Goal: Task Accomplishment & Management: Manage account settings

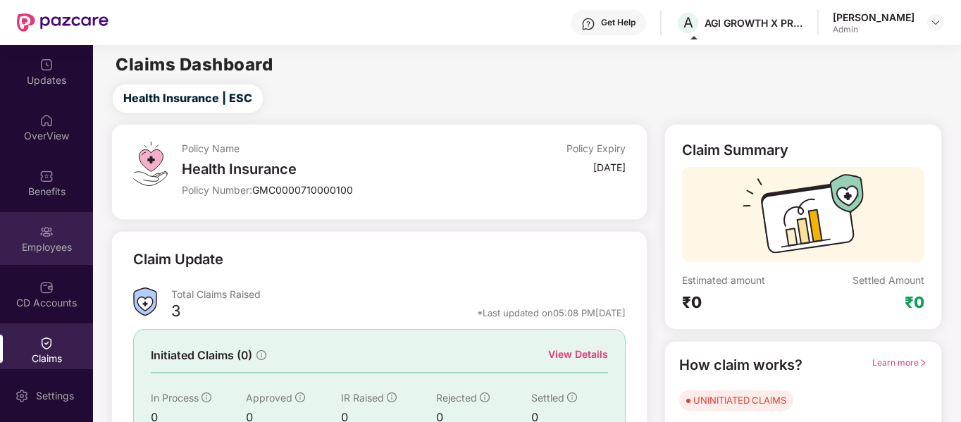
click at [32, 233] on div "Employees" at bounding box center [46, 238] width 93 height 53
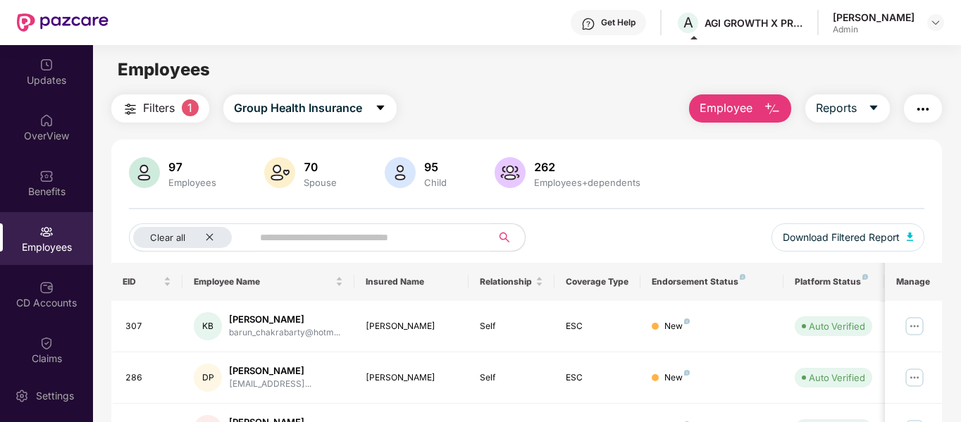
click at [746, 97] on button "Employee" at bounding box center [740, 108] width 102 height 28
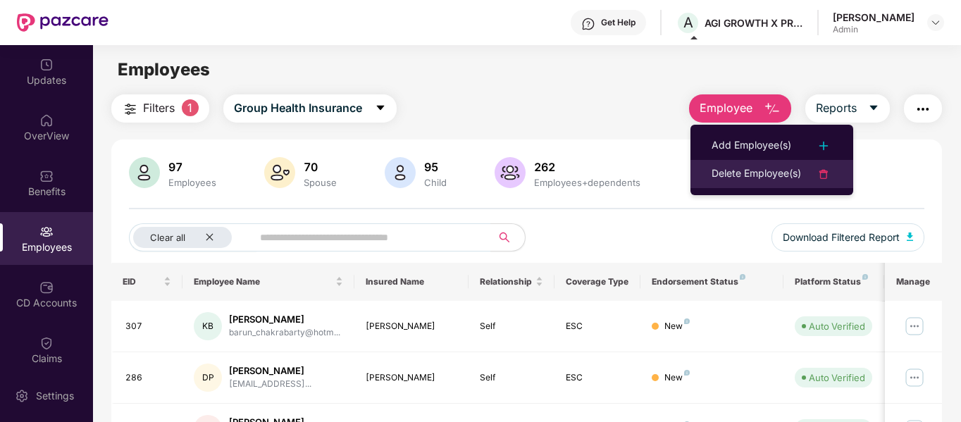
click at [756, 164] on li "Delete Employee(s)" at bounding box center [772, 174] width 163 height 28
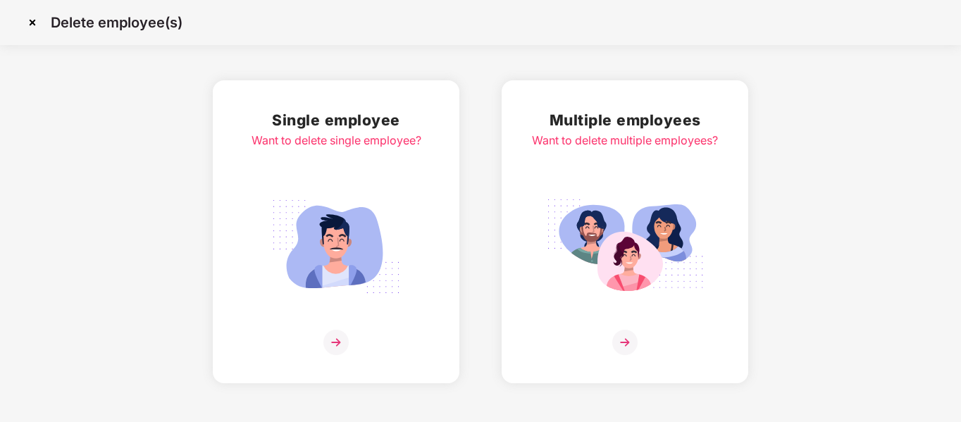
click at [622, 344] on img at bounding box center [625, 342] width 25 height 25
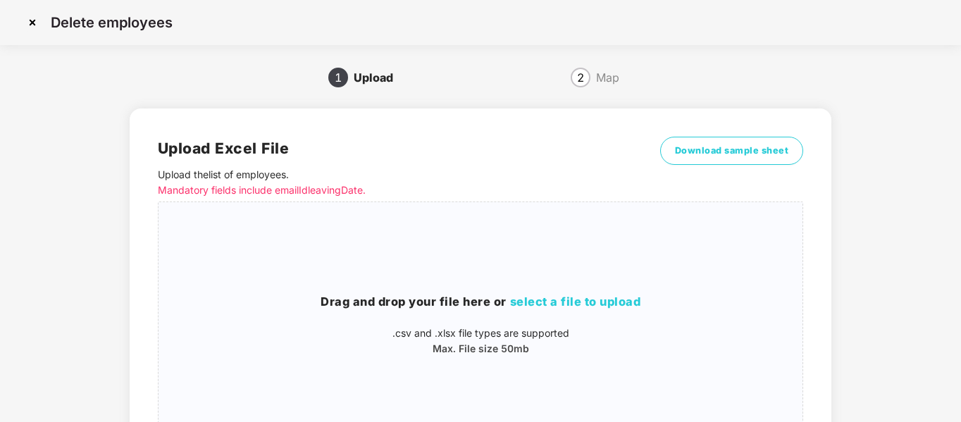
click at [31, 21] on img at bounding box center [32, 22] width 23 height 23
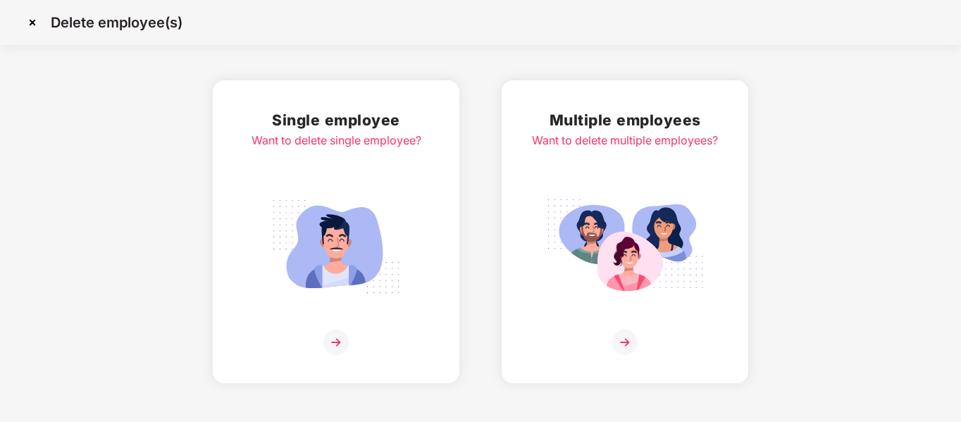
click at [28, 16] on img at bounding box center [32, 22] width 23 height 23
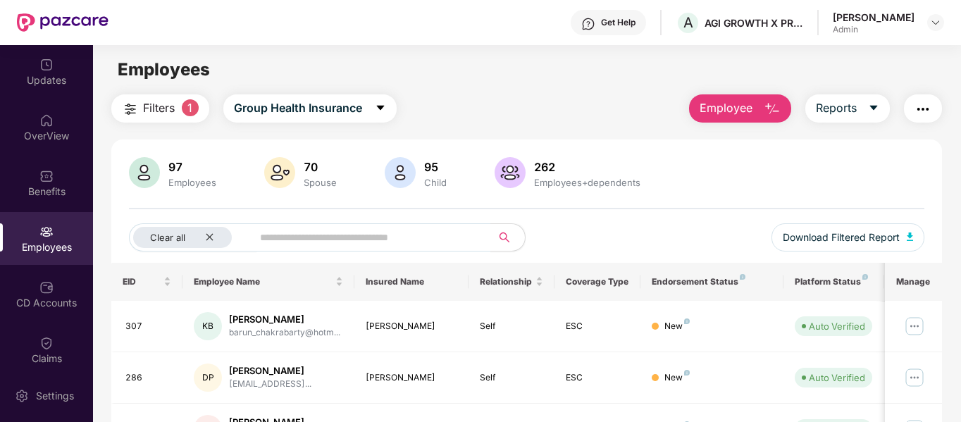
click at [921, 103] on img "button" at bounding box center [923, 109] width 17 height 17
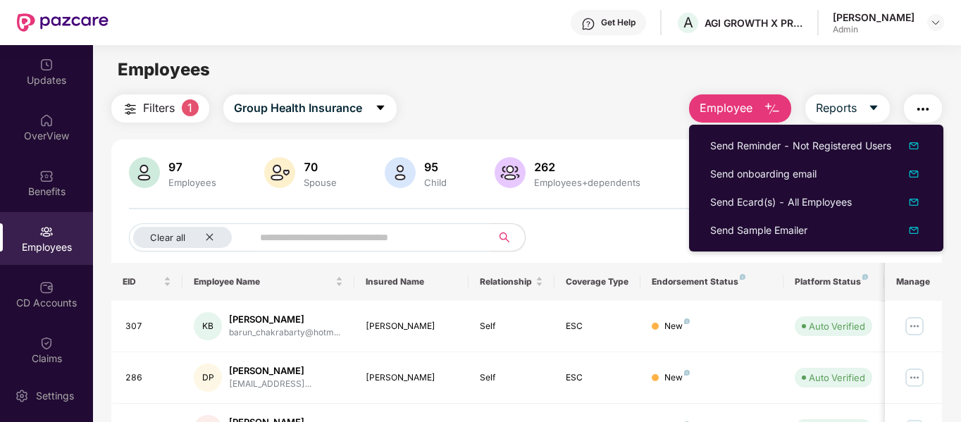
click at [550, 63] on div "Employees" at bounding box center [527, 69] width 868 height 27
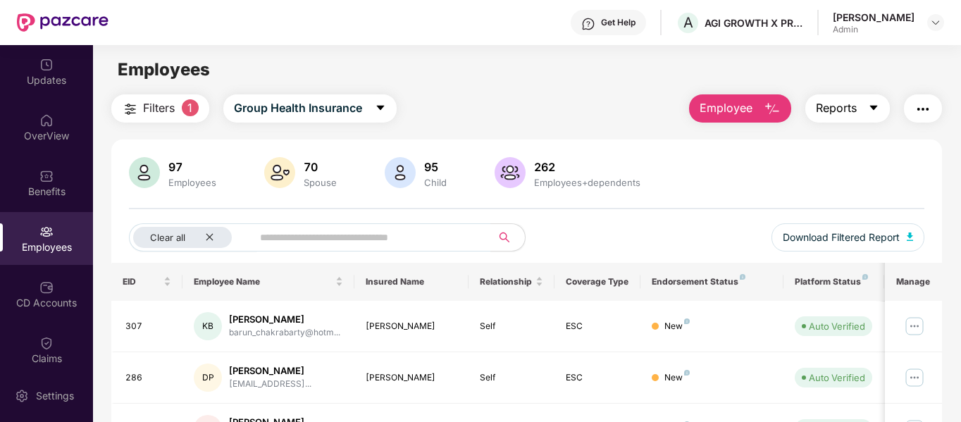
click at [867, 106] on button "Reports" at bounding box center [848, 108] width 85 height 28
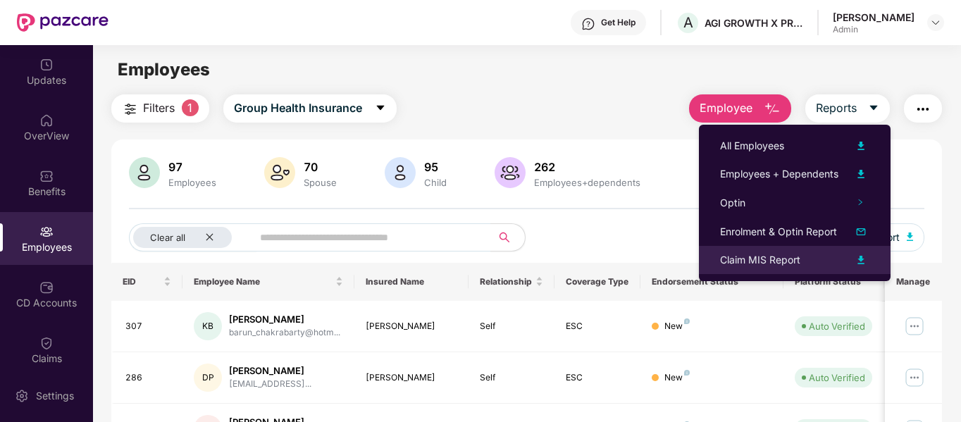
click at [799, 258] on div "Claim MIS Report" at bounding box center [760, 260] width 80 height 16
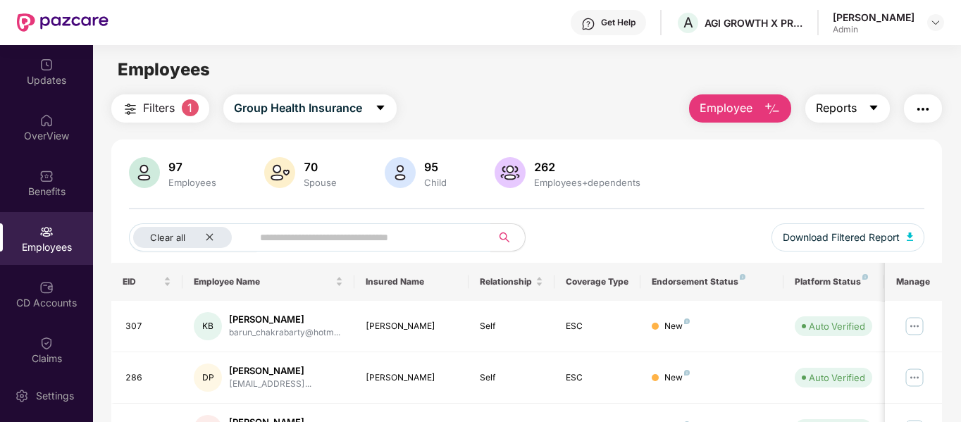
click at [873, 106] on icon "caret-down" at bounding box center [874, 108] width 8 height 5
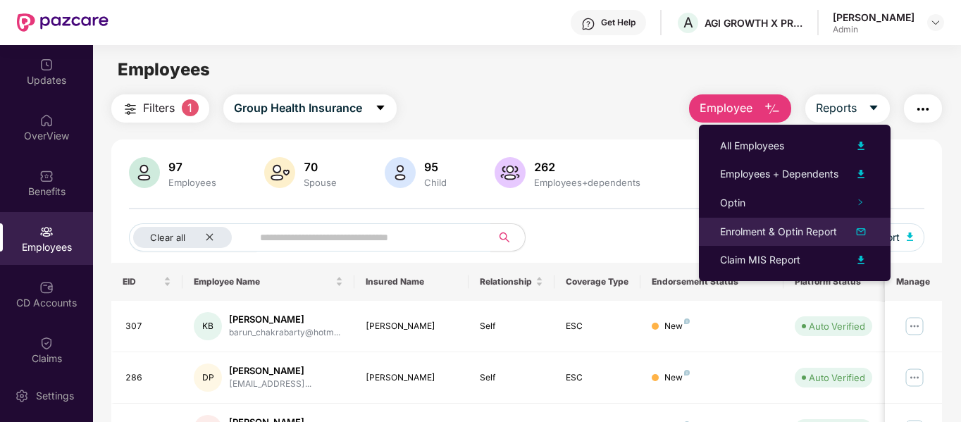
click at [782, 232] on div "Enrolment & Optin Report" at bounding box center [778, 232] width 117 height 16
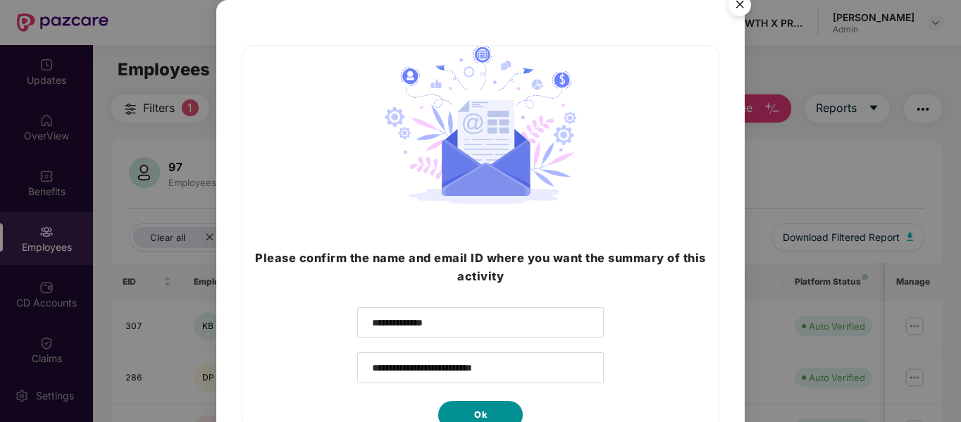
click at [481, 408] on span "Ok" at bounding box center [480, 415] width 13 height 14
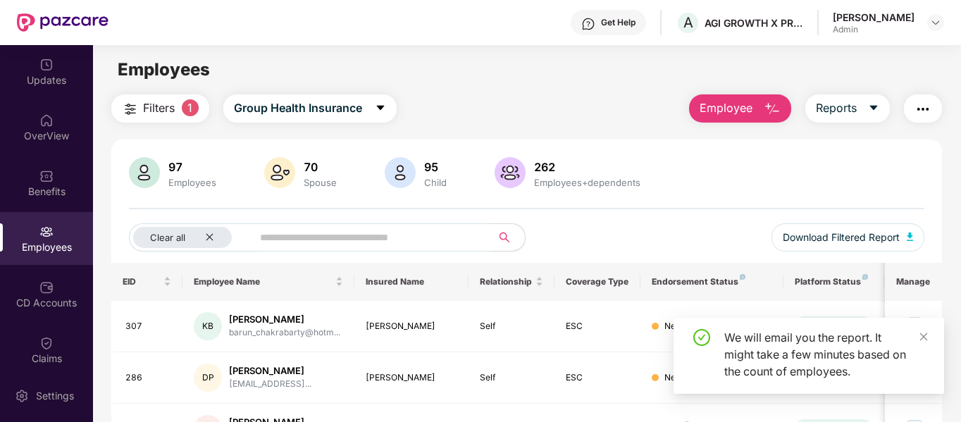
click at [841, 123] on div "Filters 1 Group Health Insurance Employee Reports 97 Employees 70 Spouse 95 Chi…" at bounding box center [527, 300] width 832 height 412
click at [842, 115] on span "Reports" at bounding box center [836, 108] width 41 height 18
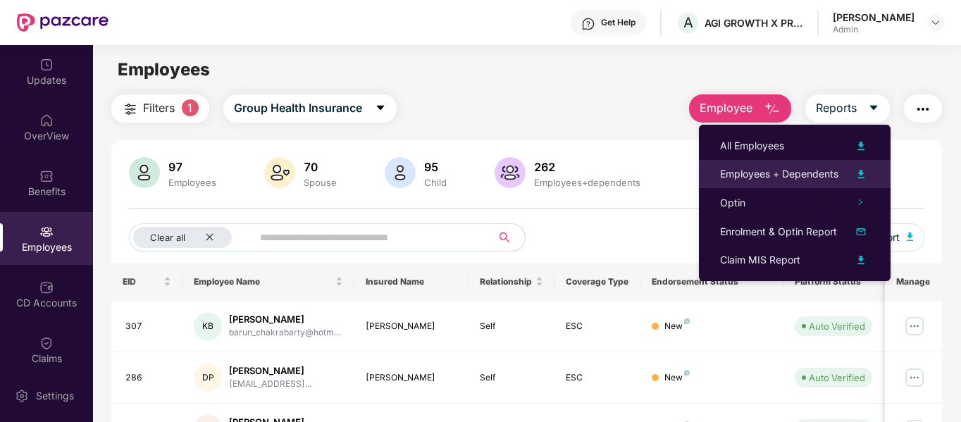
click at [807, 173] on div "Employees + Dependents" at bounding box center [779, 174] width 118 height 16
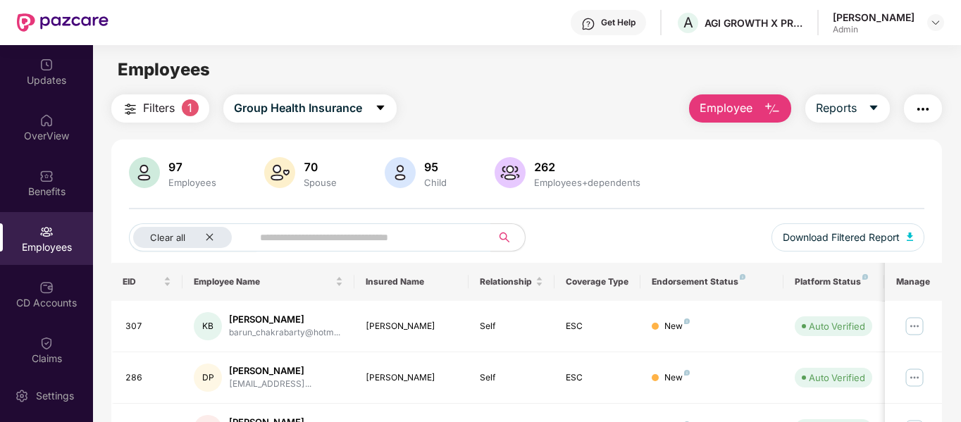
click at [748, 116] on span "Employee" at bounding box center [726, 108] width 53 height 18
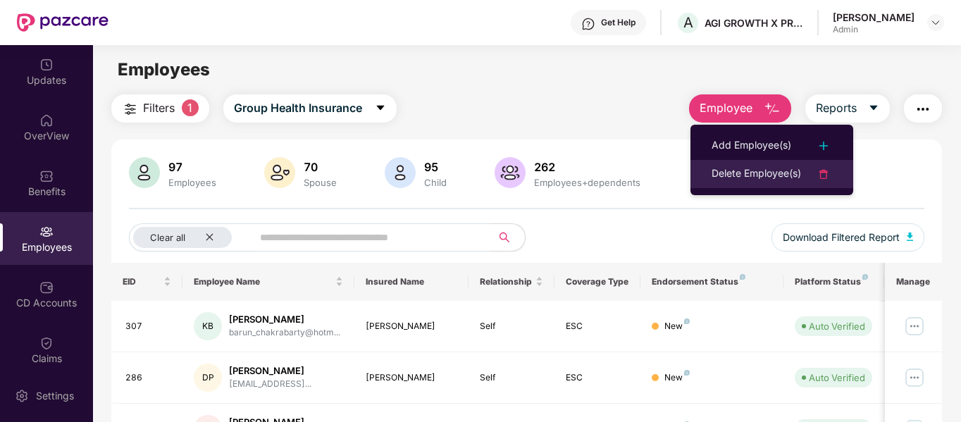
click at [782, 173] on div "Delete Employee(s)" at bounding box center [757, 174] width 90 height 17
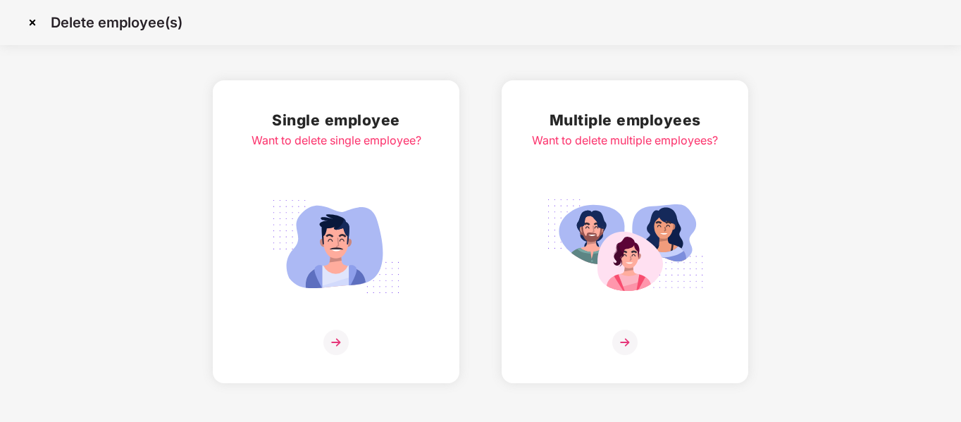
click at [624, 332] on img at bounding box center [625, 342] width 25 height 25
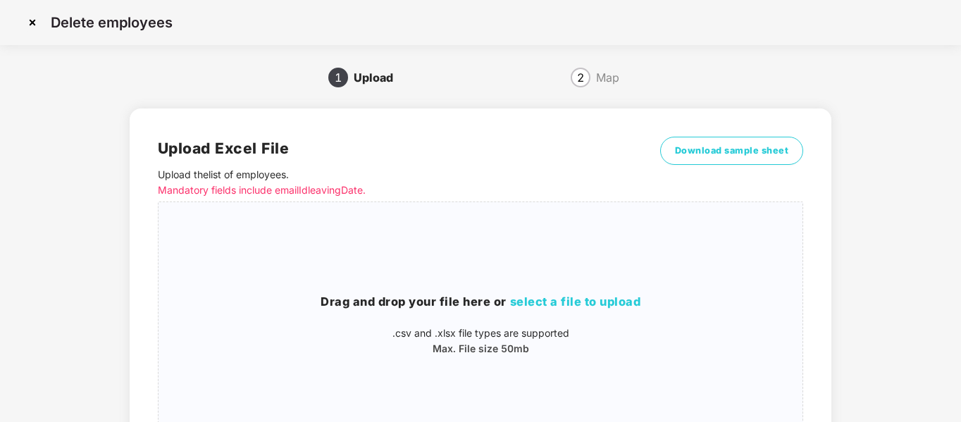
click at [34, 20] on img at bounding box center [32, 22] width 23 height 23
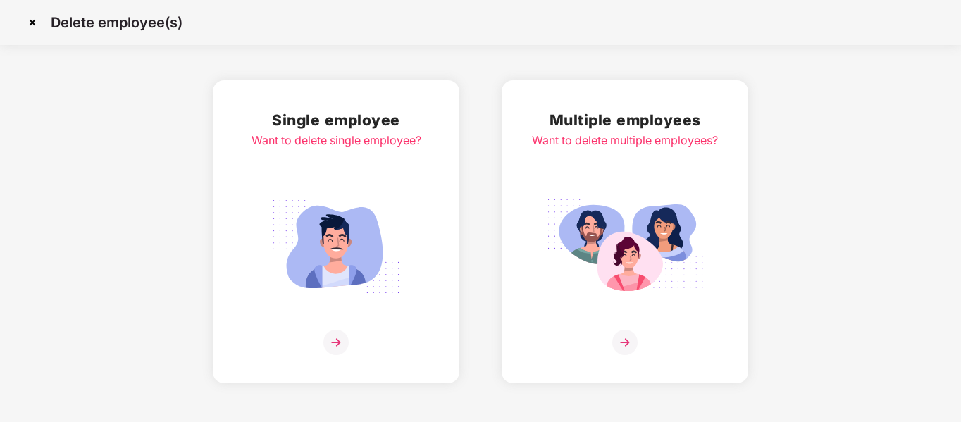
click at [344, 164] on div "Single employee Want to delete single employee?" at bounding box center [337, 232] width 170 height 247
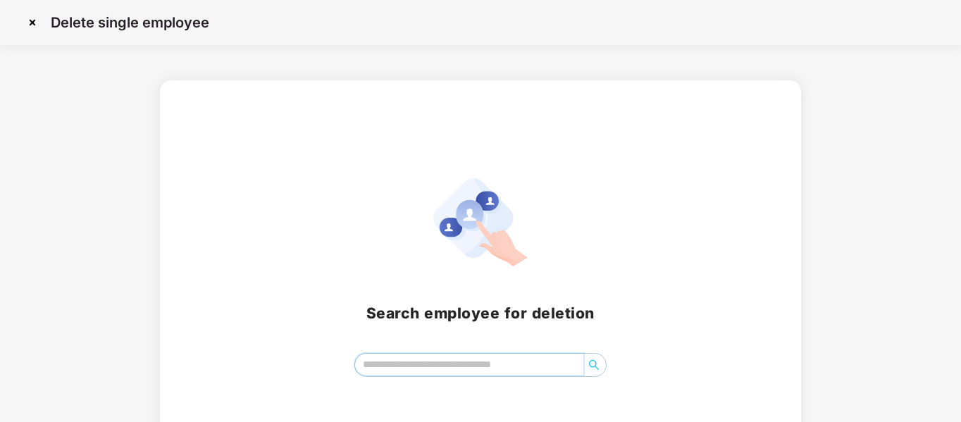
click at [431, 364] on input "search" at bounding box center [469, 364] width 229 height 21
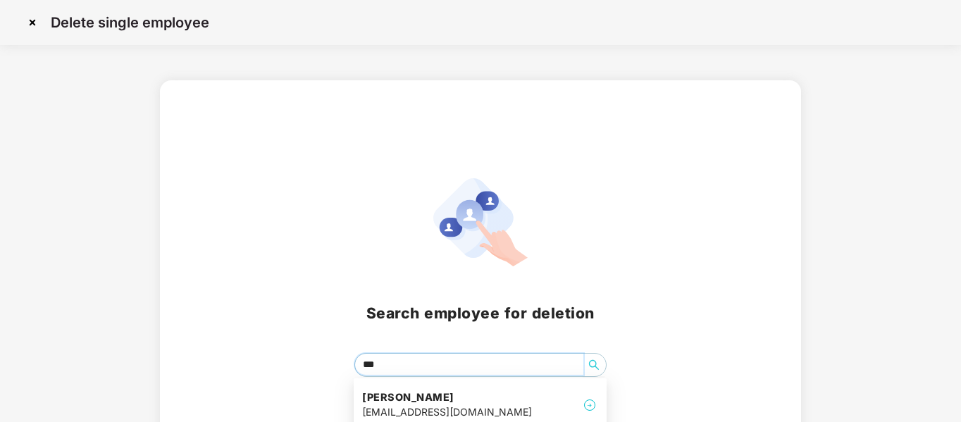
type input "****"
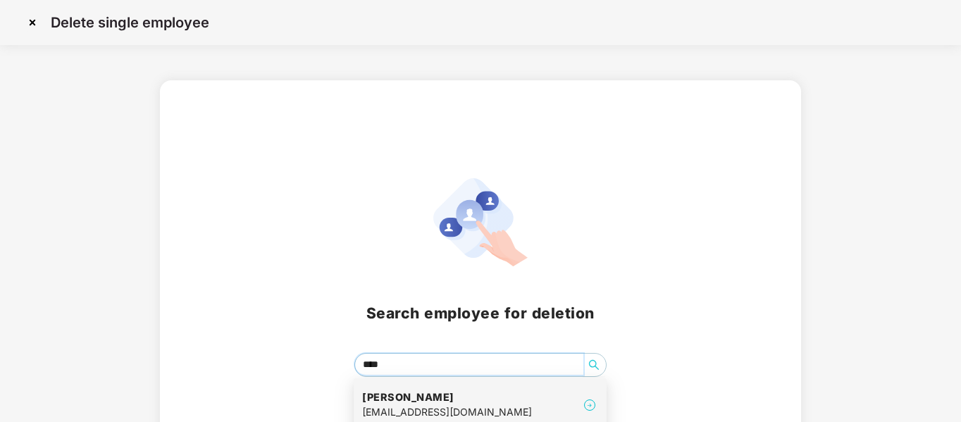
click at [405, 390] on div "Gautam Sinha tallgautam2003@yahoo.com" at bounding box center [480, 405] width 236 height 47
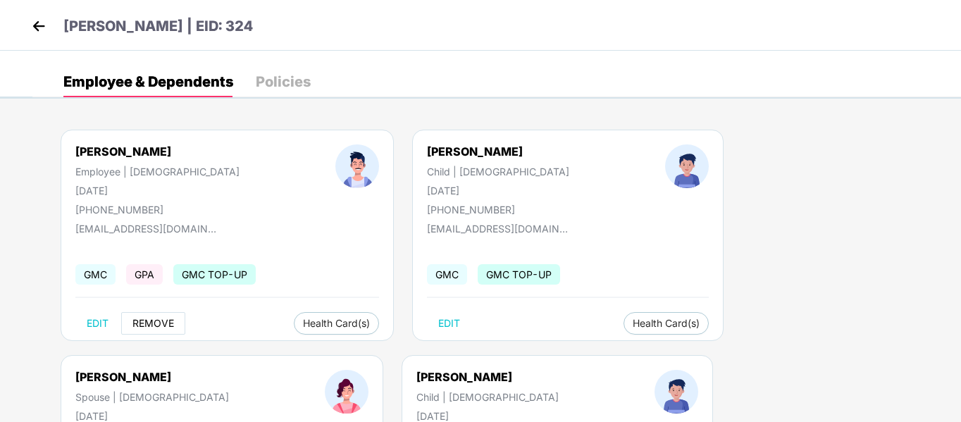
click at [139, 324] on span "REMOVE" at bounding box center [154, 323] width 42 height 11
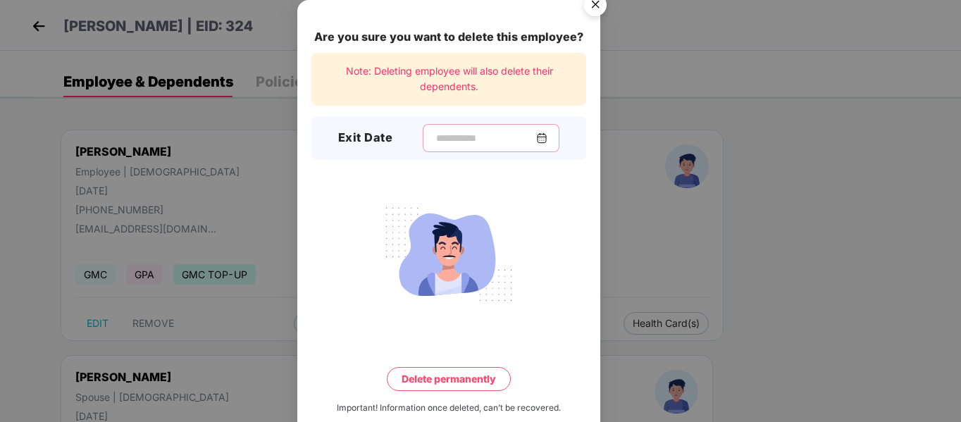
click at [437, 132] on input at bounding box center [485, 138] width 101 height 15
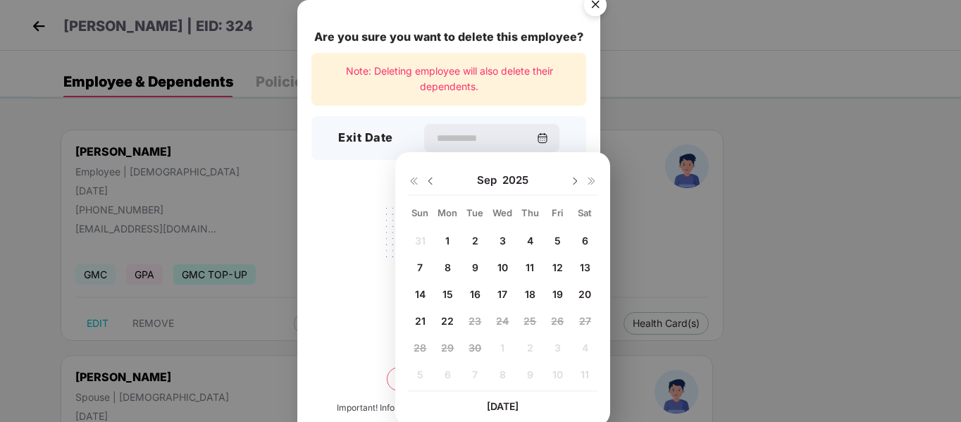
click at [529, 245] on span "4" at bounding box center [530, 241] width 6 height 12
type input "**********"
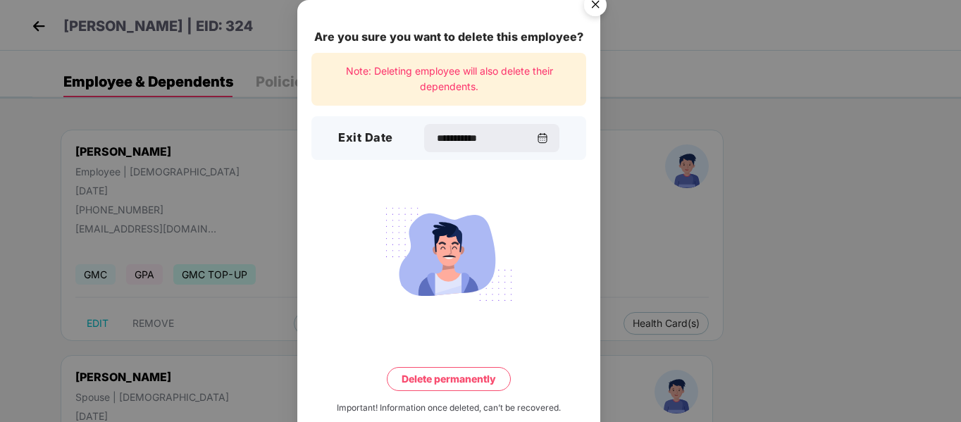
click at [589, 8] on img "Close" at bounding box center [595, 6] width 39 height 39
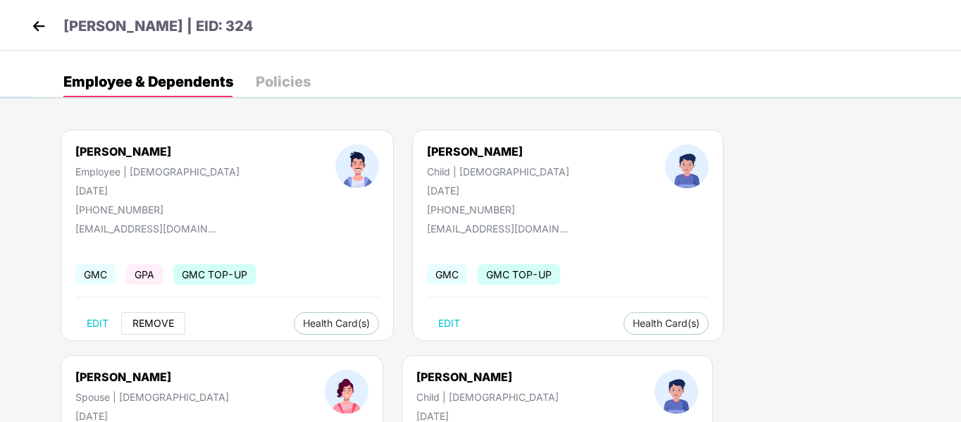
click at [136, 327] on span "REMOVE" at bounding box center [154, 323] width 42 height 11
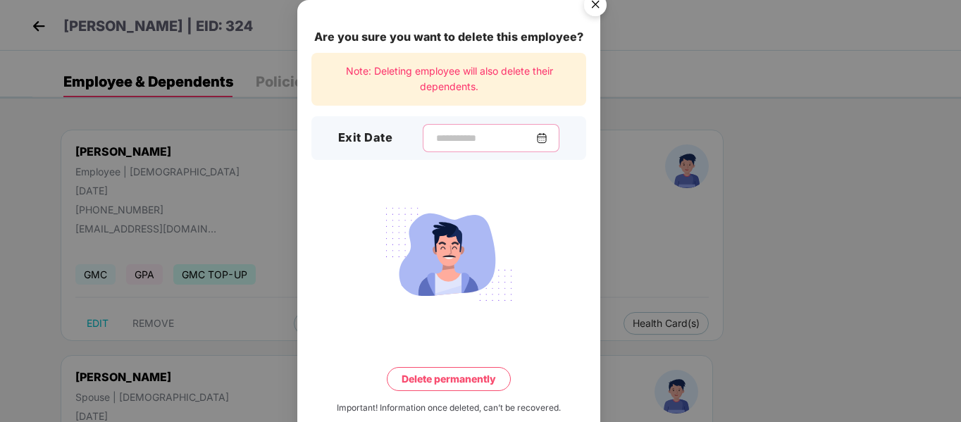
click at [470, 135] on input at bounding box center [485, 138] width 101 height 15
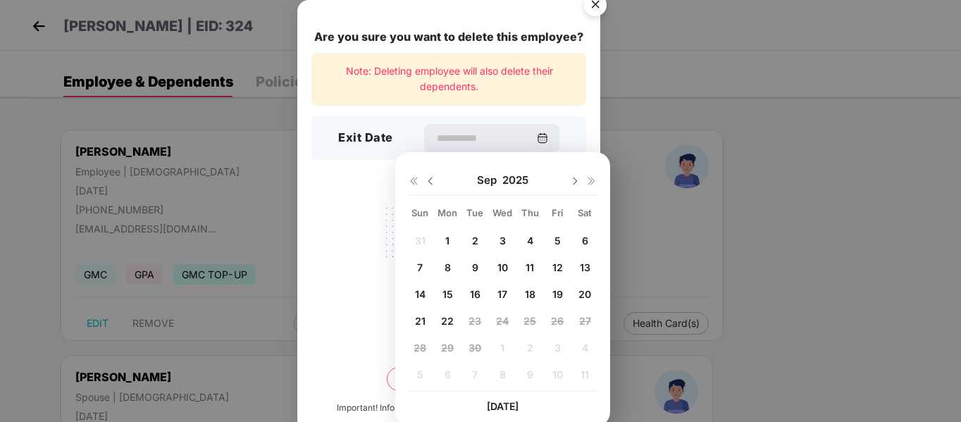
click at [531, 232] on div "4" at bounding box center [529, 240] width 21 height 21
type input "**********"
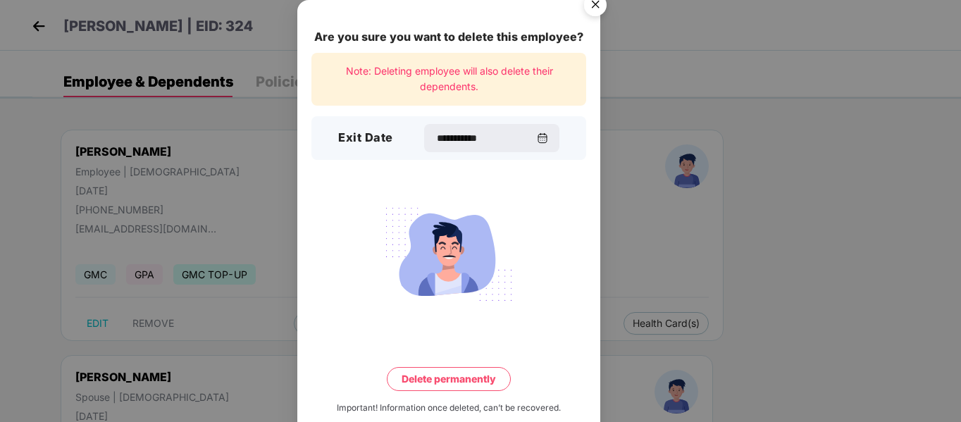
click at [467, 380] on button "Delete permanently" at bounding box center [449, 379] width 124 height 24
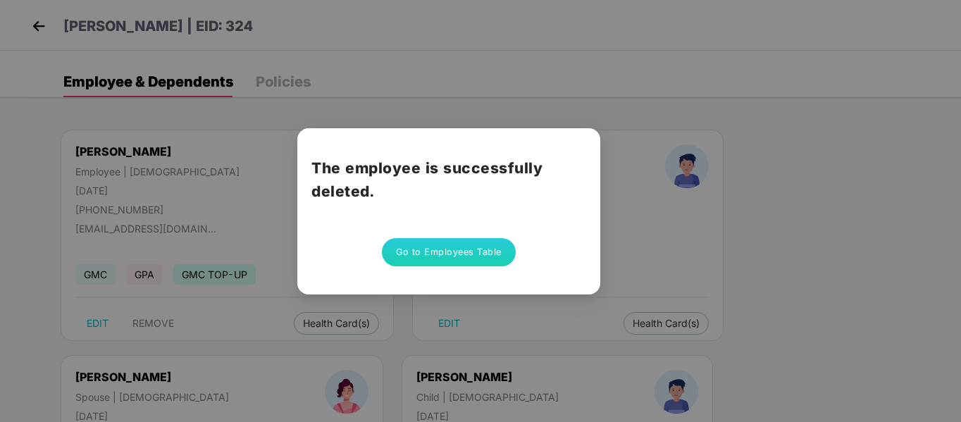
click at [465, 250] on button "Go to Employees Table" at bounding box center [449, 252] width 134 height 28
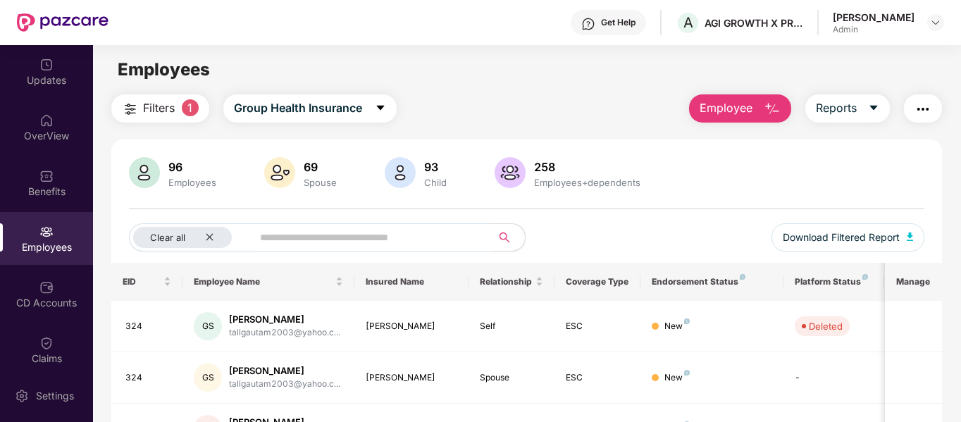
click at [771, 109] on img "button" at bounding box center [772, 109] width 17 height 17
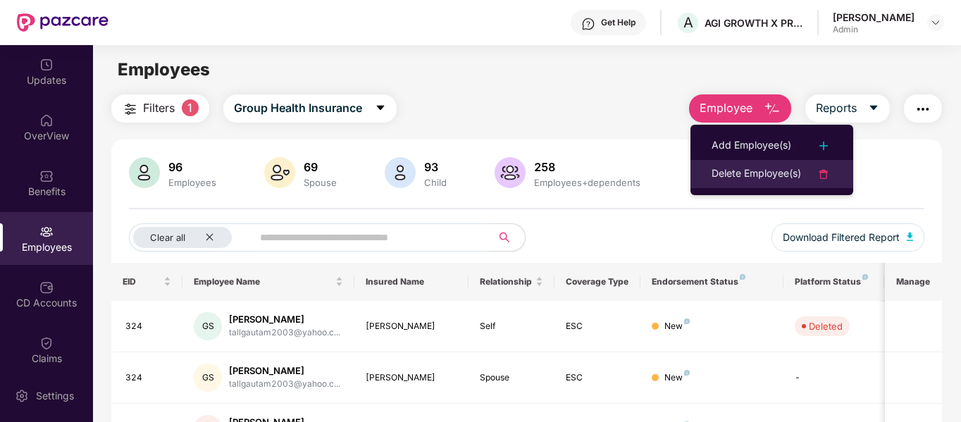
click at [756, 169] on div "Delete Employee(s)" at bounding box center [757, 174] width 90 height 17
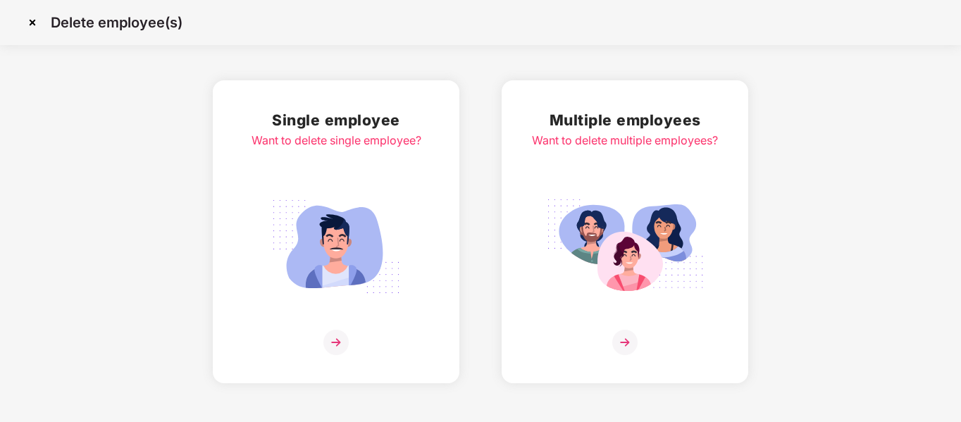
click at [335, 346] on img at bounding box center [336, 342] width 25 height 25
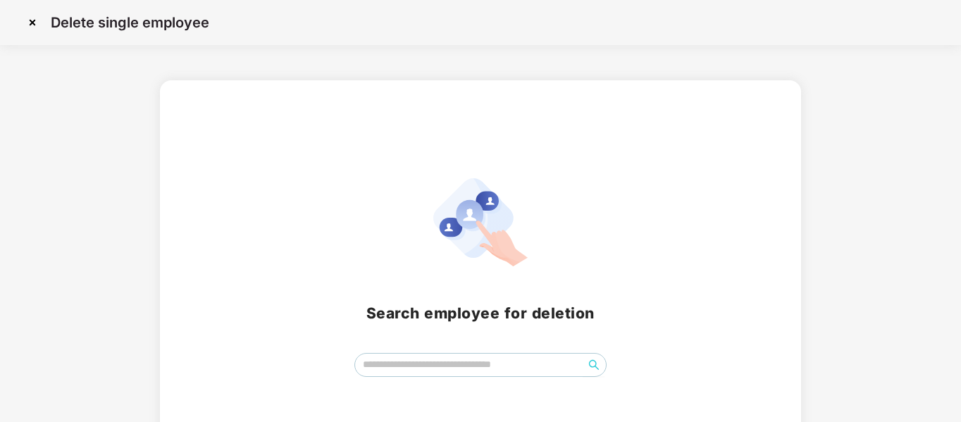
click at [406, 350] on div "Search employee for deletion" at bounding box center [480, 277] width 607 height 199
click at [403, 361] on input "search" at bounding box center [469, 364] width 229 height 21
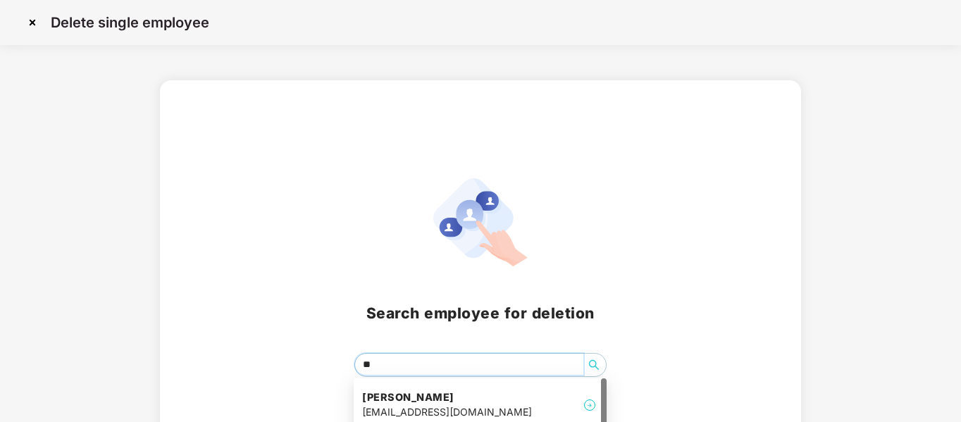
type input "***"
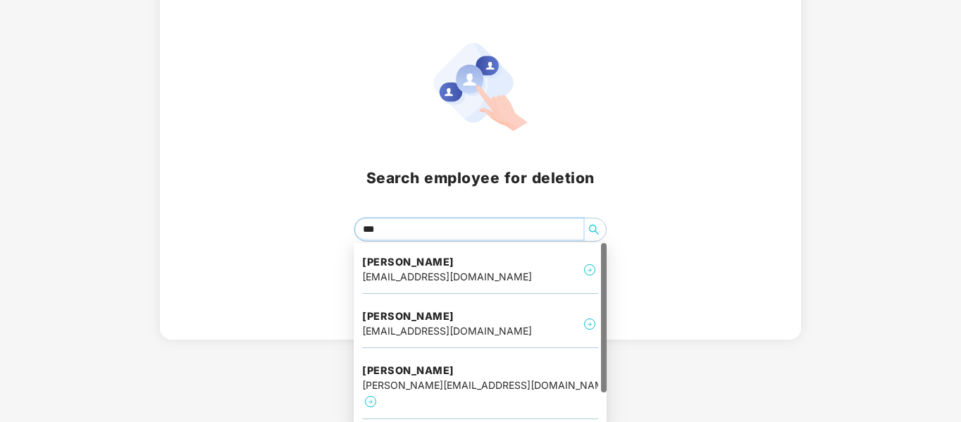
scroll to position [137, 0]
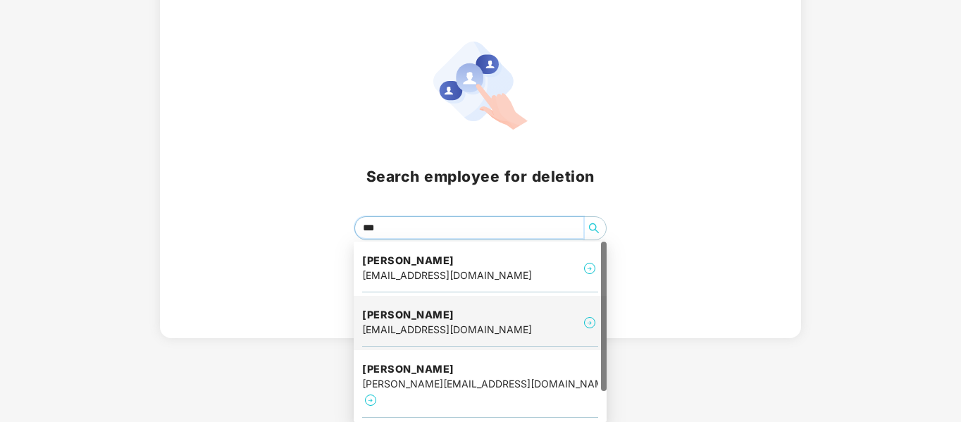
click at [491, 318] on div "Jay Patel jaybpatel01@gmail.com" at bounding box center [480, 323] width 236 height 47
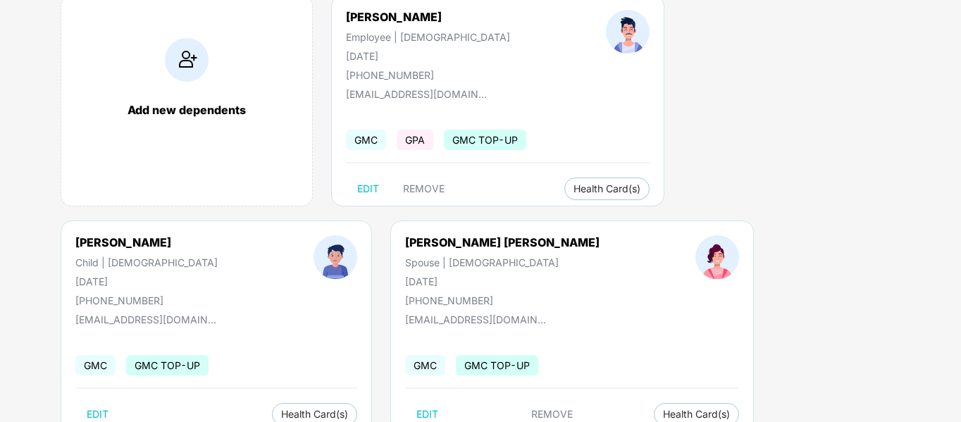
scroll to position [109, 0]
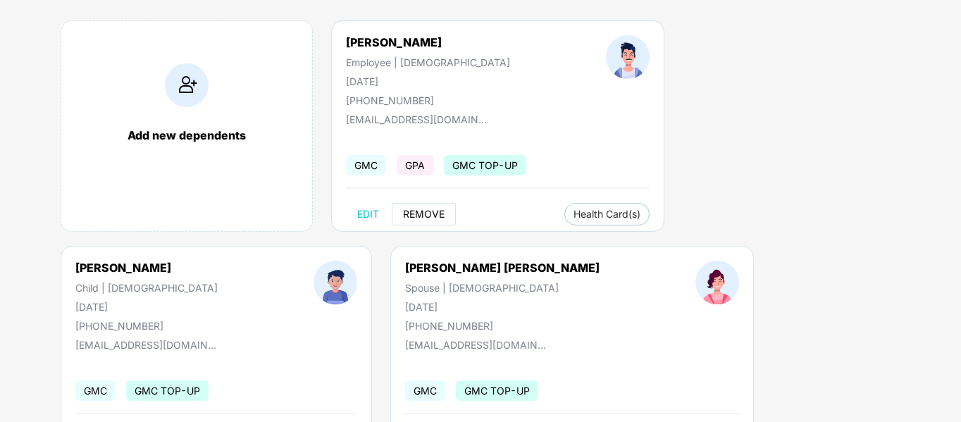
click at [422, 220] on button "REMOVE" at bounding box center [424, 214] width 64 height 23
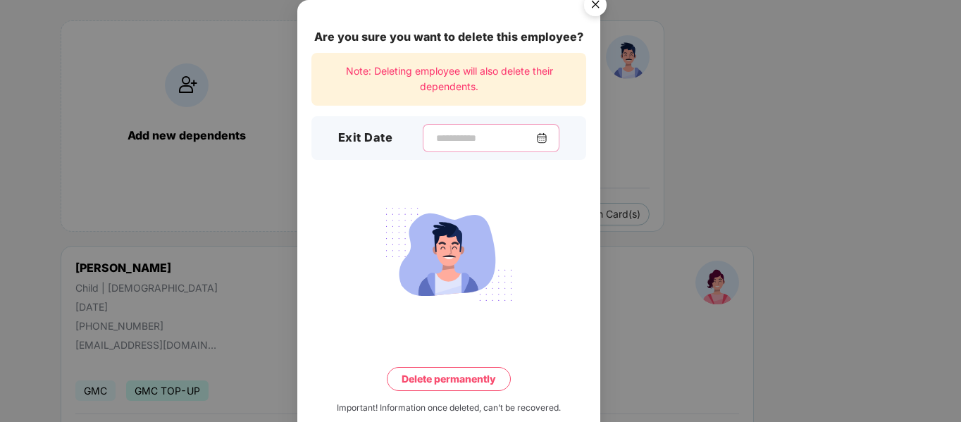
click at [443, 132] on input at bounding box center [485, 138] width 101 height 15
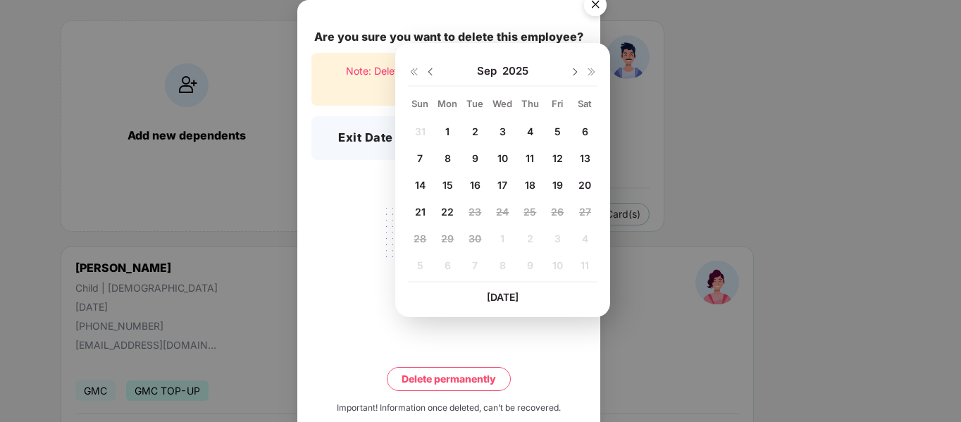
click at [479, 161] on div "9" at bounding box center [475, 157] width 21 height 21
type input "**********"
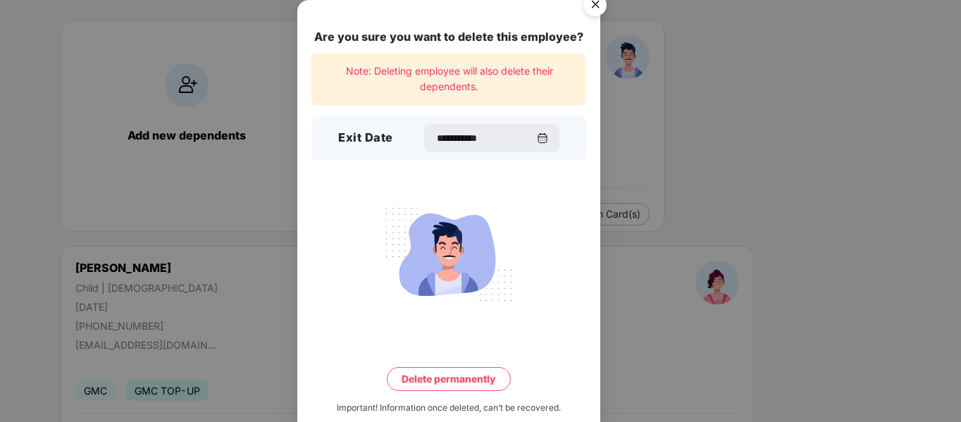
click at [437, 379] on button "Delete permanently" at bounding box center [449, 379] width 124 height 24
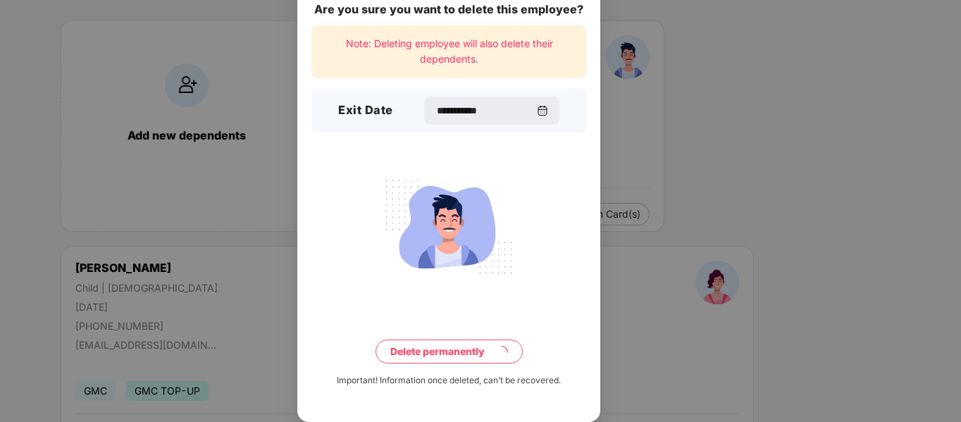
scroll to position [0, 0]
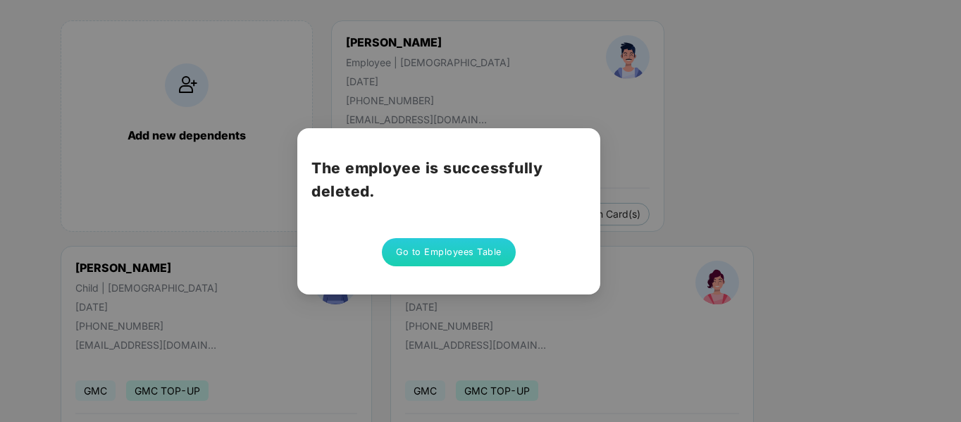
click at [477, 250] on button "Go to Employees Table" at bounding box center [449, 252] width 134 height 28
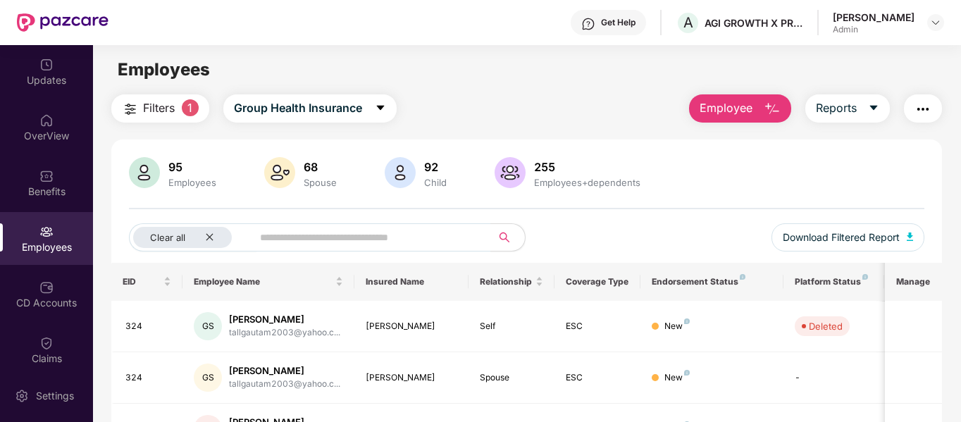
click at [740, 111] on span "Employee" at bounding box center [726, 108] width 53 height 18
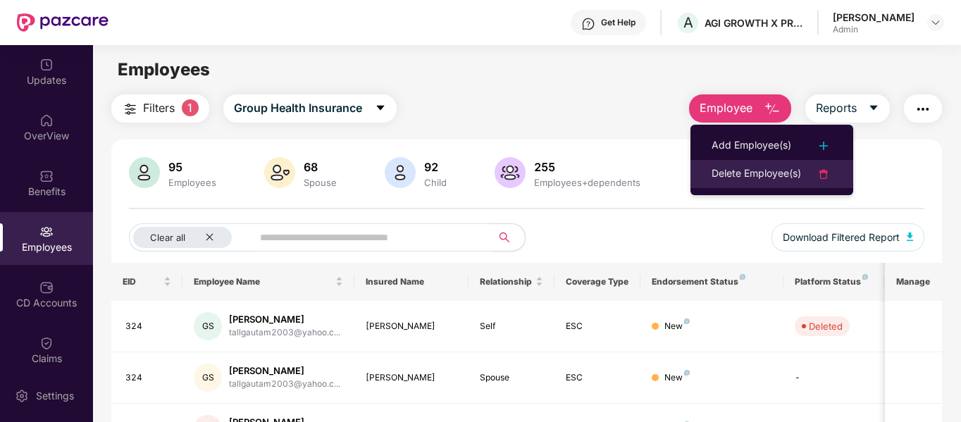
click at [742, 173] on div "Delete Employee(s)" at bounding box center [757, 174] width 90 height 17
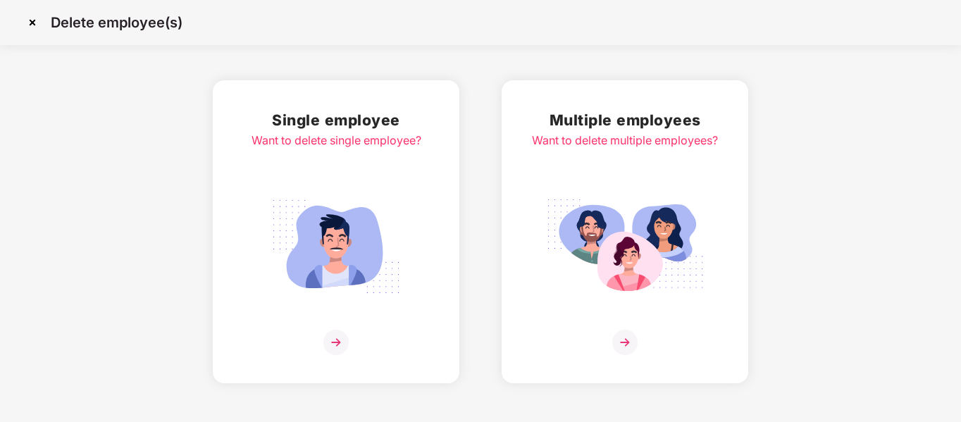
click at [334, 340] on img at bounding box center [336, 342] width 25 height 25
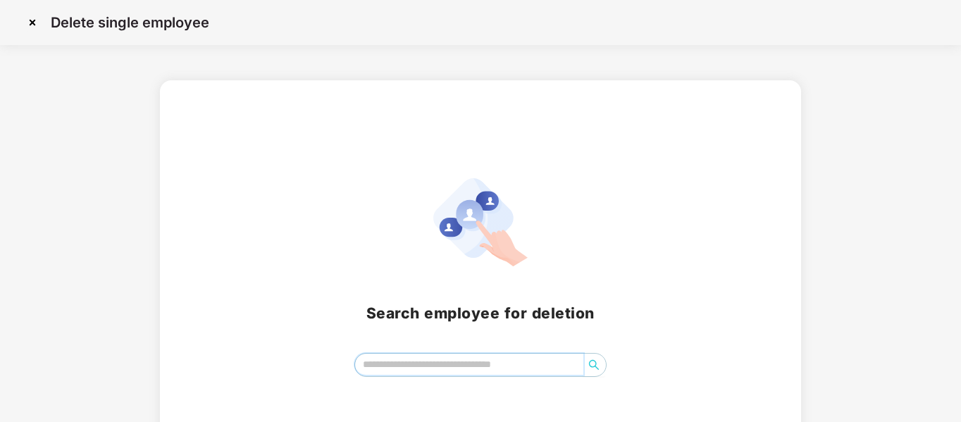
click at [463, 363] on input "search" at bounding box center [469, 364] width 229 height 21
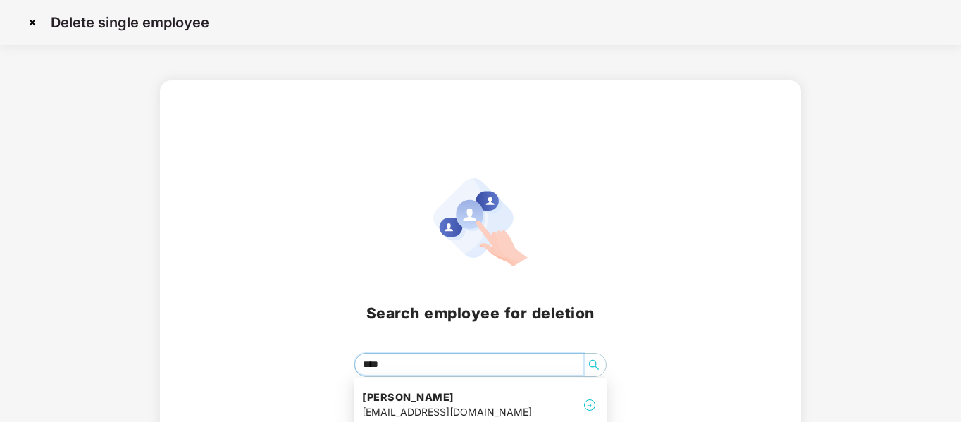
type input "*****"
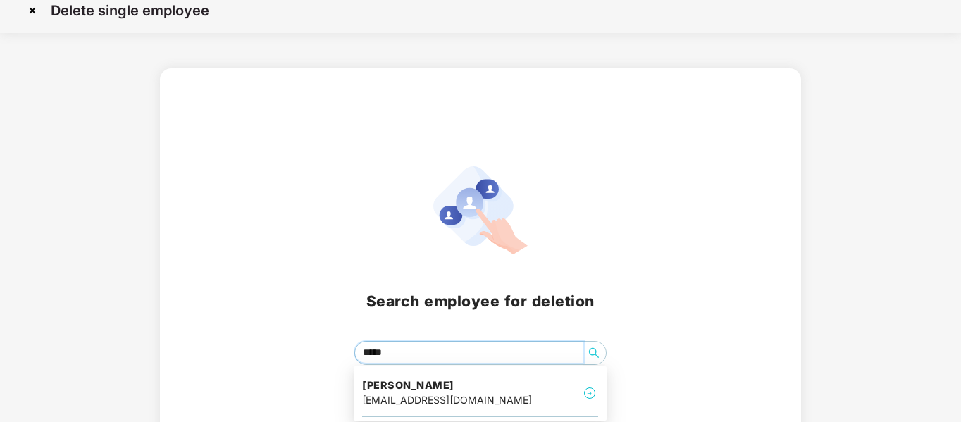
scroll to position [53, 0]
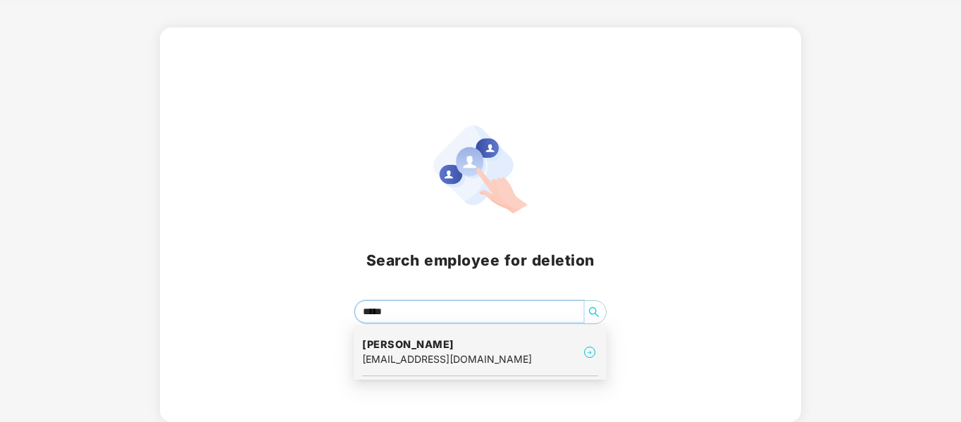
click at [453, 359] on div "divya.n26@gmail.com" at bounding box center [447, 360] width 170 height 16
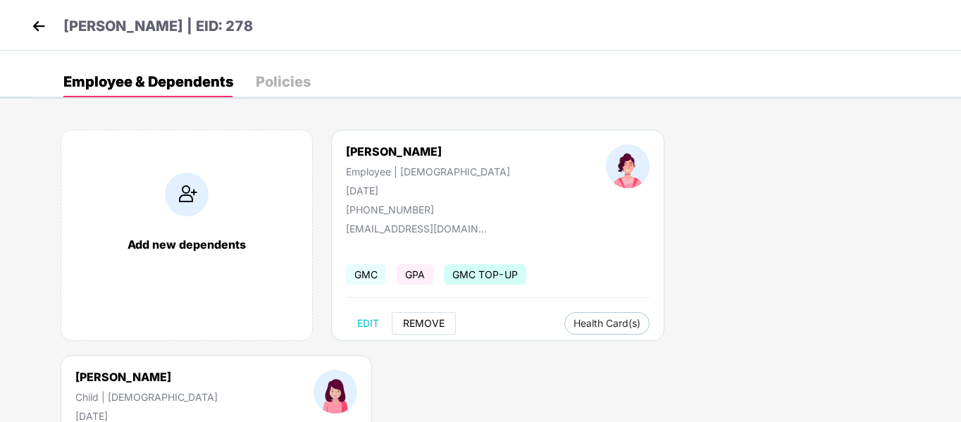
click at [405, 327] on span "REMOVE" at bounding box center [424, 323] width 42 height 11
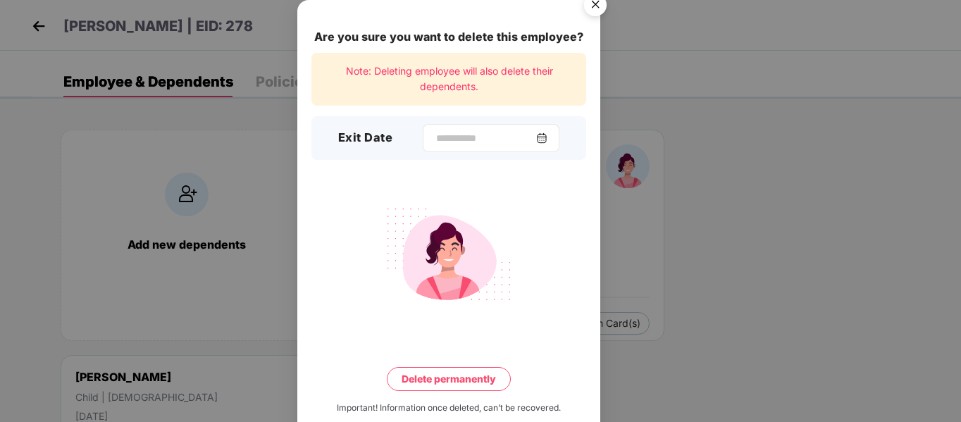
click at [456, 130] on div at bounding box center [491, 138] width 137 height 28
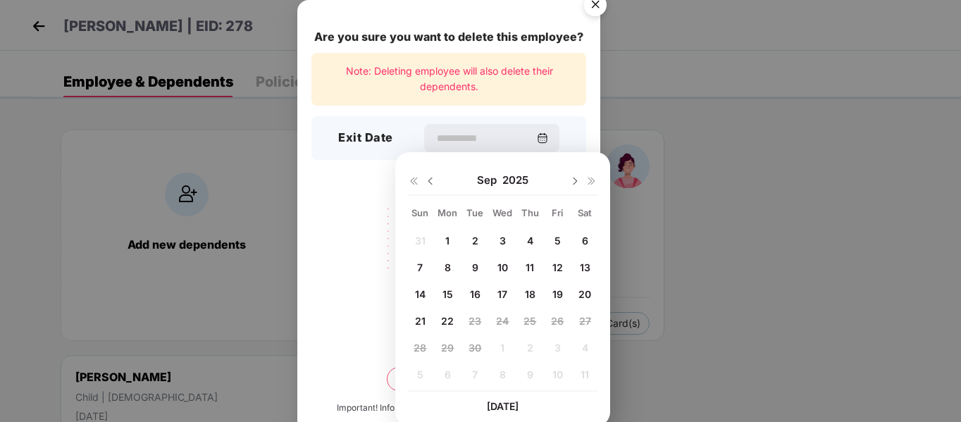
click at [425, 182] on img at bounding box center [430, 181] width 11 height 11
click at [423, 348] on span "24" at bounding box center [420, 348] width 13 height 12
type input "**********"
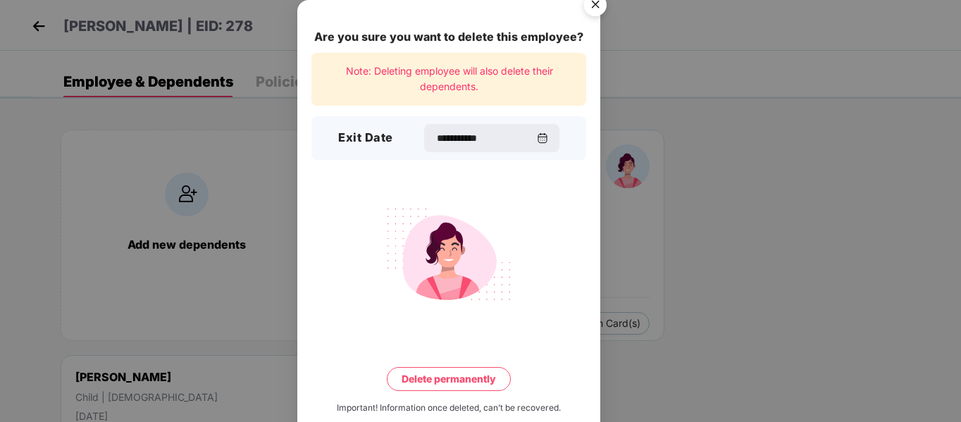
click at [431, 388] on button "Delete permanently" at bounding box center [449, 379] width 124 height 24
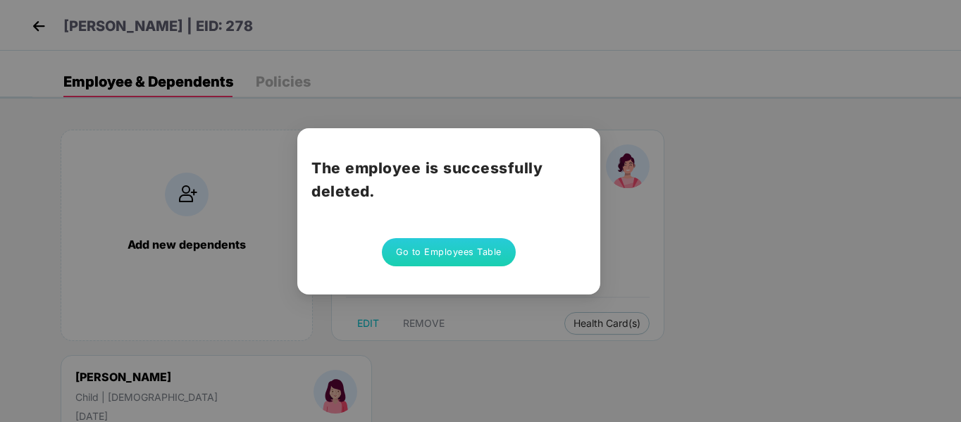
click at [431, 254] on button "Go to Employees Table" at bounding box center [449, 252] width 134 height 28
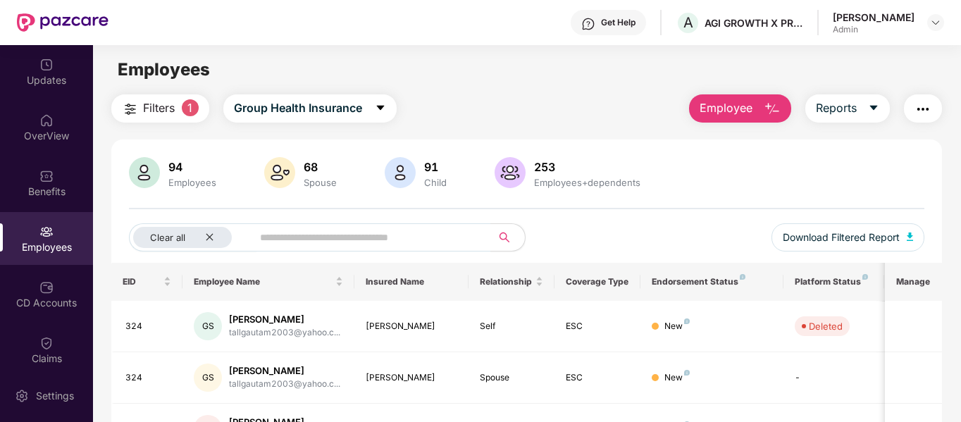
click at [721, 113] on span "Employee" at bounding box center [726, 108] width 53 height 18
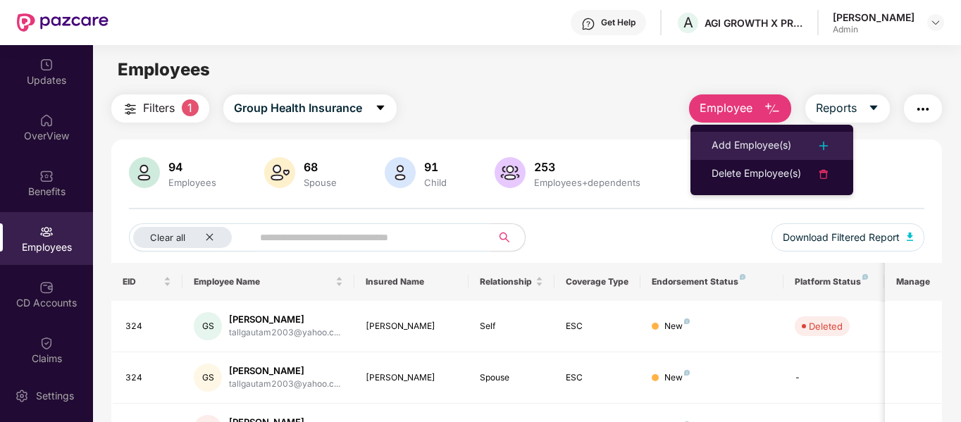
click at [713, 142] on div "Add Employee(s)" at bounding box center [752, 145] width 80 height 17
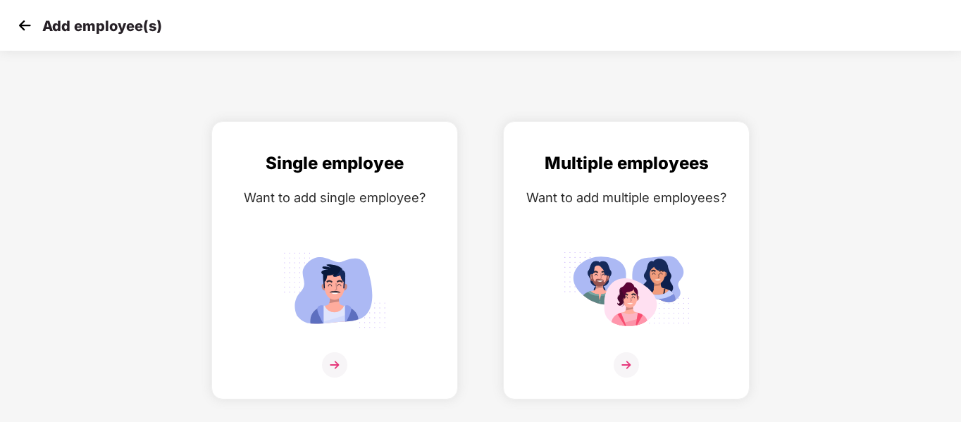
click at [25, 26] on img at bounding box center [24, 25] width 21 height 21
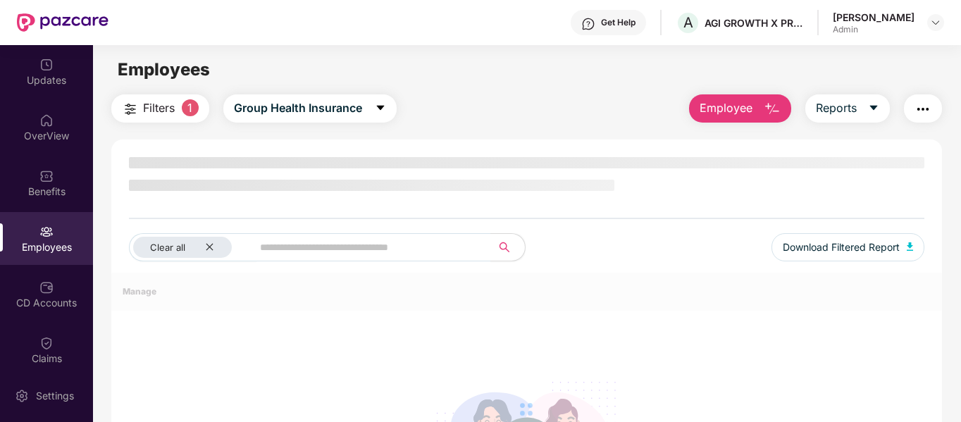
click at [760, 109] on button "Employee" at bounding box center [740, 108] width 102 height 28
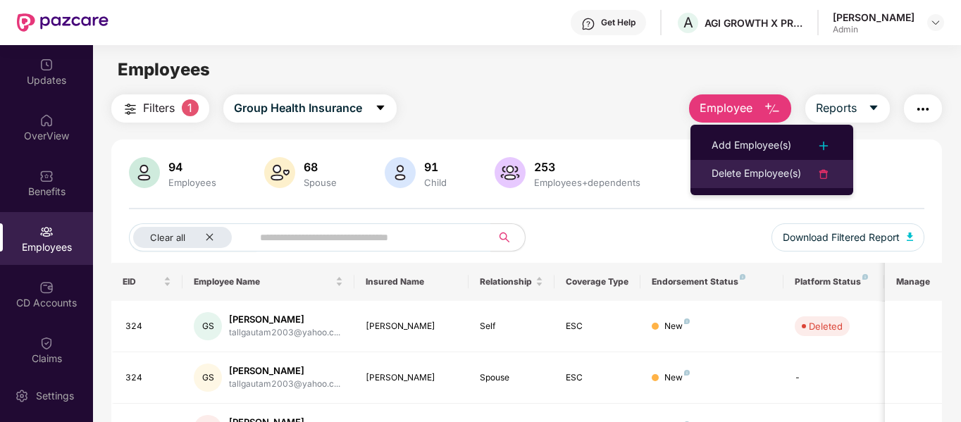
click at [749, 176] on div "Delete Employee(s)" at bounding box center [757, 174] width 90 height 17
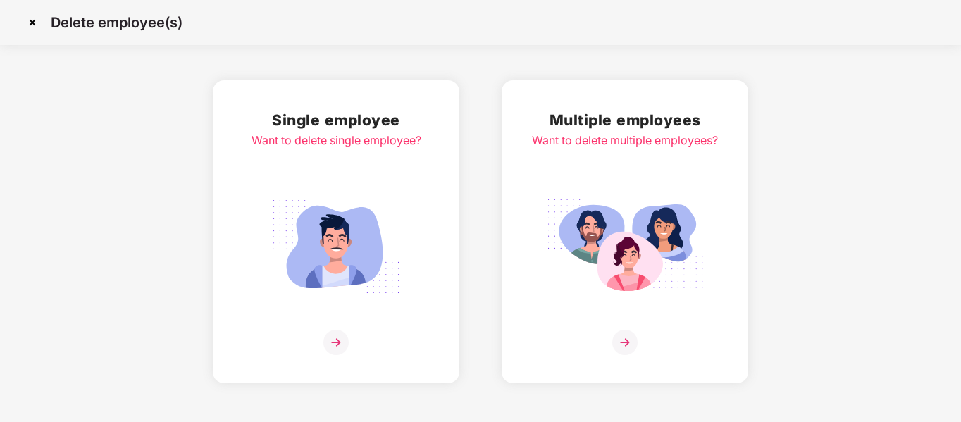
click at [331, 343] on img at bounding box center [336, 342] width 25 height 25
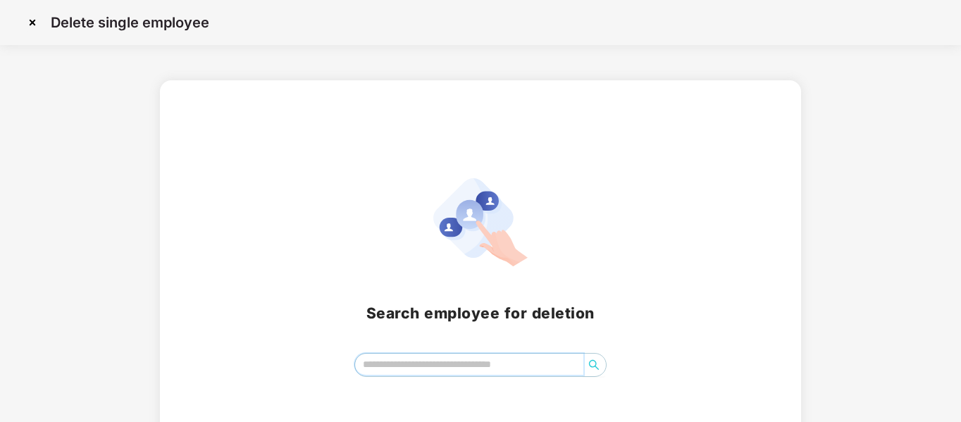
click at [400, 359] on input "search" at bounding box center [469, 364] width 229 height 21
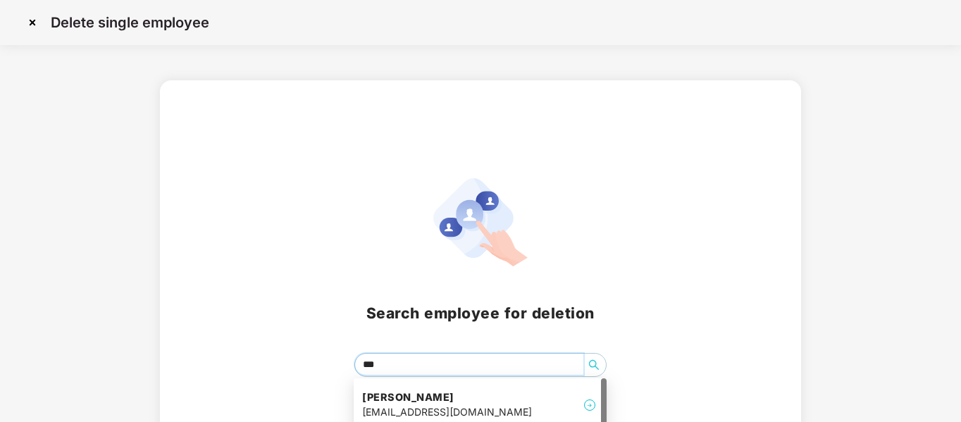
type input "****"
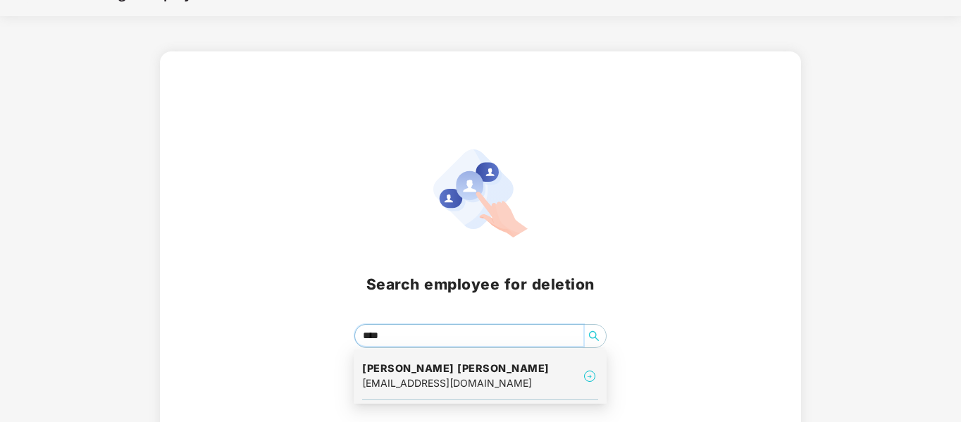
scroll to position [53, 0]
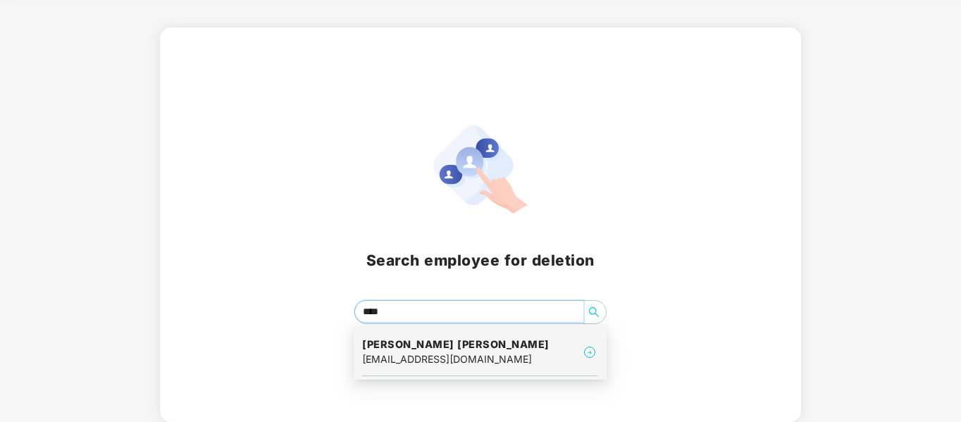
click at [477, 340] on h4 "Atal Ratna kashyap kashyap" at bounding box center [455, 345] width 187 height 14
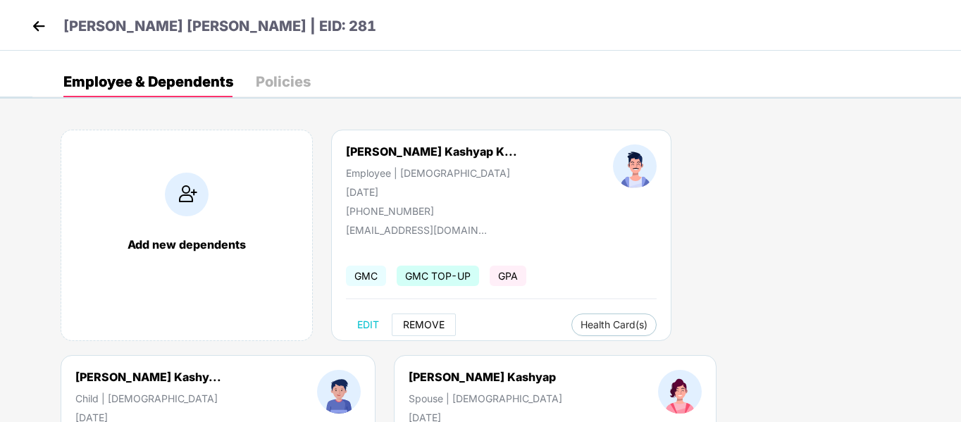
click at [419, 326] on span "REMOVE" at bounding box center [424, 324] width 42 height 11
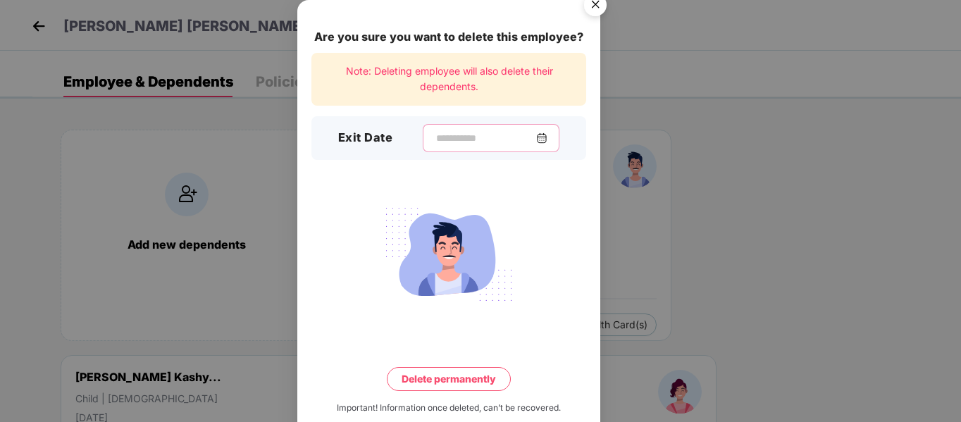
click at [454, 137] on input at bounding box center [485, 138] width 101 height 15
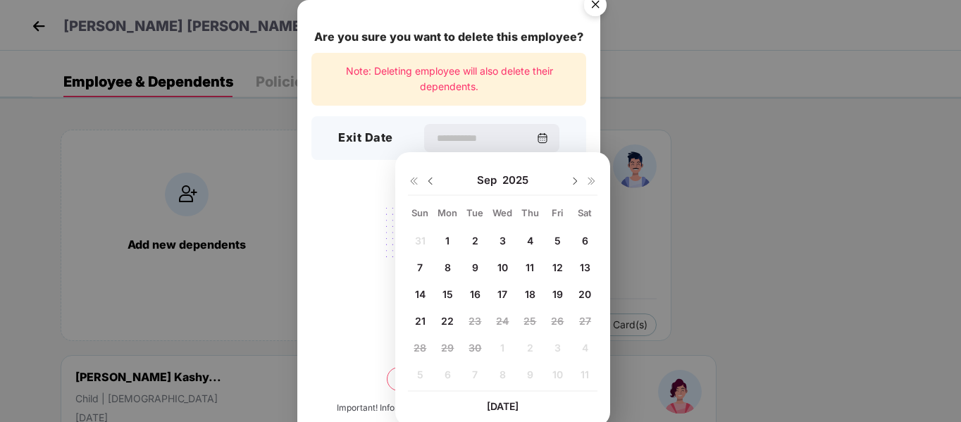
click at [432, 180] on img at bounding box center [430, 181] width 11 height 11
click at [430, 180] on img at bounding box center [430, 181] width 11 height 11
click at [574, 181] on img at bounding box center [575, 181] width 11 height 11
click at [510, 350] on div "29 30 1 2 3 4 5 6 7 8 9 10 11 12 13 14 15 16 17 18 19 20 21 22 23 24 25 26 27 2…" at bounding box center [503, 310] width 190 height 161
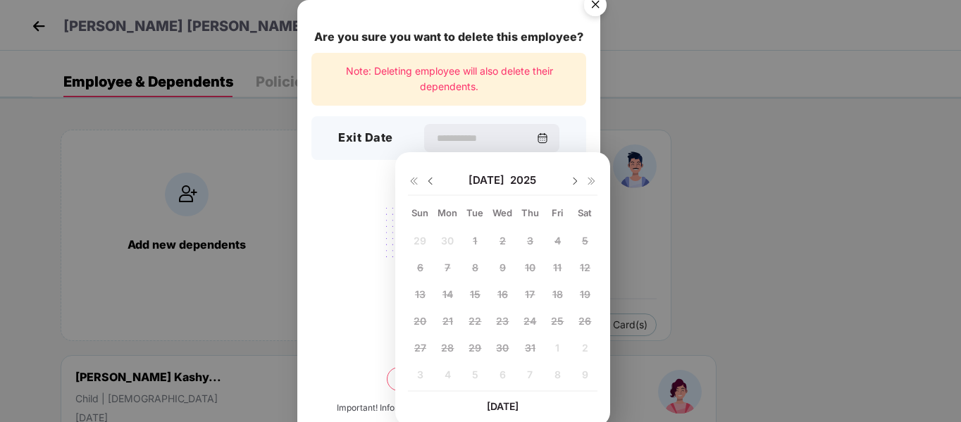
click at [570, 178] on img at bounding box center [575, 181] width 11 height 11
click at [420, 350] on span "24" at bounding box center [420, 348] width 13 height 12
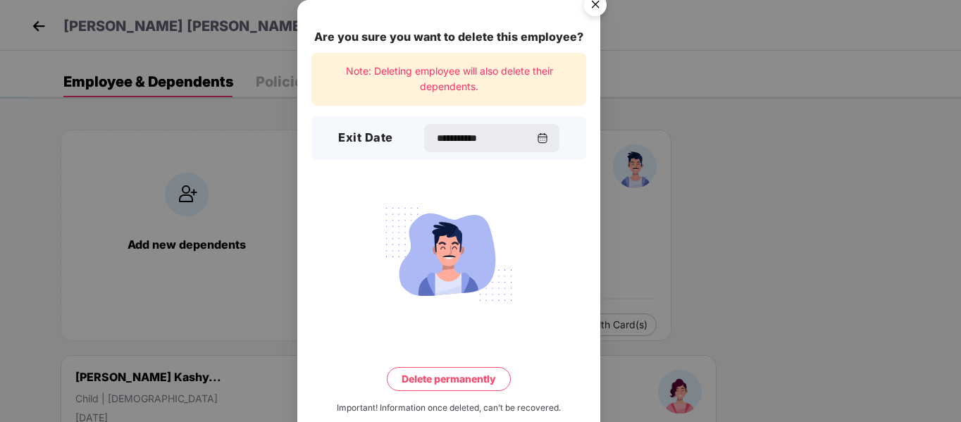
type input "**********"
click at [450, 383] on button "Delete permanently" at bounding box center [449, 379] width 124 height 24
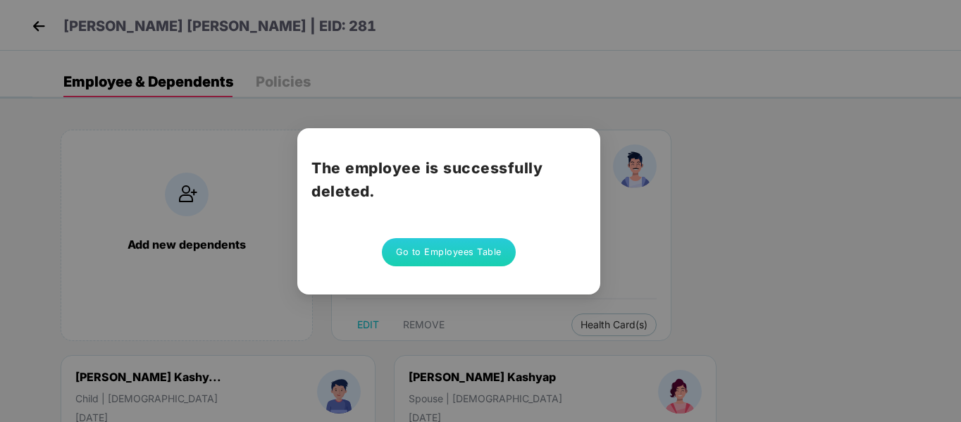
click at [469, 254] on button "Go to Employees Table" at bounding box center [449, 252] width 134 height 28
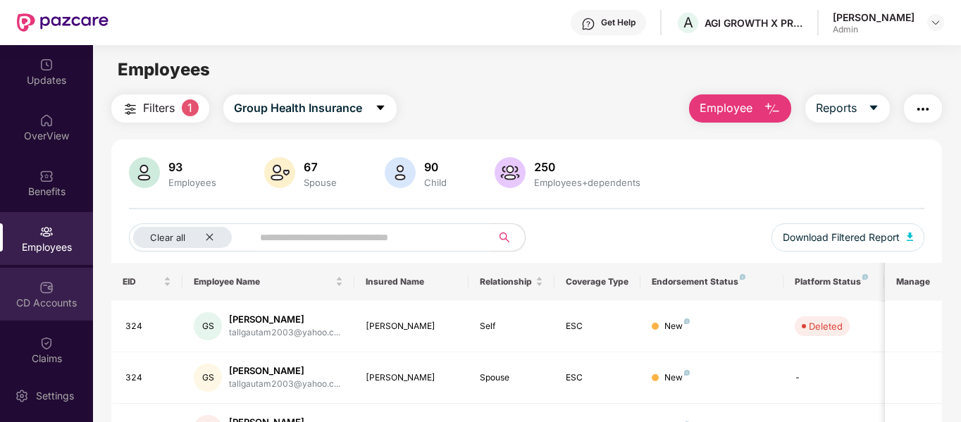
click at [42, 304] on div "CD Accounts" at bounding box center [46, 303] width 93 height 14
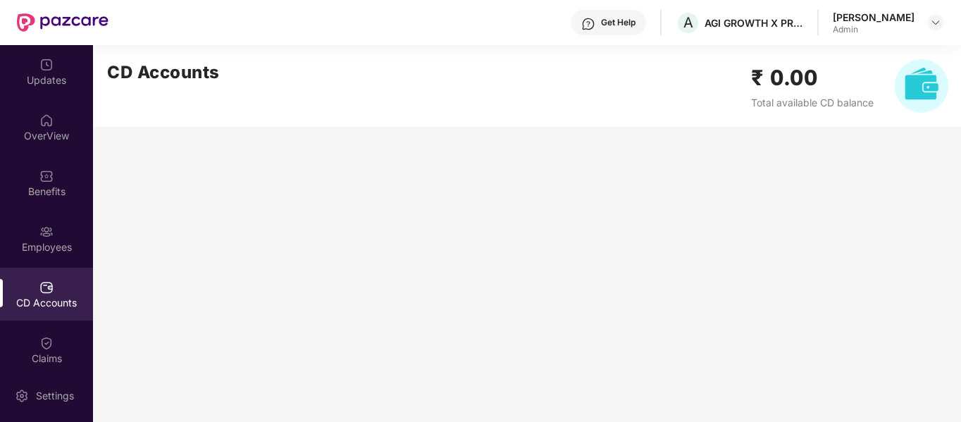
click at [918, 87] on img at bounding box center [922, 86] width 54 height 54
click at [804, 85] on h2 "₹ 0.00" at bounding box center [812, 77] width 123 height 33
drag, startPoint x: 815, startPoint y: 75, endPoint x: 761, endPoint y: 75, distance: 53.6
click at [761, 75] on h2 "₹ 0.00" at bounding box center [812, 77] width 123 height 33
click at [778, 156] on main "CD Accounts ₹ 0.00 Total available CD balance" at bounding box center [527, 233] width 868 height 377
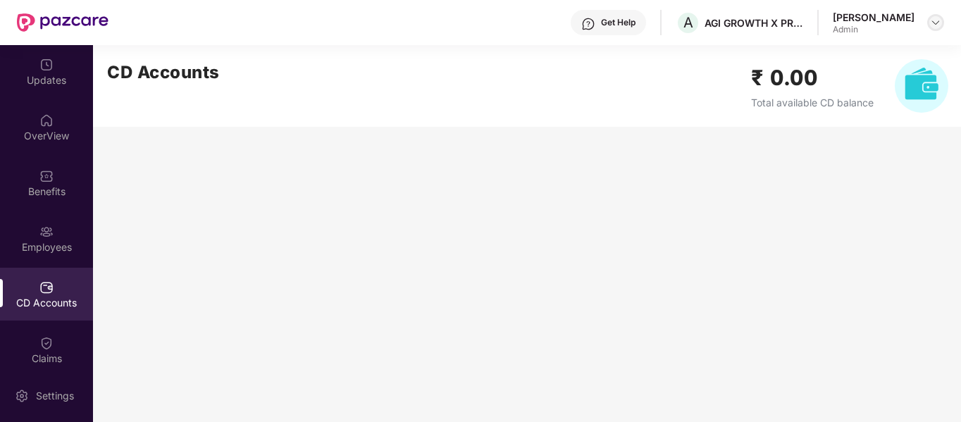
click at [935, 21] on img at bounding box center [935, 22] width 11 height 11
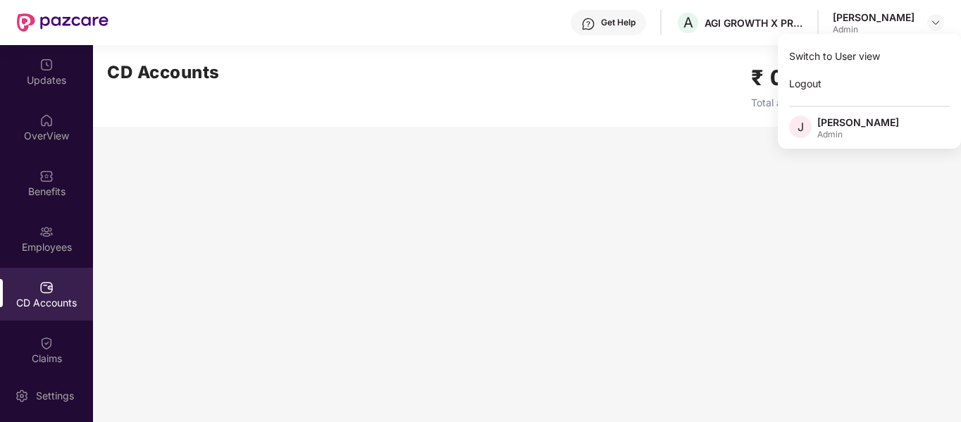
click at [619, 228] on main "CD Accounts ₹ 0.00 Total available CD balance" at bounding box center [527, 233] width 868 height 377
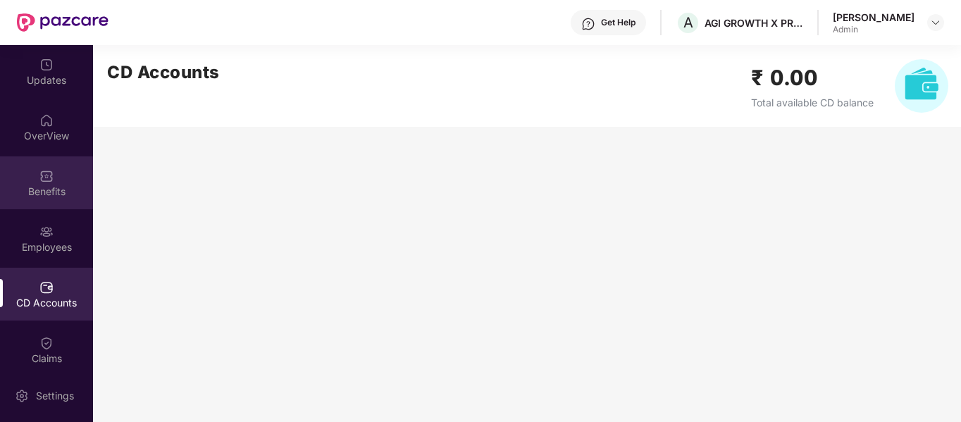
click at [41, 182] on img at bounding box center [46, 176] width 14 height 14
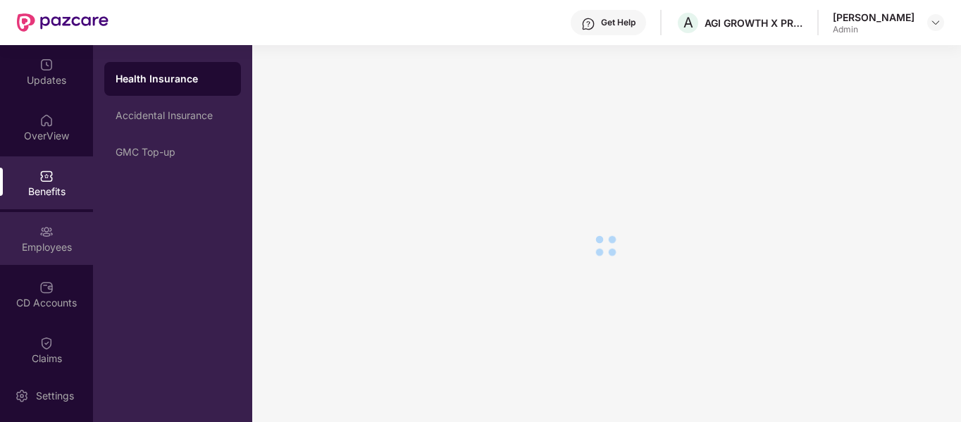
click at [44, 238] on img at bounding box center [46, 232] width 14 height 14
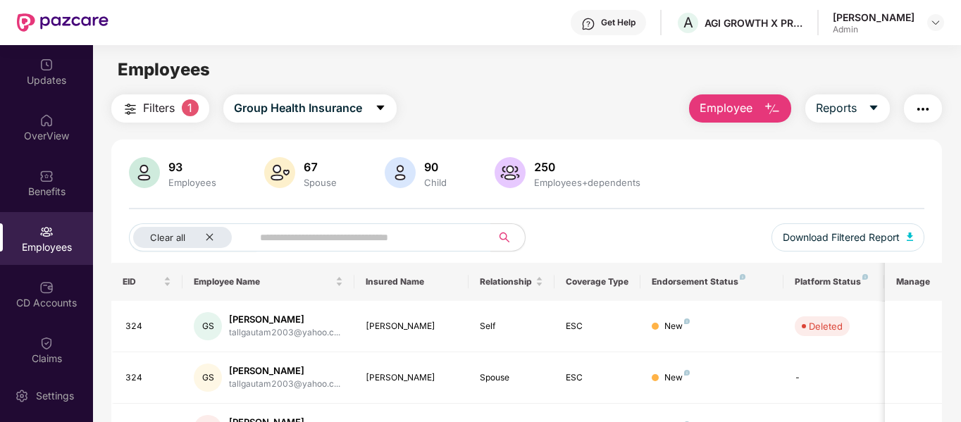
click at [746, 104] on span "Employee" at bounding box center [726, 108] width 53 height 18
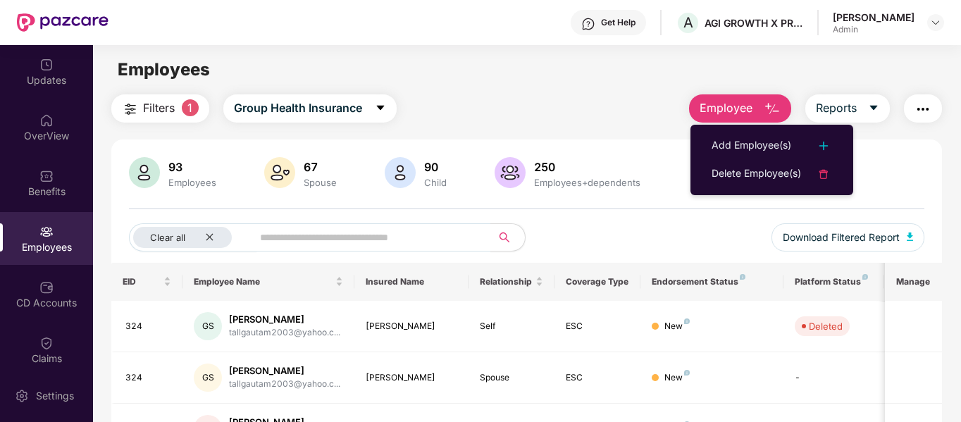
click at [551, 107] on div "Filters 1 Group Health Insurance Employee Reports" at bounding box center [527, 108] width 832 height 28
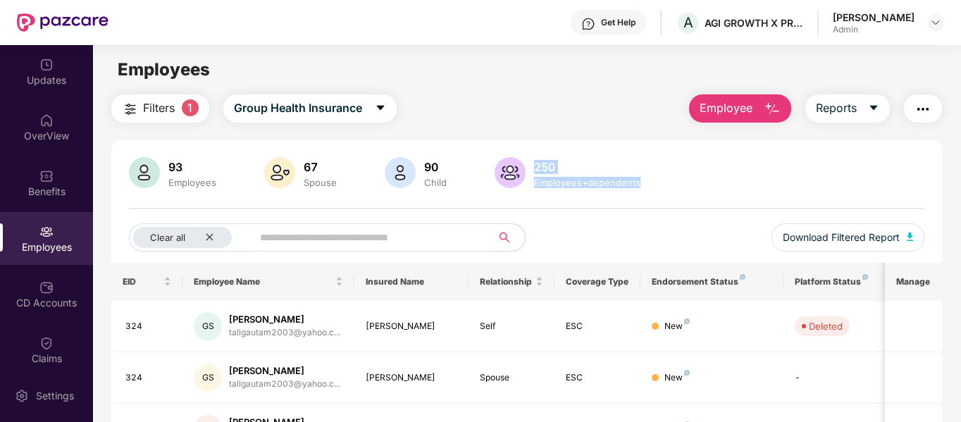
drag, startPoint x: 656, startPoint y: 185, endPoint x: 528, endPoint y: 168, distance: 129.3
click at [528, 168] on div "93 Employees 67 Spouse 90 Child 250 Employees+dependents" at bounding box center [527, 174] width 796 height 34
click at [470, 103] on div "Filters 1 Group Health Insurance Employee Reports" at bounding box center [527, 108] width 832 height 28
click at [211, 238] on icon "close" at bounding box center [209, 237] width 9 height 9
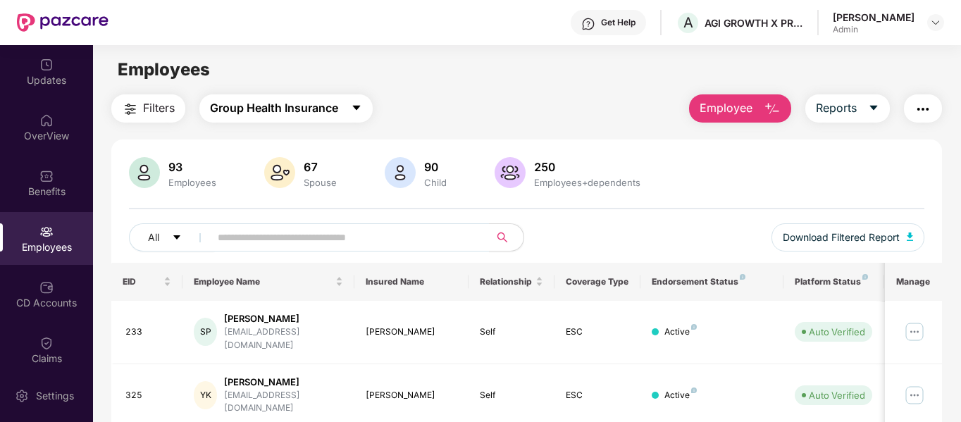
click at [297, 105] on span "Group Health Insurance" at bounding box center [274, 108] width 128 height 18
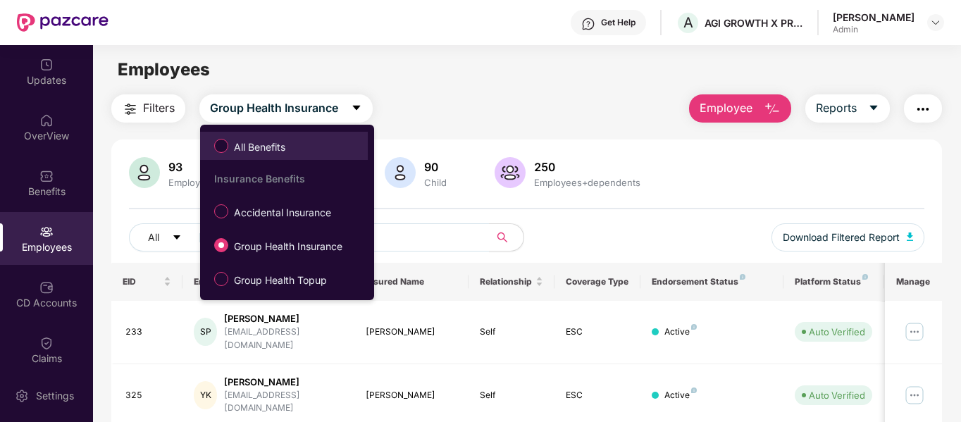
click at [242, 145] on span "All Benefits" at bounding box center [259, 148] width 63 height 16
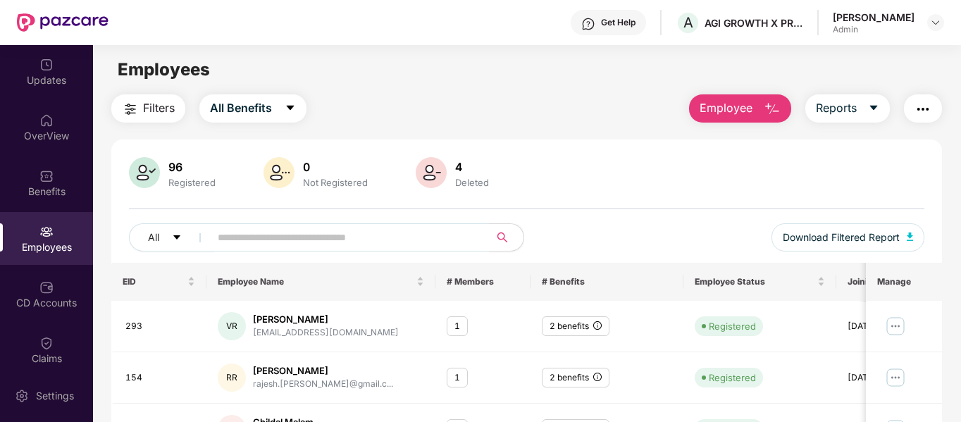
click at [428, 173] on img at bounding box center [431, 172] width 31 height 31
click at [262, 104] on span "All Benefits" at bounding box center [241, 108] width 62 height 18
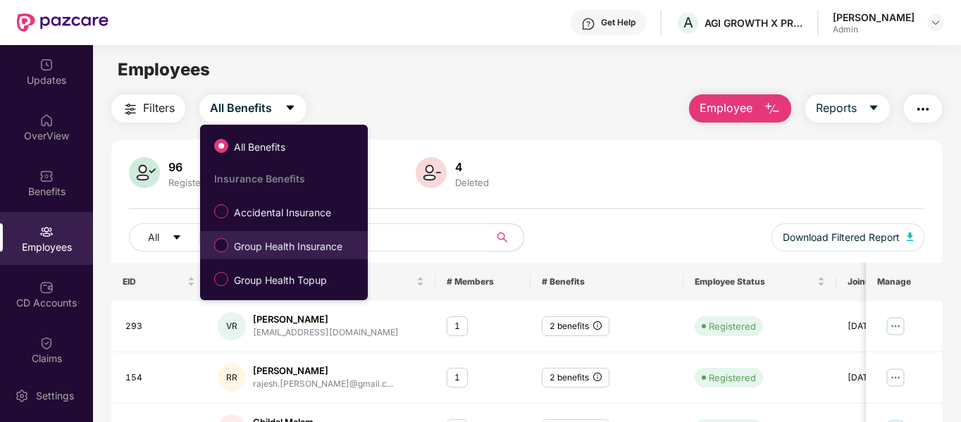
click at [269, 252] on span "Group Health Insurance" at bounding box center [288, 247] width 120 height 16
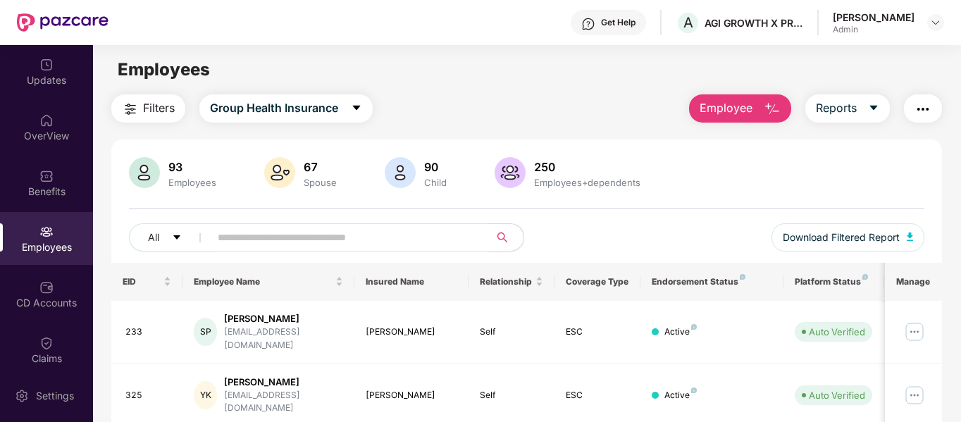
click at [749, 106] on span "Employee" at bounding box center [726, 108] width 53 height 18
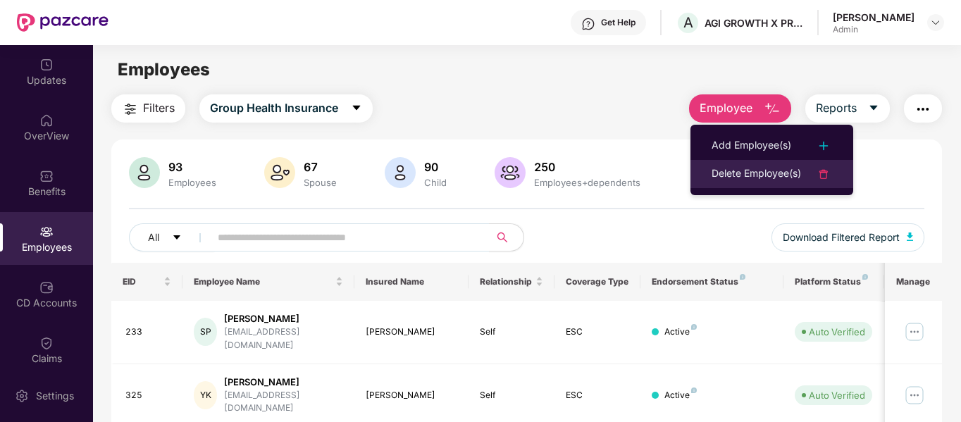
click at [753, 173] on div "Delete Employee(s)" at bounding box center [757, 174] width 90 height 17
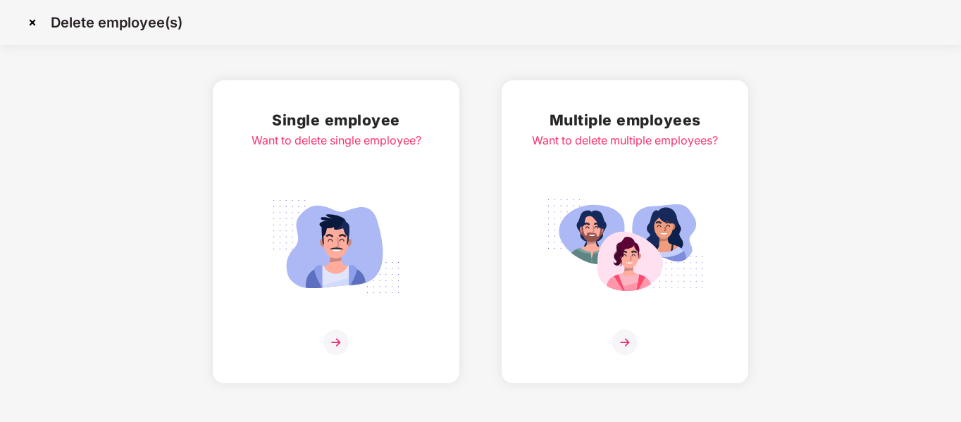
click at [622, 273] on img at bounding box center [625, 247] width 158 height 110
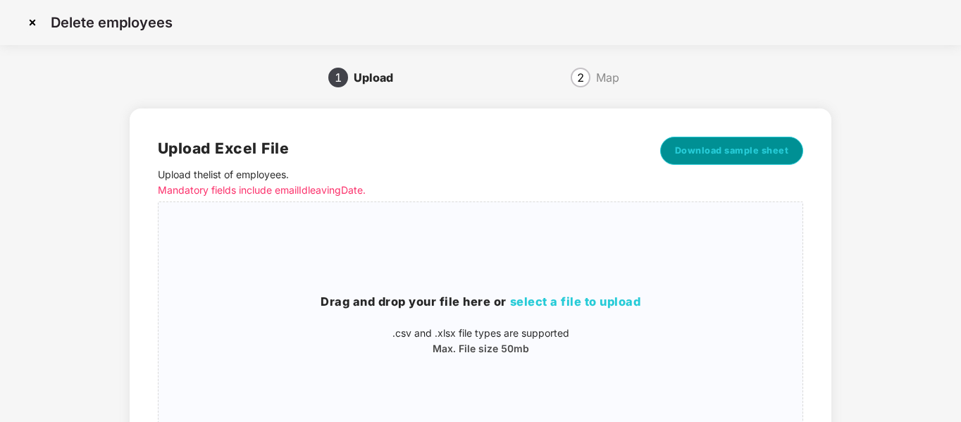
click at [715, 147] on span "Download sample sheet" at bounding box center [732, 151] width 114 height 14
click at [549, 308] on span "select a file to upload" at bounding box center [575, 302] width 131 height 14
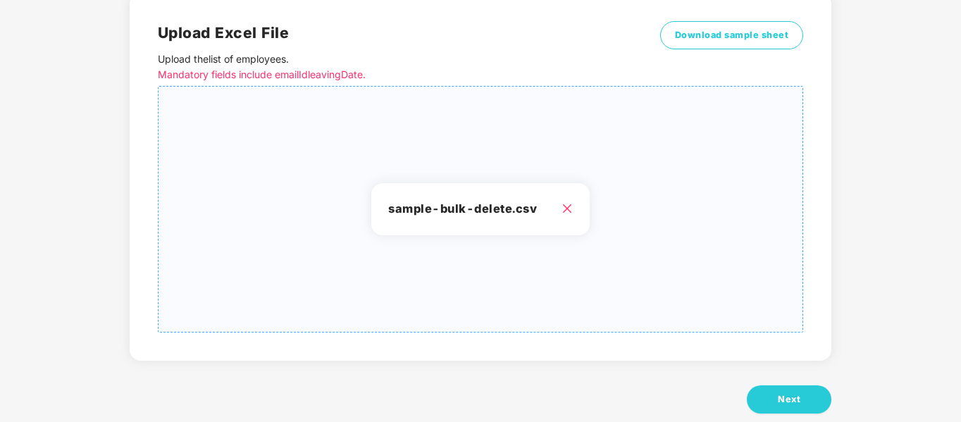
scroll to position [142, 0]
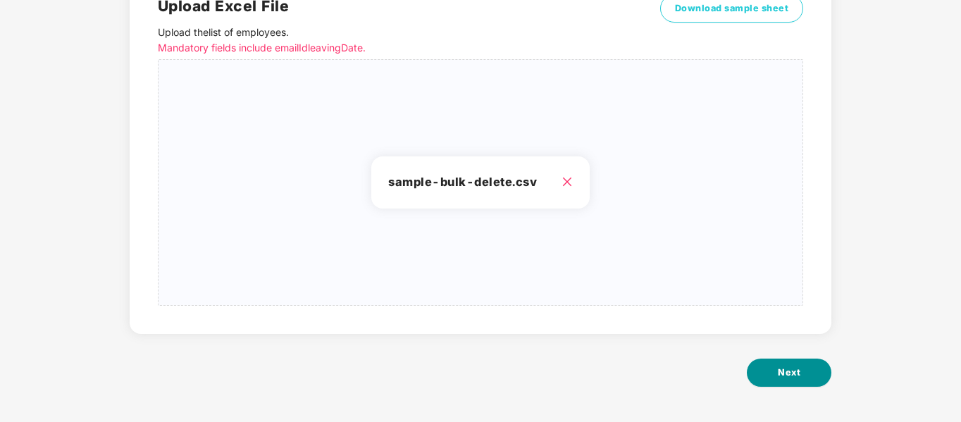
click at [773, 376] on button "Next" at bounding box center [789, 373] width 85 height 28
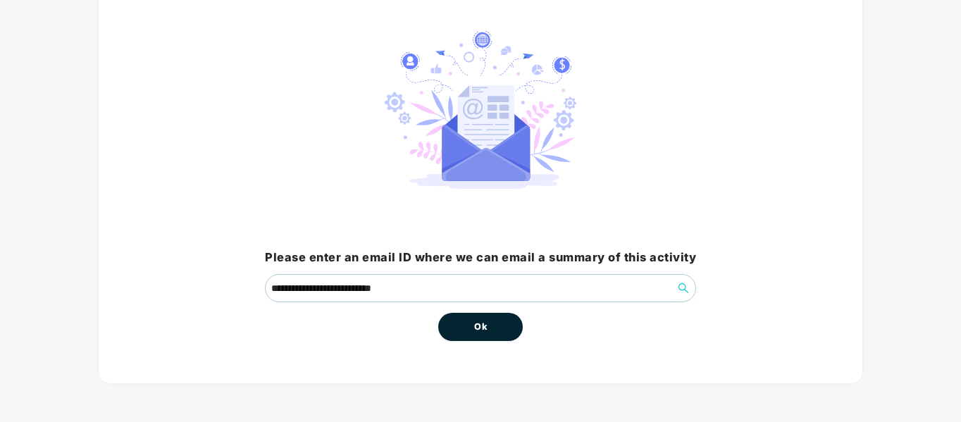
scroll to position [99, 0]
click at [465, 321] on button "Ok" at bounding box center [480, 326] width 85 height 28
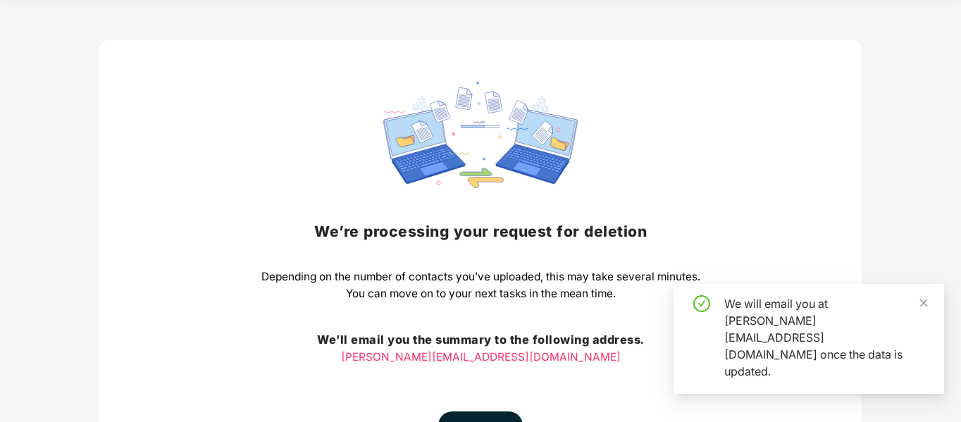
scroll to position [147, 0]
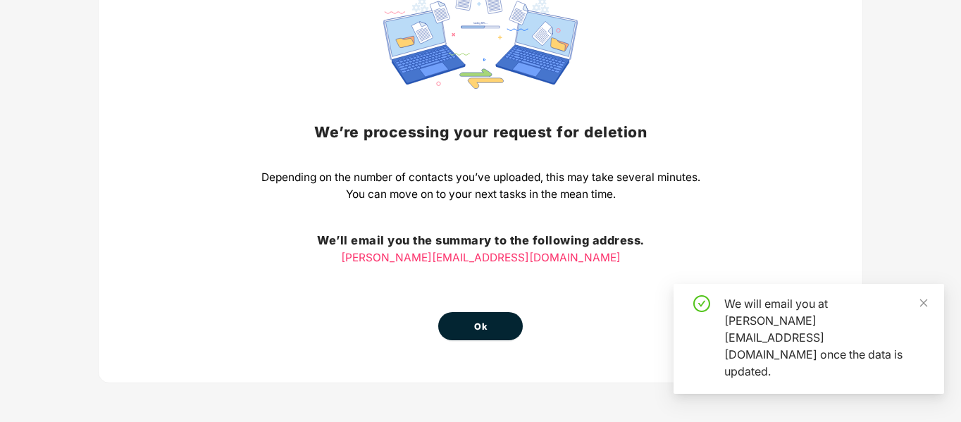
click at [489, 328] on button "Ok" at bounding box center [480, 326] width 85 height 28
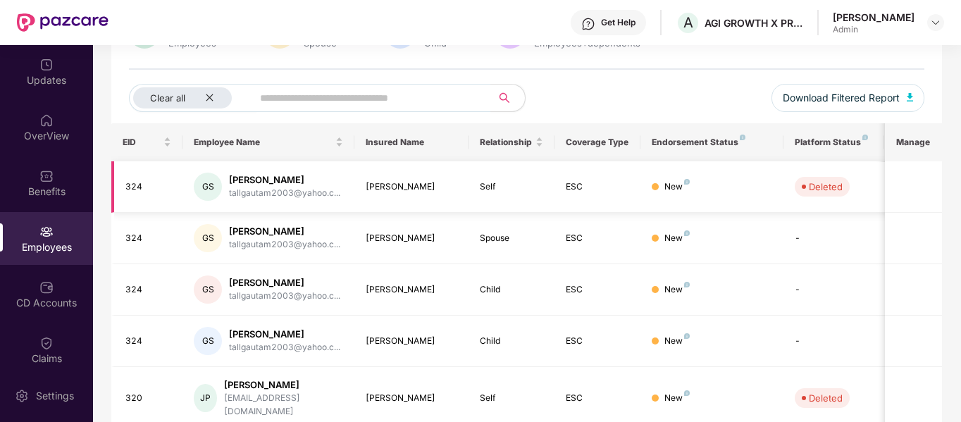
scroll to position [141, 0]
click at [654, 236] on div at bounding box center [655, 236] width 7 height 7
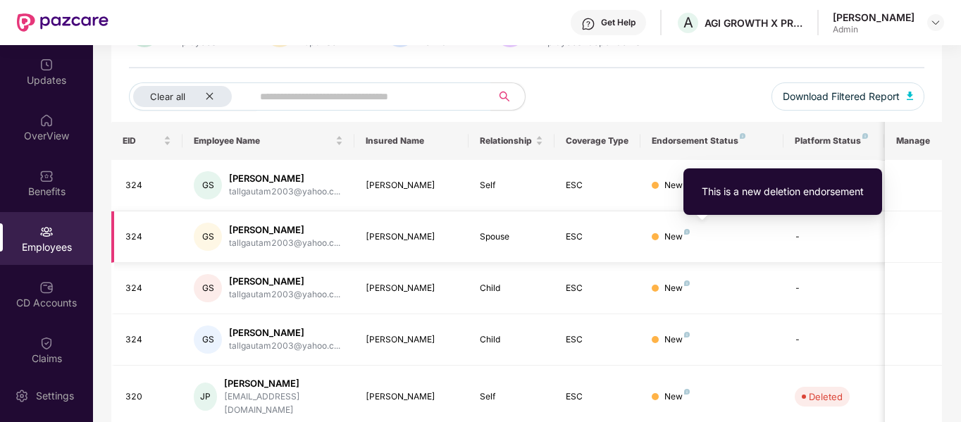
click at [688, 230] on img at bounding box center [687, 232] width 6 height 6
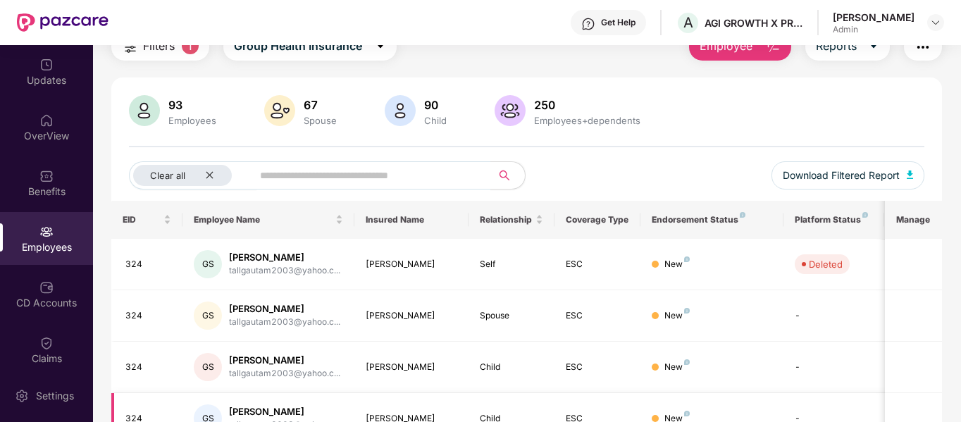
scroll to position [0, 0]
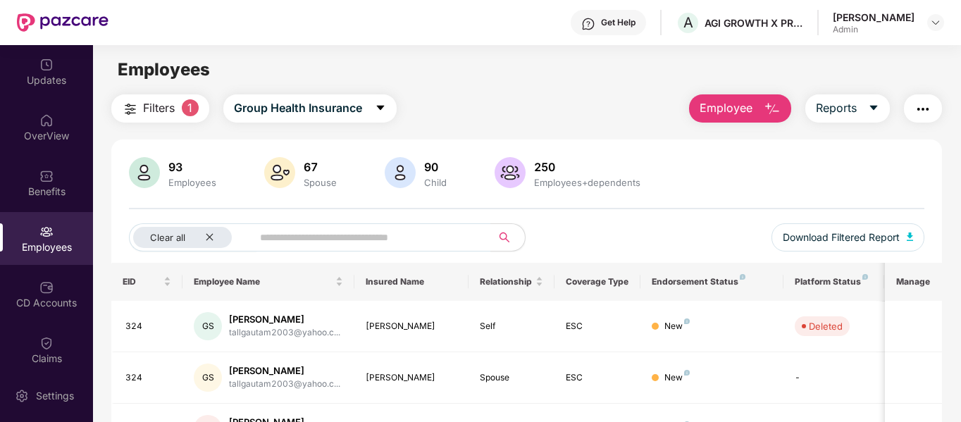
click at [764, 111] on button "Employee" at bounding box center [740, 108] width 102 height 28
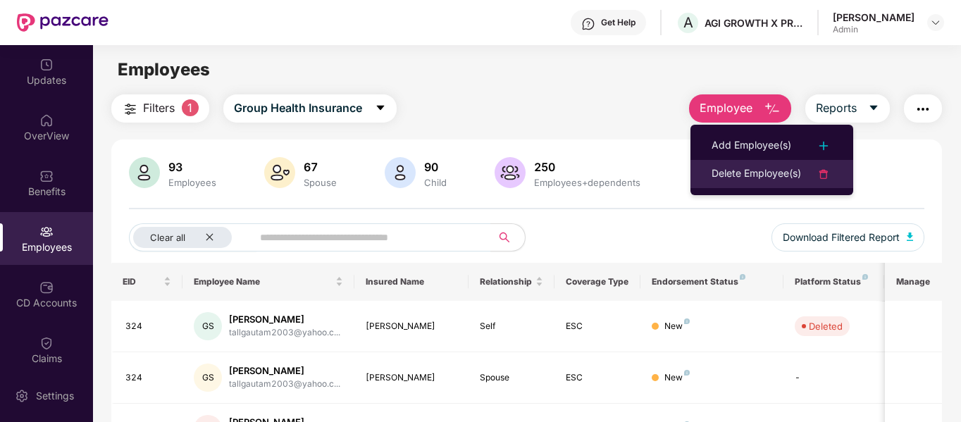
click at [749, 168] on div "Delete Employee(s)" at bounding box center [757, 174] width 90 height 17
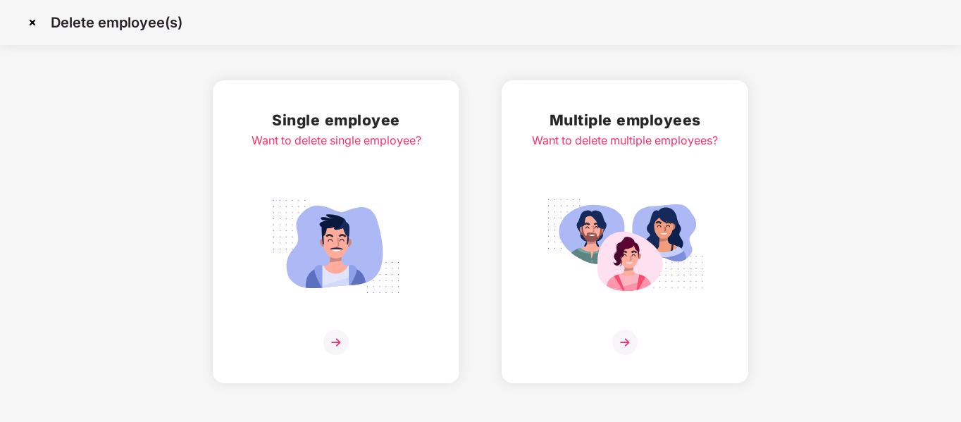
click at [624, 344] on img at bounding box center [625, 342] width 25 height 25
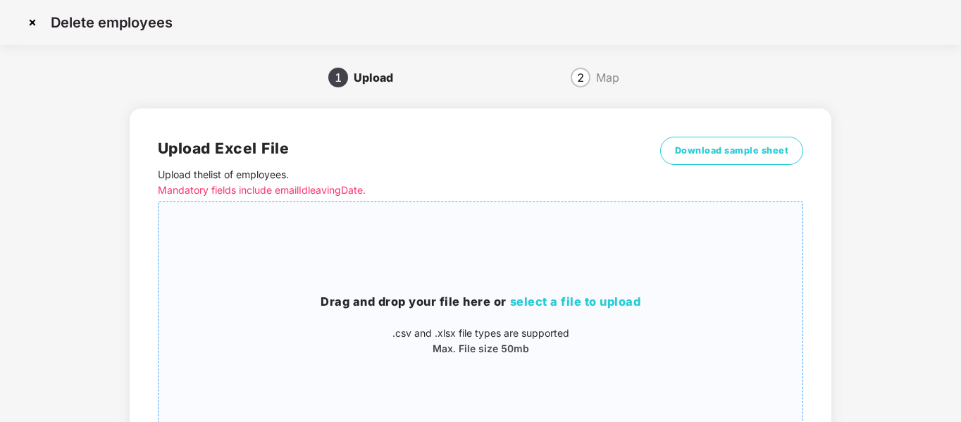
click at [539, 300] on span "select a file to upload" at bounding box center [575, 302] width 131 height 14
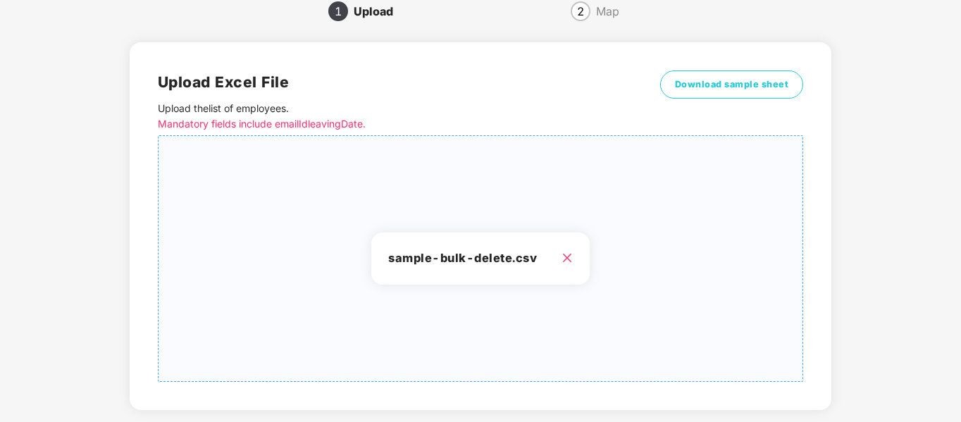
scroll to position [142, 0]
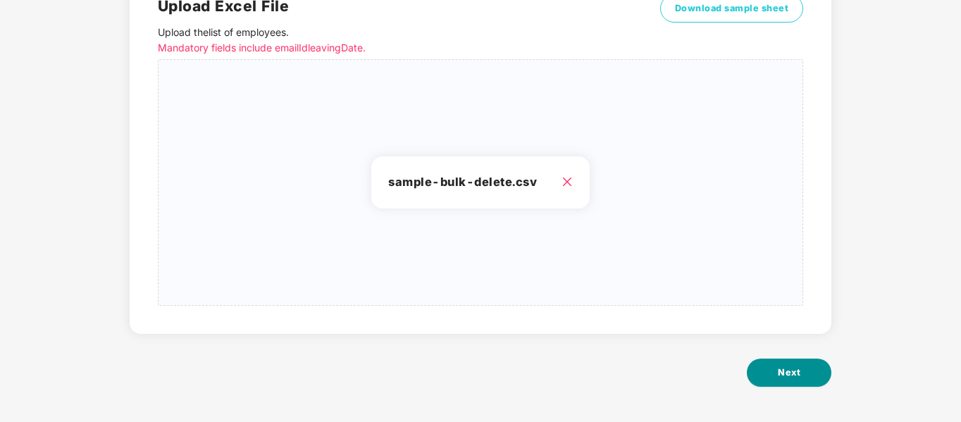
click at [801, 377] on button "Next" at bounding box center [789, 373] width 85 height 28
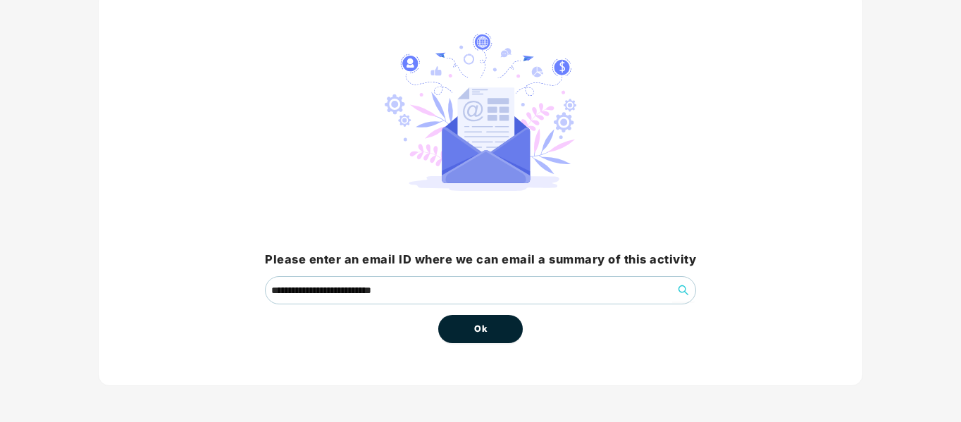
scroll to position [99, 0]
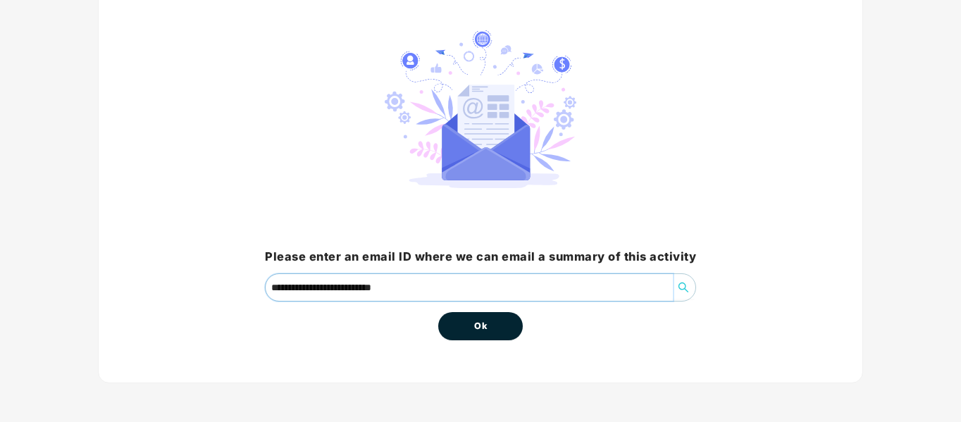
drag, startPoint x: 438, startPoint y: 282, endPoint x: 335, endPoint y: 283, distance: 102.9
click at [335, 283] on input "**********" at bounding box center [469, 287] width 407 height 27
type input "**********"
click at [462, 328] on button "Ok" at bounding box center [480, 326] width 85 height 28
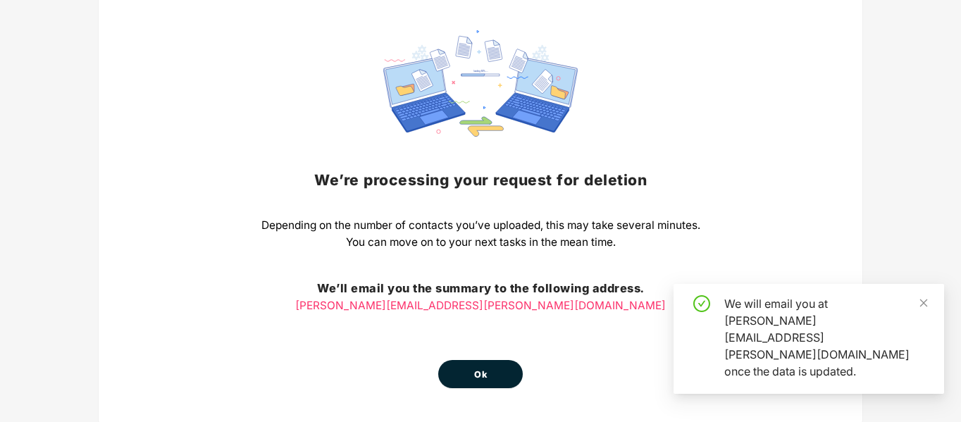
click at [483, 320] on div "We’re processing your request for deletion Depending on the number of contacts …" at bounding box center [481, 209] width 439 height 358
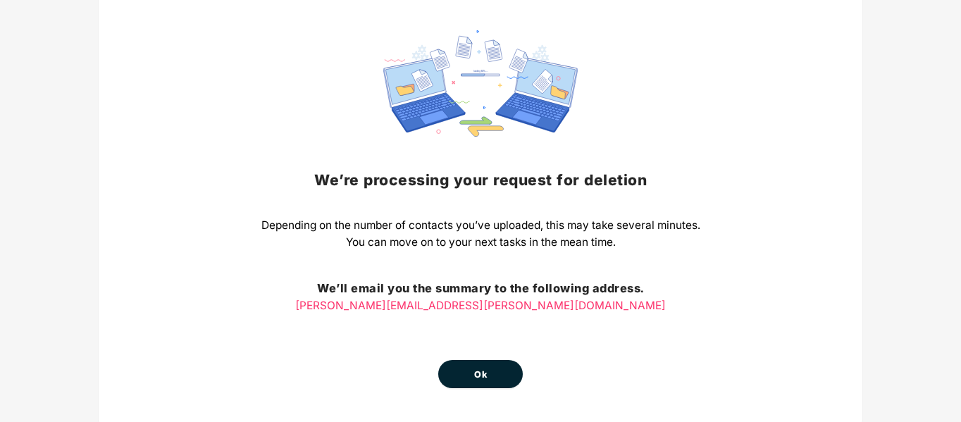
click at [469, 380] on button "Ok" at bounding box center [480, 374] width 85 height 28
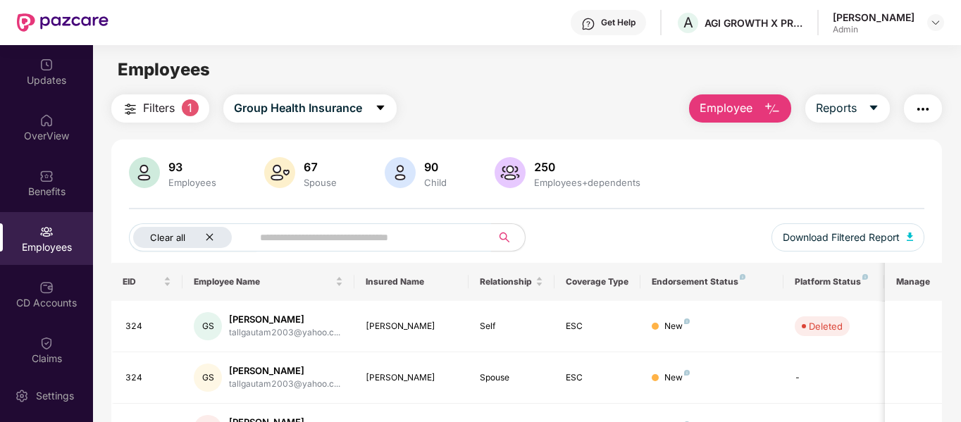
click at [209, 235] on icon "close" at bounding box center [209, 237] width 9 height 9
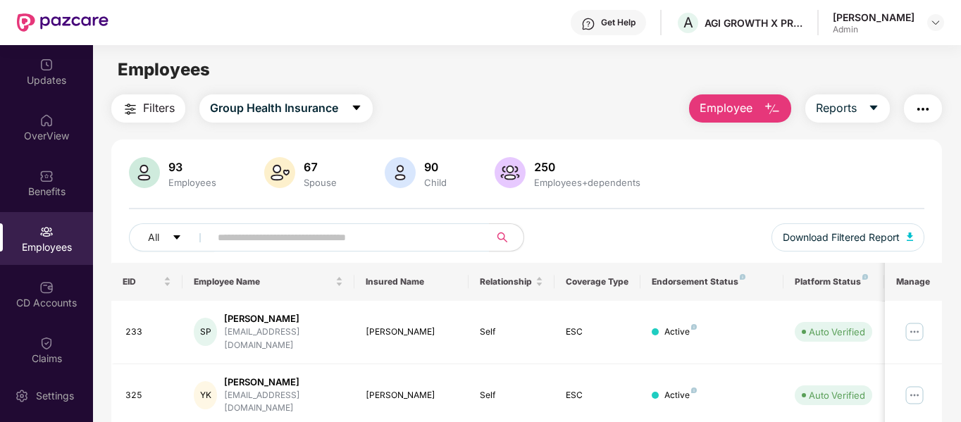
click at [725, 102] on span "Employee" at bounding box center [726, 108] width 53 height 18
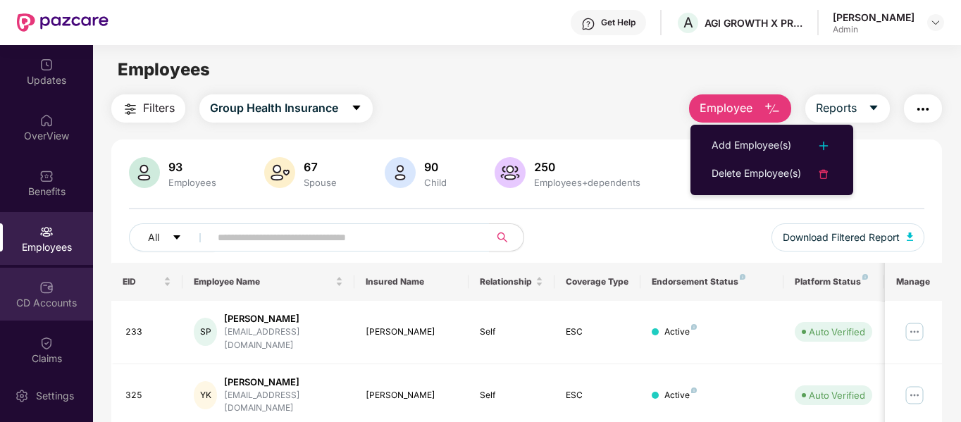
click at [44, 298] on div "CD Accounts" at bounding box center [46, 303] width 93 height 14
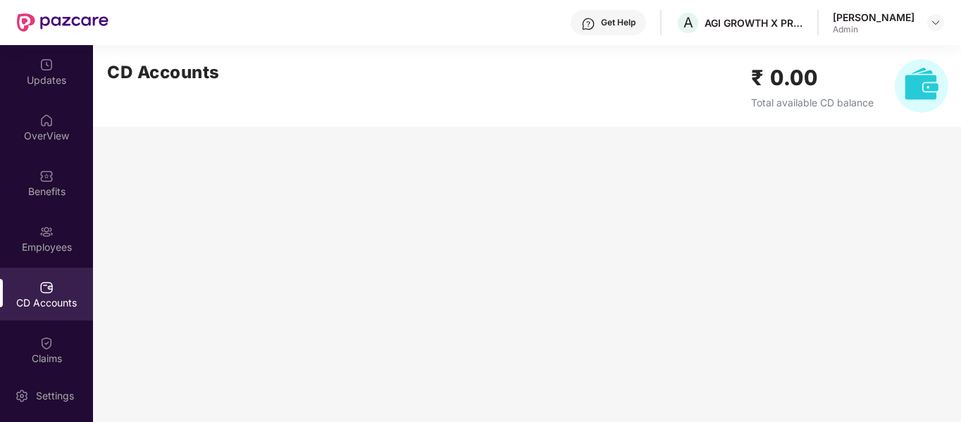
click at [923, 82] on img at bounding box center [922, 86] width 54 height 54
click at [39, 233] on img at bounding box center [46, 232] width 14 height 14
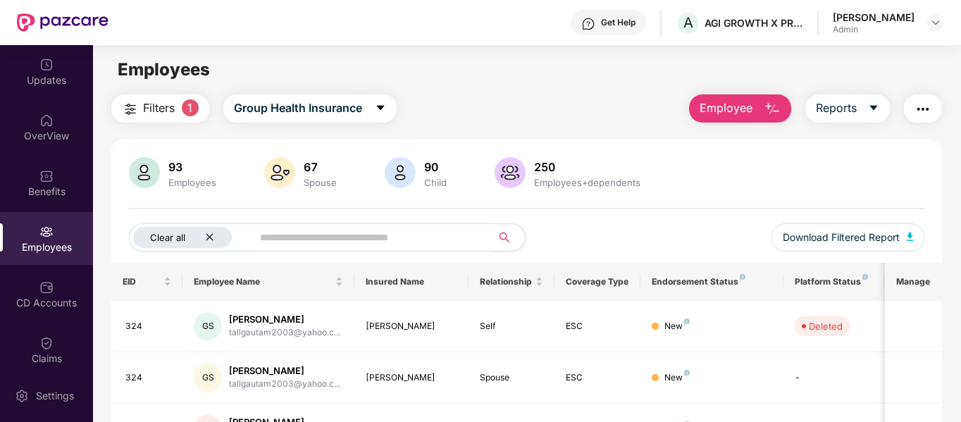
click at [211, 238] on icon "close" at bounding box center [209, 237] width 9 height 9
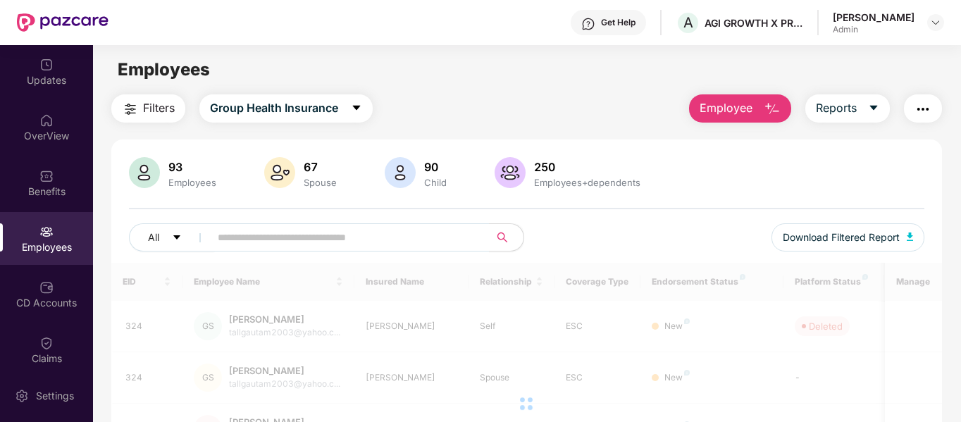
click at [754, 105] on button "Employee" at bounding box center [740, 108] width 102 height 28
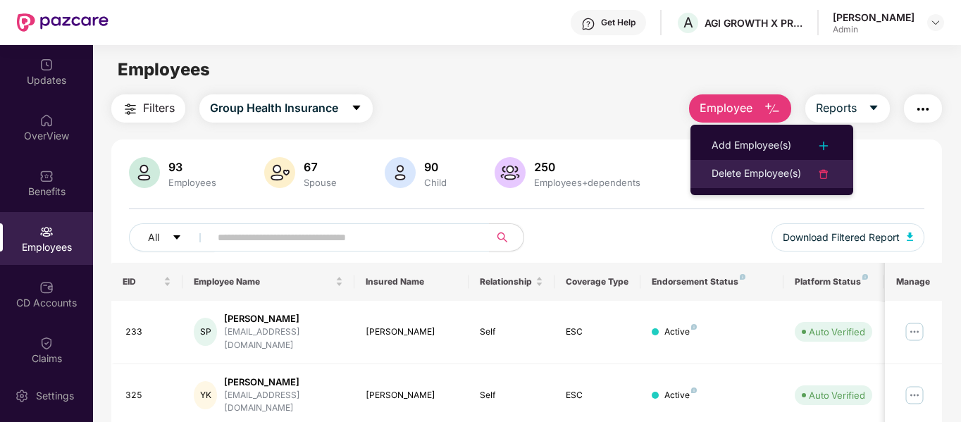
click at [744, 173] on div "Delete Employee(s)" at bounding box center [757, 174] width 90 height 17
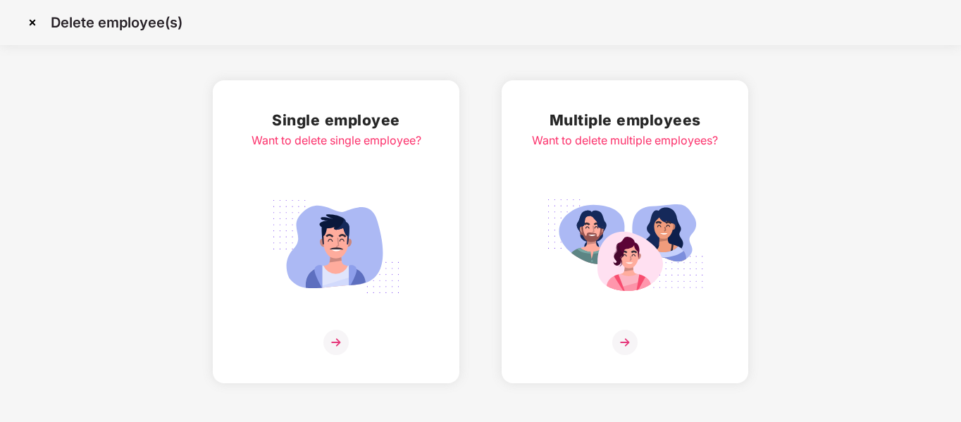
click at [317, 340] on div at bounding box center [337, 342] width 170 height 25
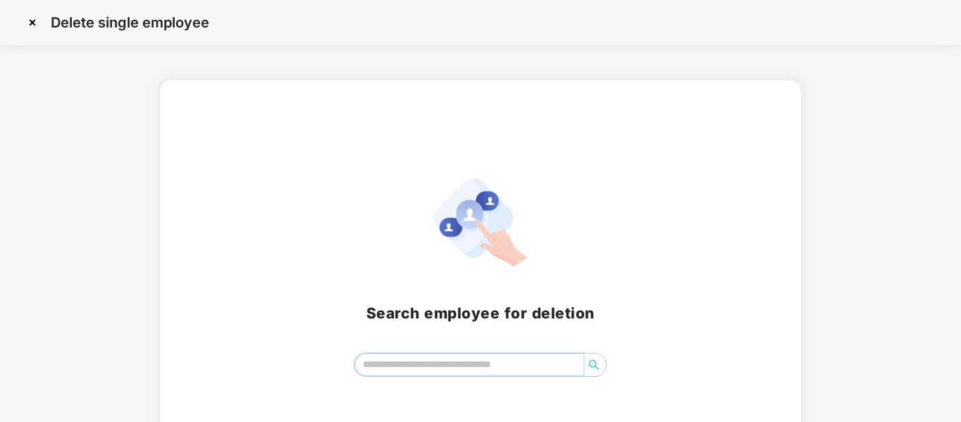
click at [392, 364] on input "search" at bounding box center [469, 364] width 229 height 21
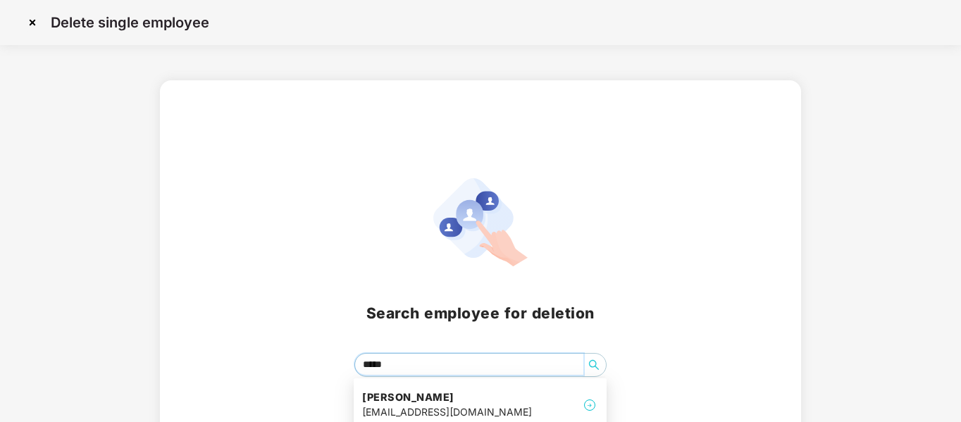
type input "******"
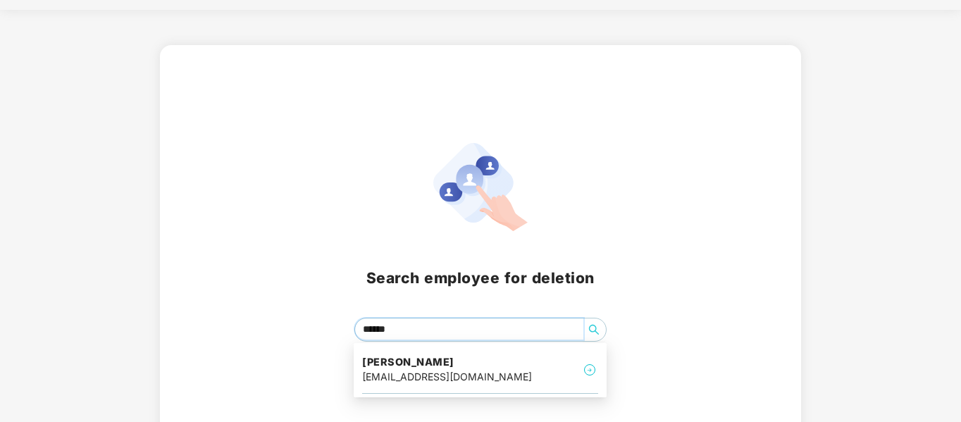
scroll to position [53, 0]
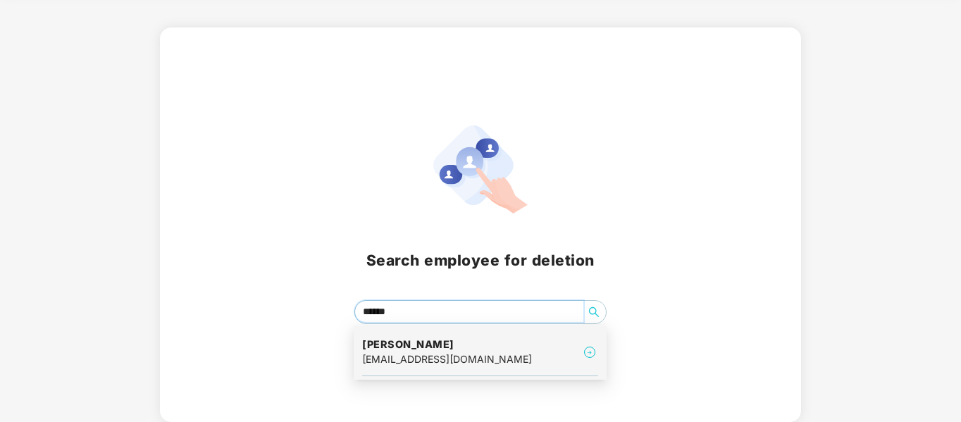
click at [474, 348] on h4 "Krunal Jadav" at bounding box center [447, 345] width 170 height 14
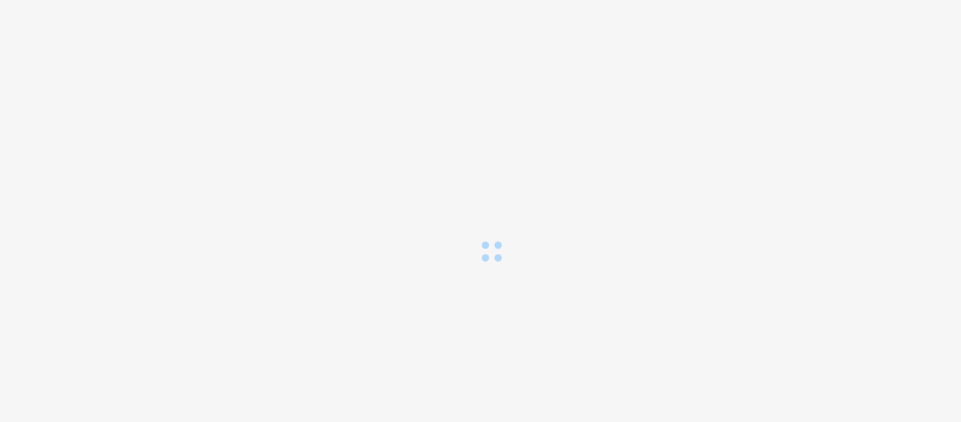
scroll to position [0, 0]
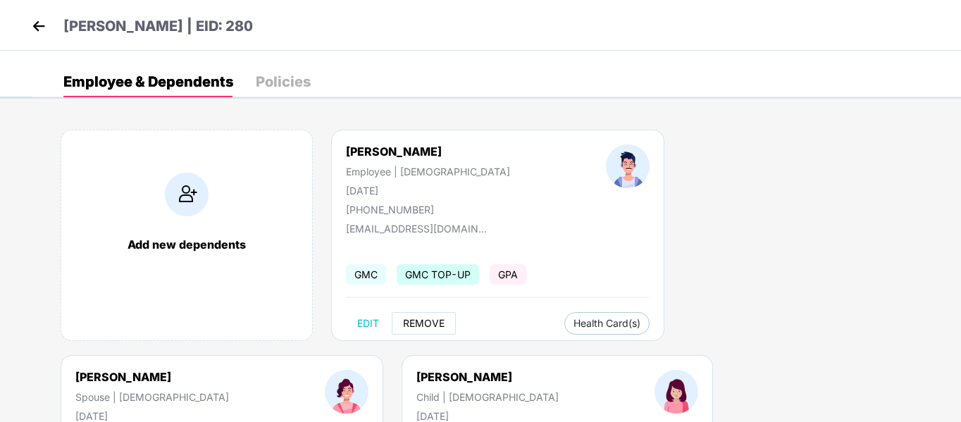
click at [428, 324] on span "REMOVE" at bounding box center [424, 323] width 42 height 11
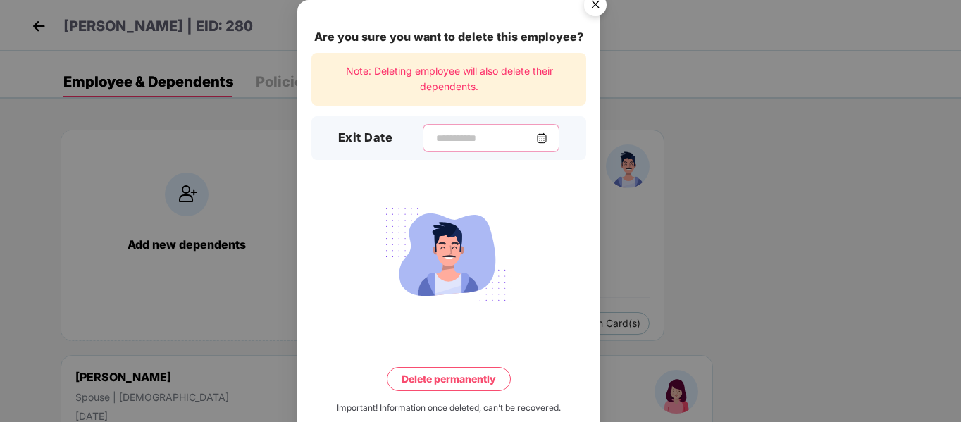
click at [462, 133] on input at bounding box center [485, 138] width 101 height 15
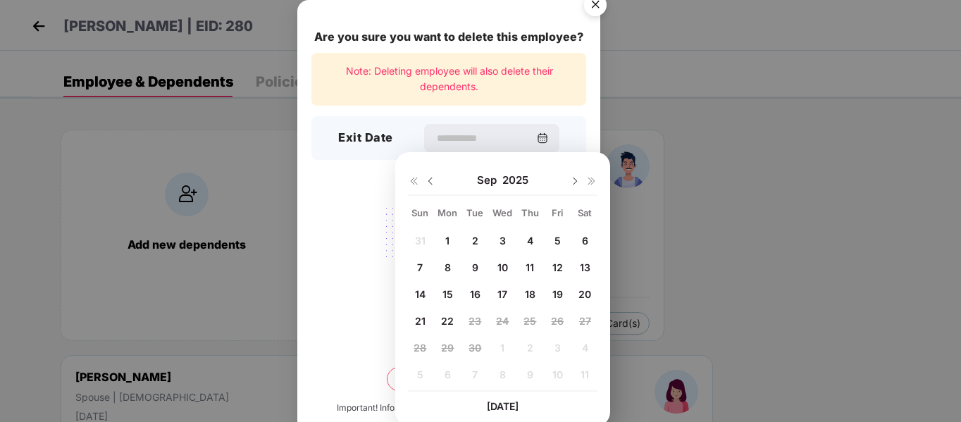
click at [554, 292] on span "19" at bounding box center [558, 294] width 11 height 12
type input "**********"
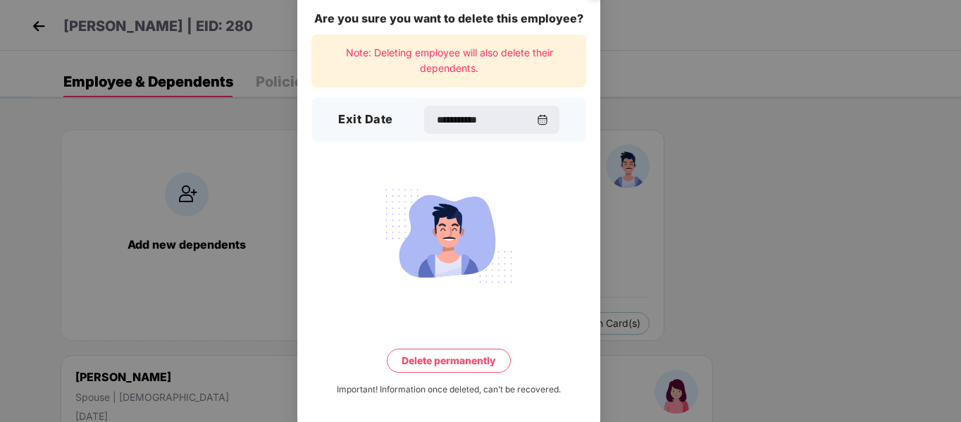
scroll to position [27, 0]
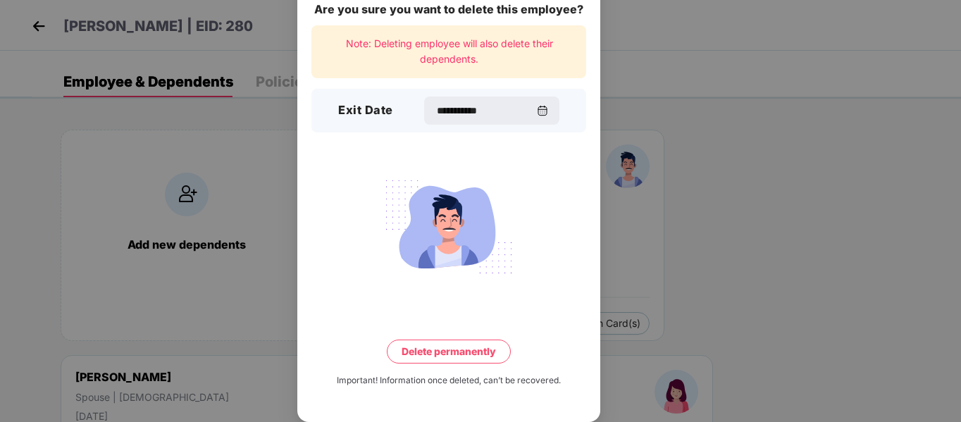
click at [443, 357] on button "Delete permanently" at bounding box center [449, 352] width 124 height 24
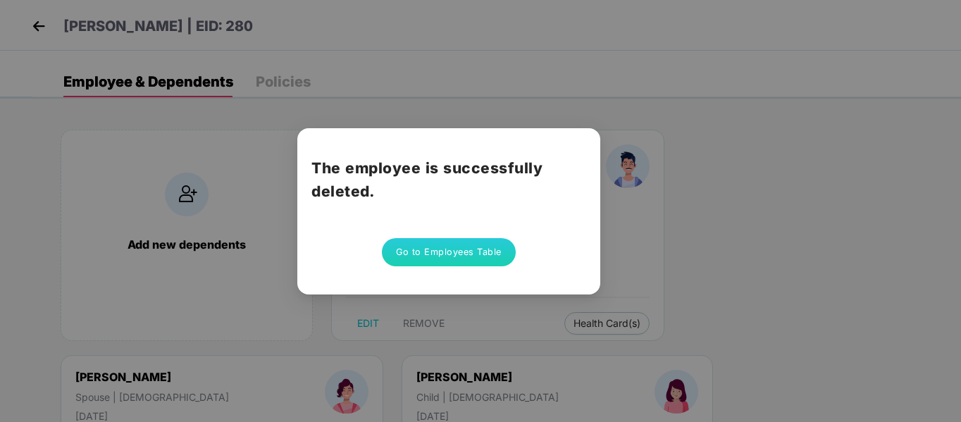
scroll to position [0, 0]
click at [431, 252] on button "Go to Employees Table" at bounding box center [449, 252] width 134 height 28
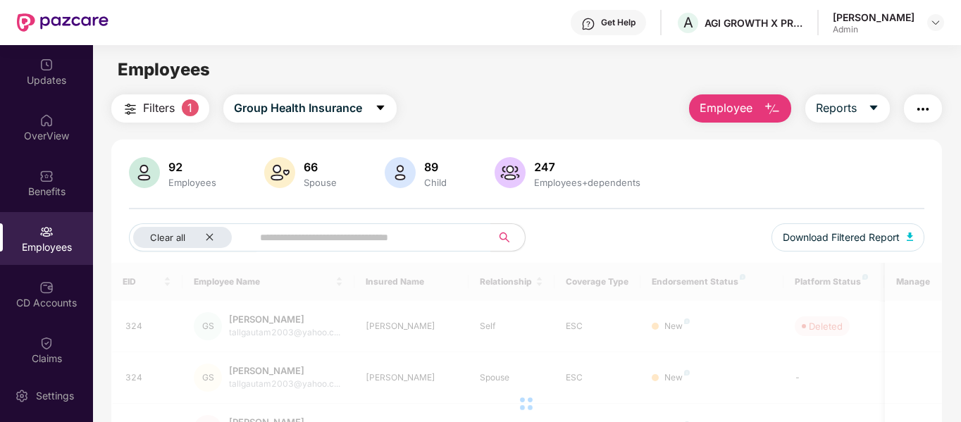
click at [758, 108] on button "Employee" at bounding box center [740, 108] width 102 height 28
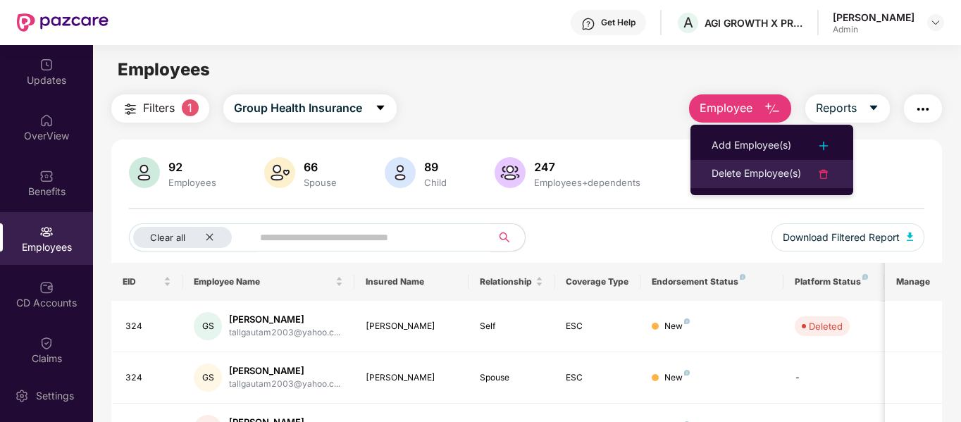
click at [725, 180] on div "Delete Employee(s)" at bounding box center [757, 174] width 90 height 17
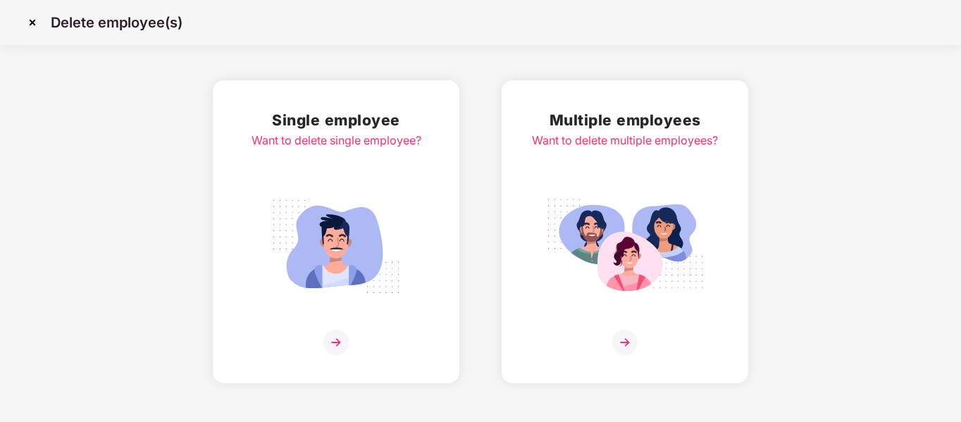
click at [334, 341] on img at bounding box center [336, 342] width 25 height 25
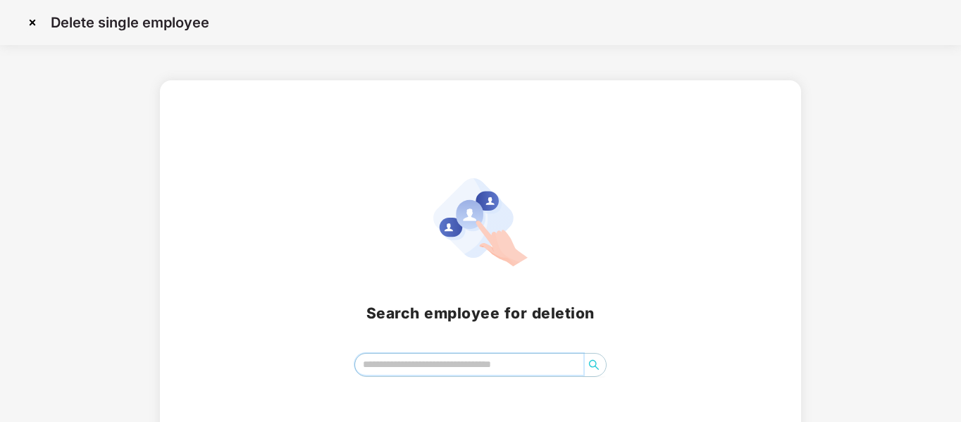
click at [410, 357] on input "search" at bounding box center [469, 364] width 229 height 21
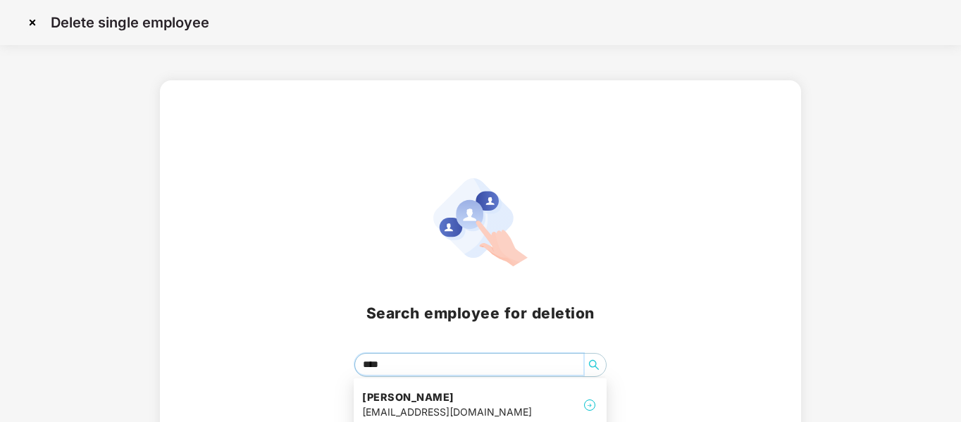
type input "*****"
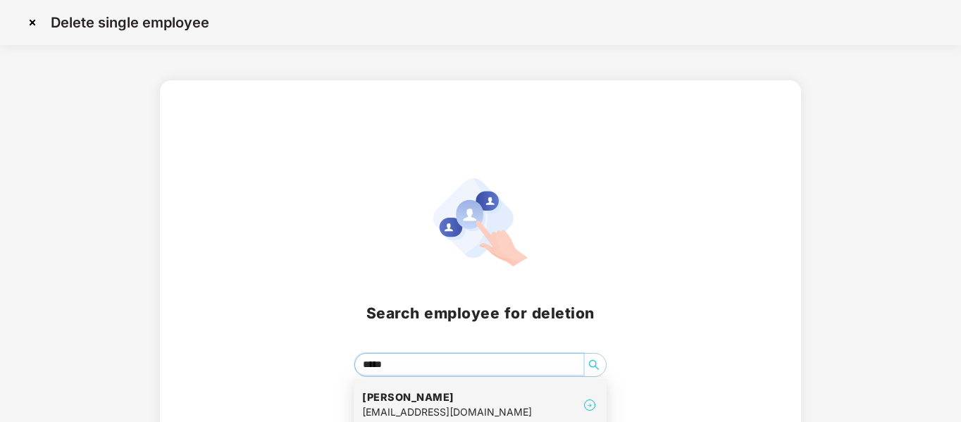
click at [428, 402] on h4 "Palak Khristi" at bounding box center [447, 397] width 170 height 14
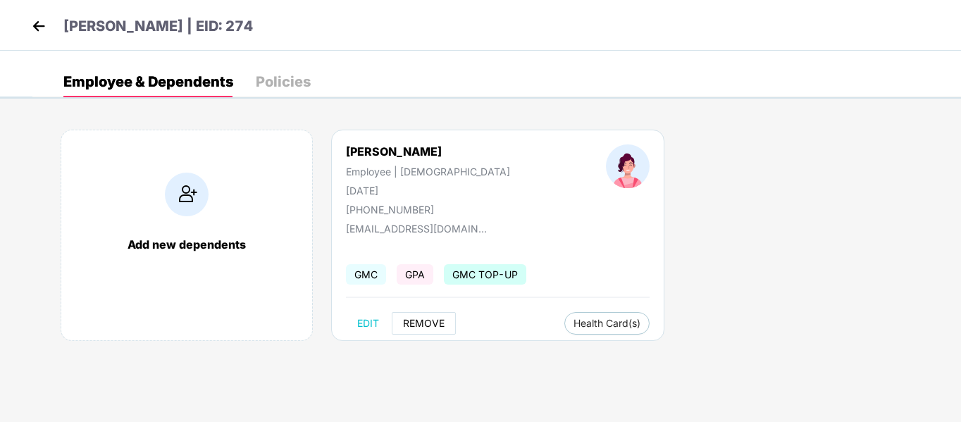
click at [415, 324] on span "REMOVE" at bounding box center [424, 323] width 42 height 11
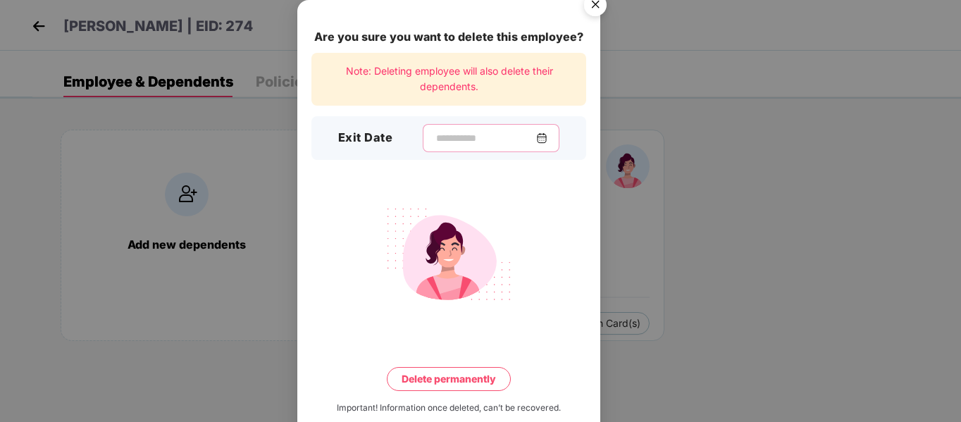
click at [439, 139] on input at bounding box center [485, 138] width 101 height 15
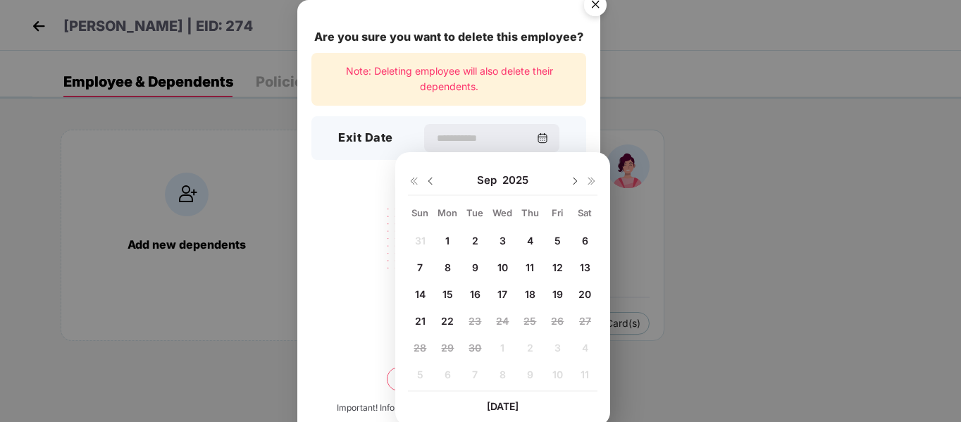
click at [429, 181] on img at bounding box center [430, 181] width 11 height 11
click at [560, 350] on span "29" at bounding box center [557, 348] width 13 height 12
type input "**********"
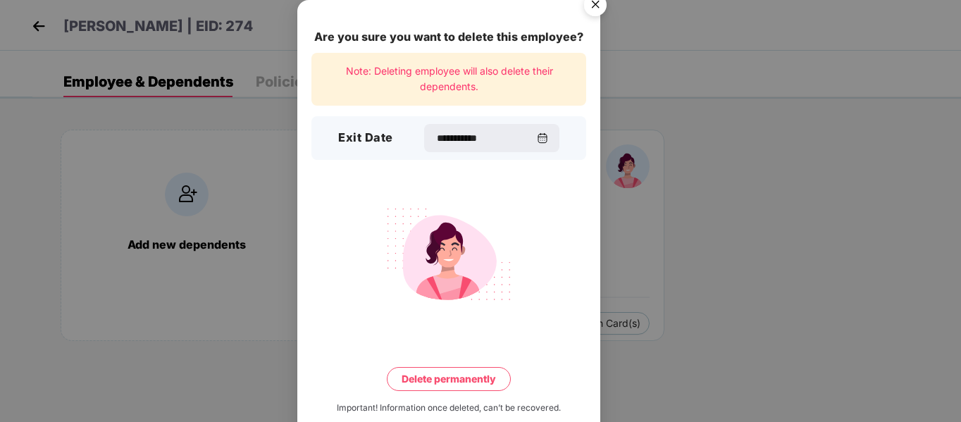
click at [460, 382] on button "Delete permanently" at bounding box center [449, 379] width 124 height 24
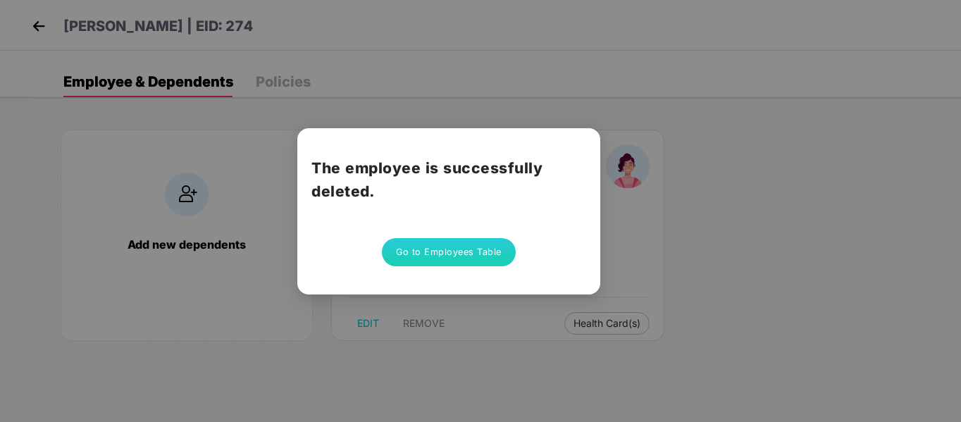
click at [506, 290] on div "The employee is successfully deleted. Go to Employees Table" at bounding box center [448, 211] width 303 height 166
click at [421, 246] on button "Go to Employees Table" at bounding box center [449, 252] width 134 height 28
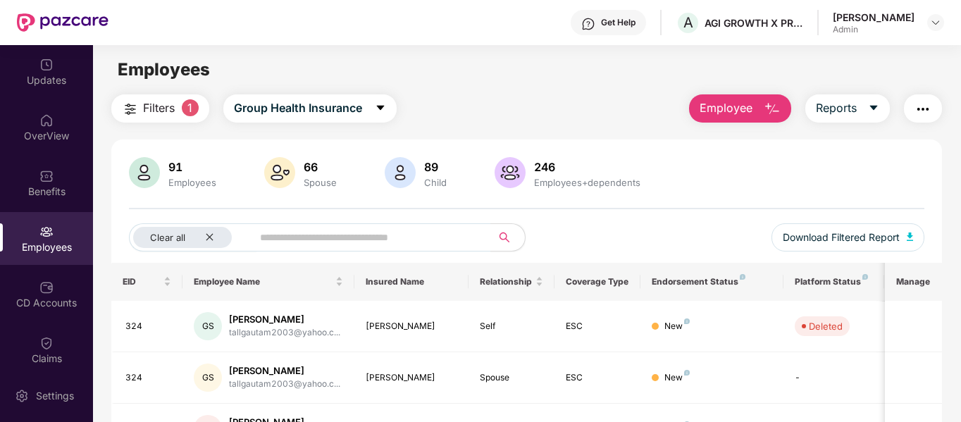
click at [733, 111] on span "Employee" at bounding box center [726, 108] width 53 height 18
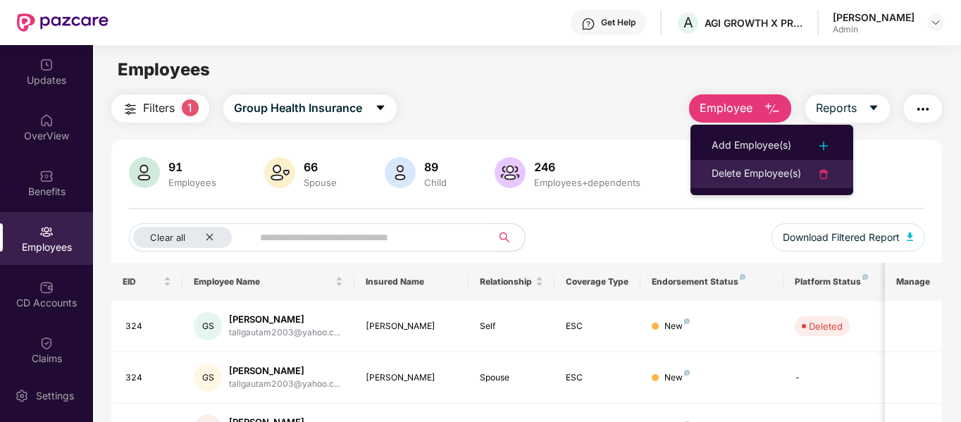
click at [719, 166] on div "Delete Employee(s)" at bounding box center [757, 174] width 90 height 17
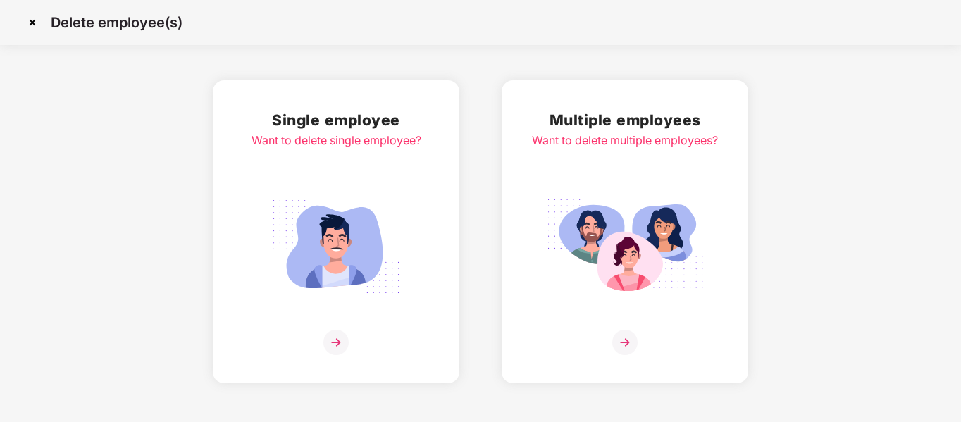
click at [339, 332] on img at bounding box center [336, 342] width 25 height 25
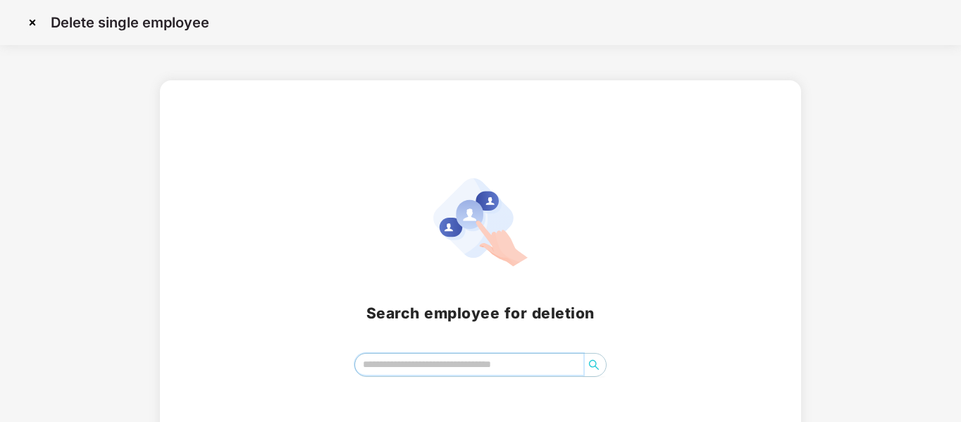
click at [386, 355] on input "search" at bounding box center [469, 364] width 229 height 21
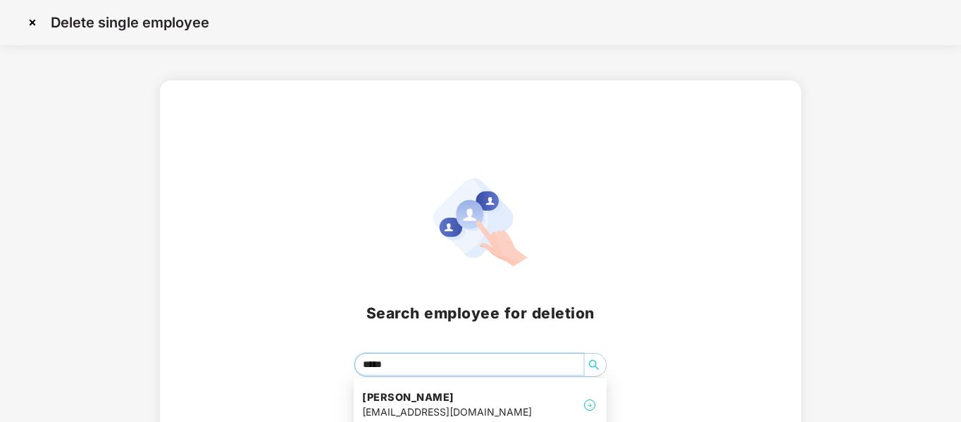
type input "******"
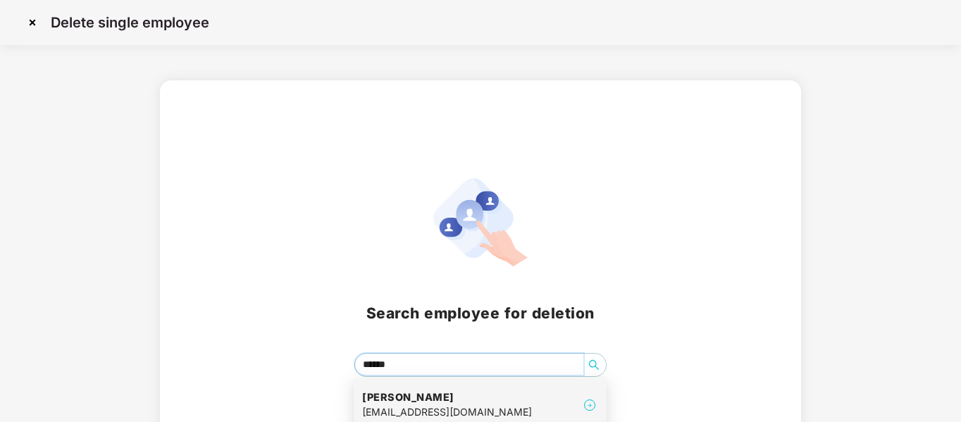
click at [397, 401] on h4 "Soumya Tiwari" at bounding box center [447, 397] width 170 height 14
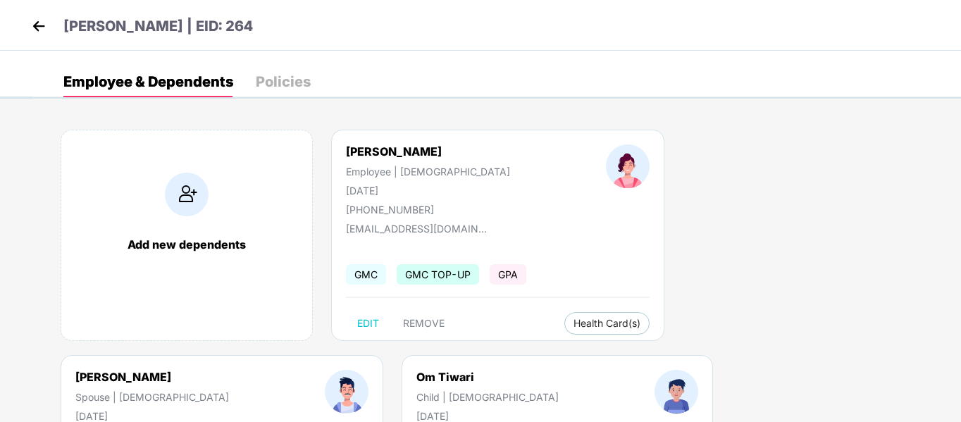
click at [439, 336] on div "Soumya Tiwari Employee | Female 01 Dec 1988 +919406700188 soumyajain0112@gmail.…" at bounding box center [497, 235] width 333 height 211
click at [428, 322] on span "REMOVE" at bounding box center [424, 323] width 42 height 11
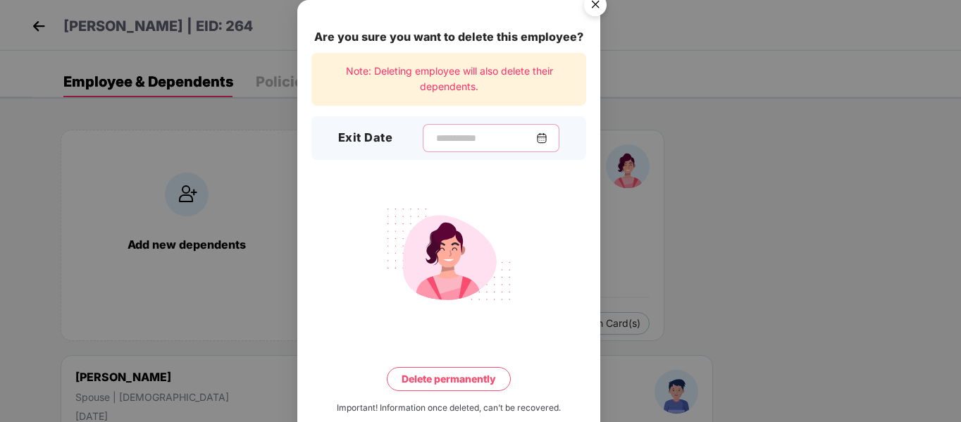
click at [443, 137] on input at bounding box center [485, 138] width 101 height 15
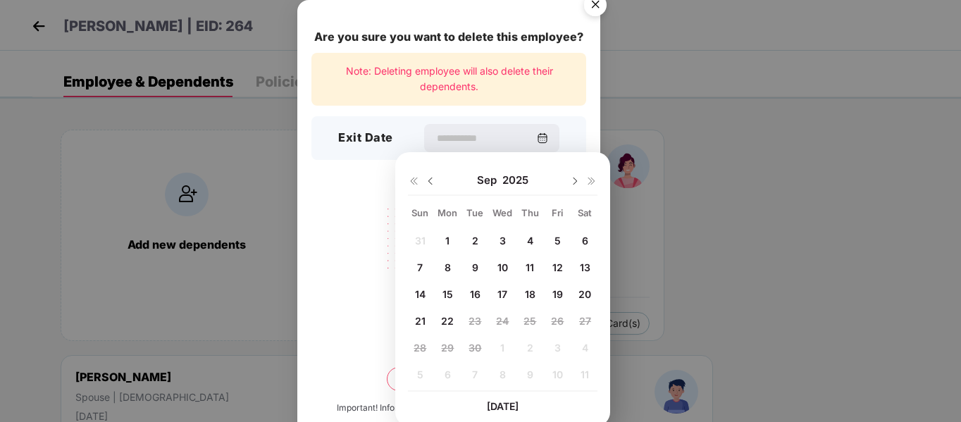
click at [433, 173] on div "Sep 2025" at bounding box center [503, 180] width 190 height 28
click at [432, 183] on img at bounding box center [430, 181] width 11 height 11
click at [420, 376] on span "31" at bounding box center [420, 375] width 11 height 12
type input "**********"
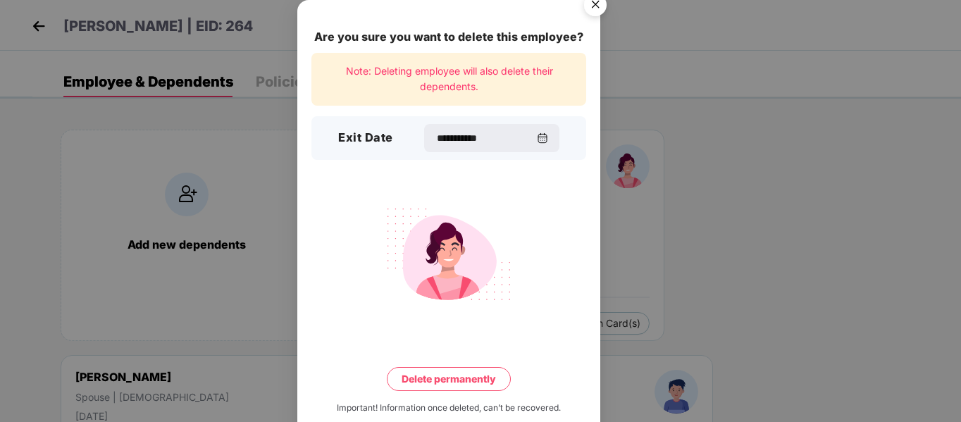
click at [441, 385] on button "Delete permanently" at bounding box center [449, 379] width 124 height 24
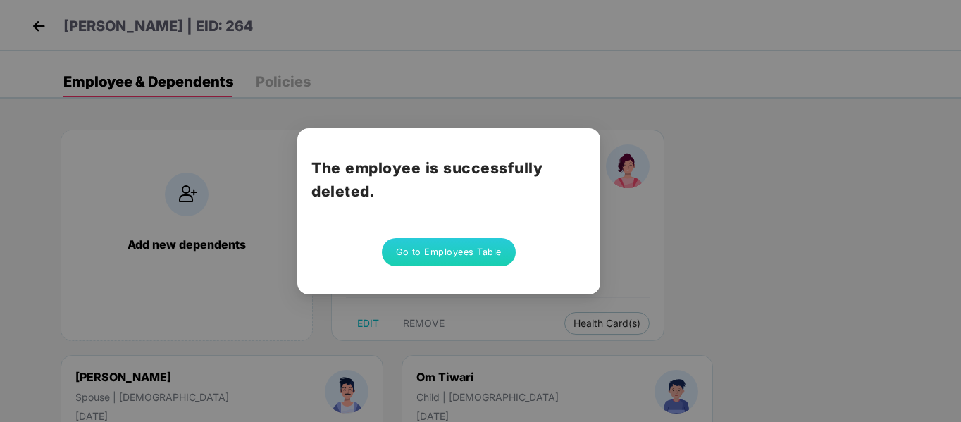
click at [448, 249] on button "Go to Employees Table" at bounding box center [449, 252] width 134 height 28
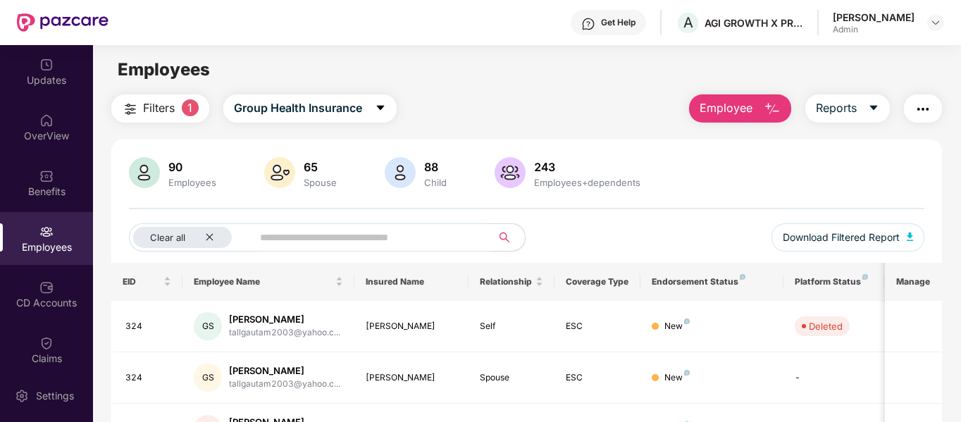
click at [140, 109] on button "Filters 1" at bounding box center [160, 108] width 98 height 28
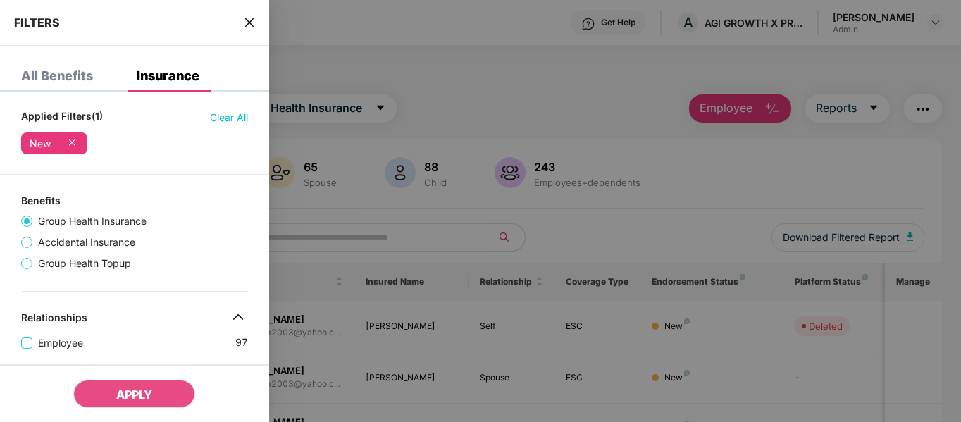
click at [72, 142] on icon at bounding box center [72, 142] width 14 height 14
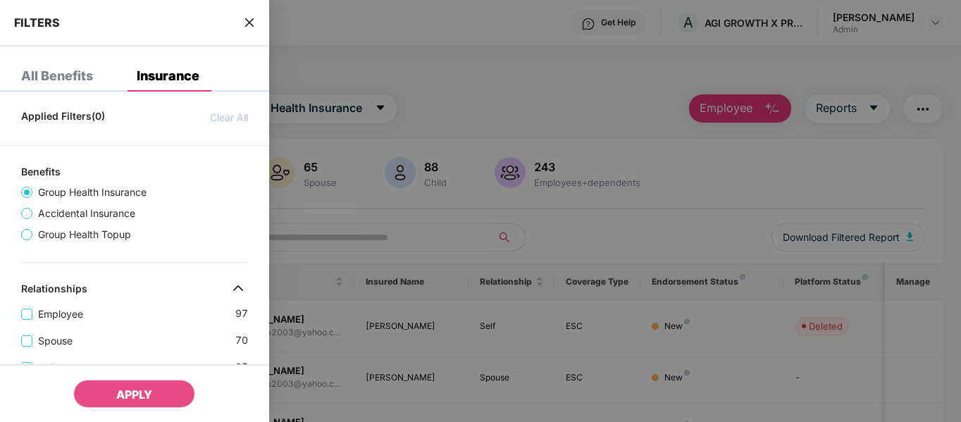
click at [252, 20] on icon "close" at bounding box center [249, 22] width 8 height 8
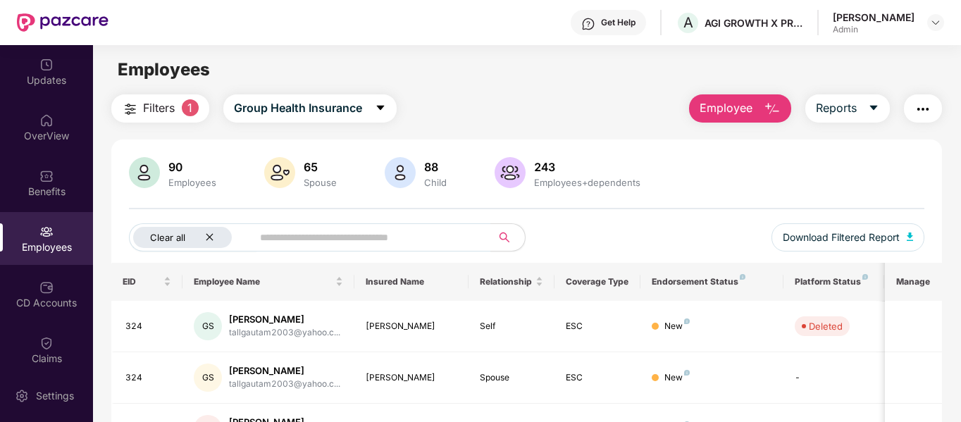
click at [210, 235] on icon "close" at bounding box center [209, 237] width 9 height 9
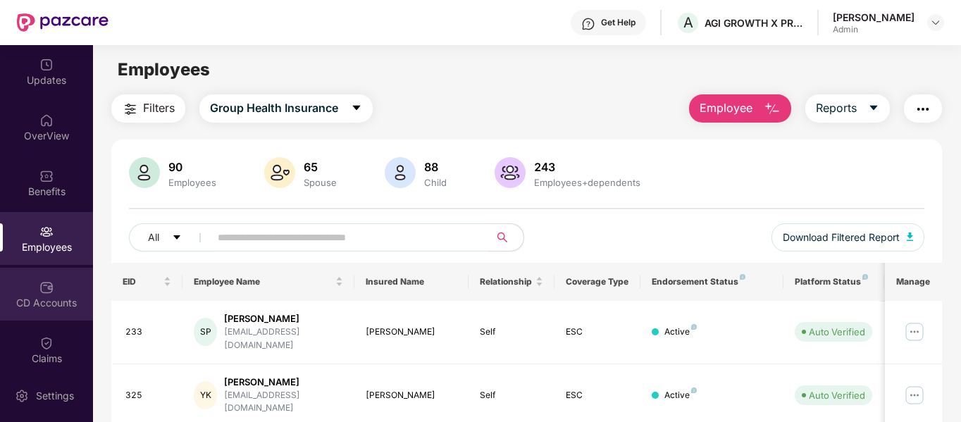
click at [35, 294] on div "CD Accounts" at bounding box center [46, 294] width 93 height 53
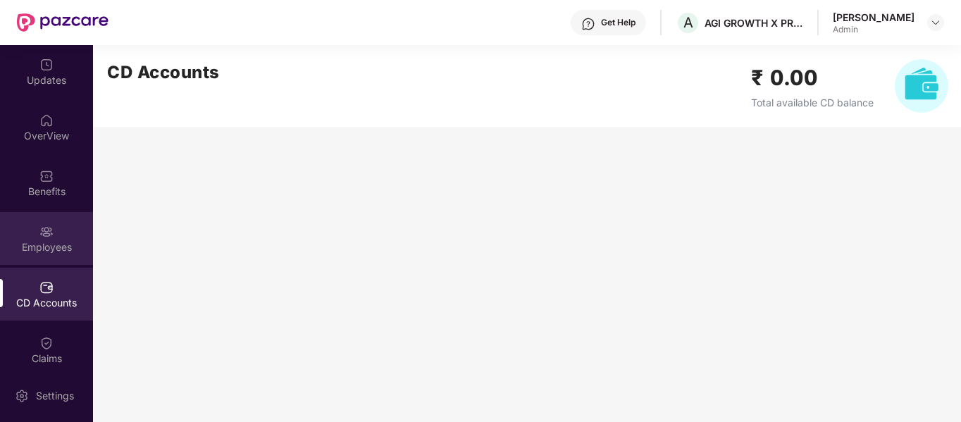
click at [47, 222] on div "Employees" at bounding box center [46, 238] width 93 height 53
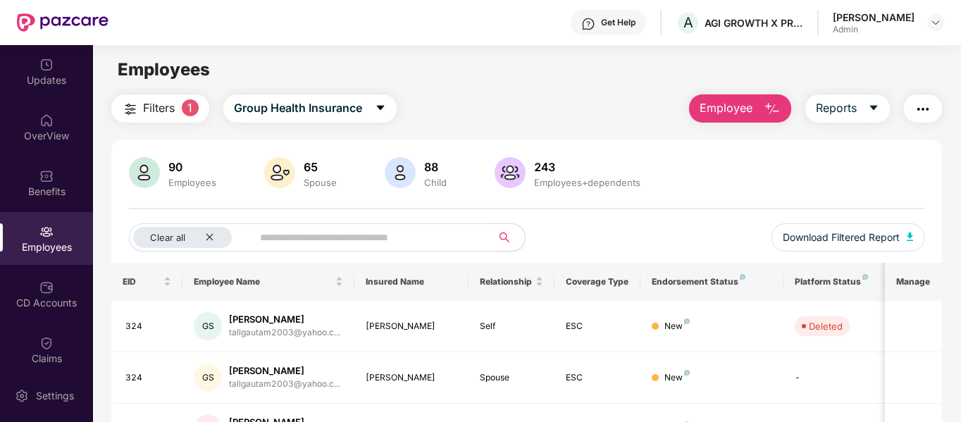
click at [778, 108] on img "button" at bounding box center [772, 109] width 17 height 17
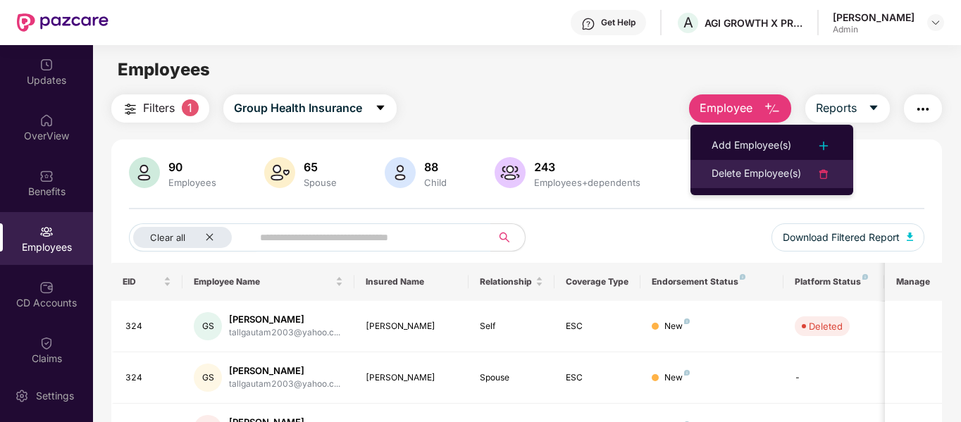
click at [734, 177] on div "Delete Employee(s)" at bounding box center [757, 174] width 90 height 17
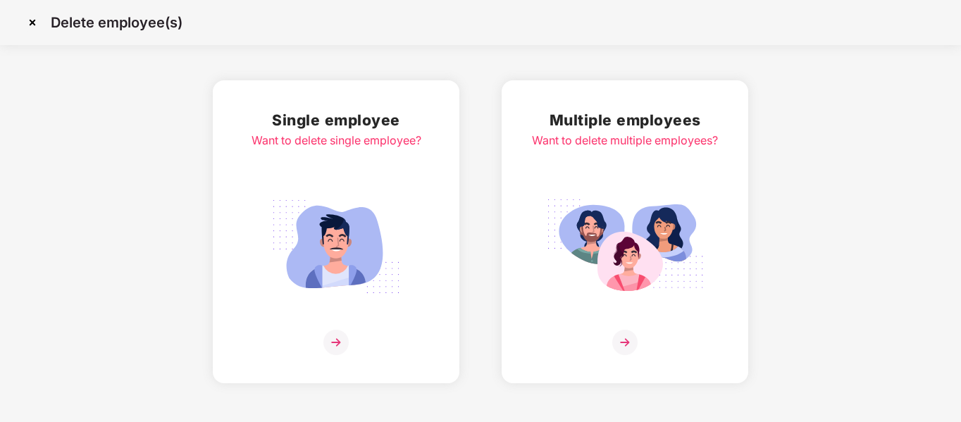
click at [342, 338] on img at bounding box center [336, 342] width 25 height 25
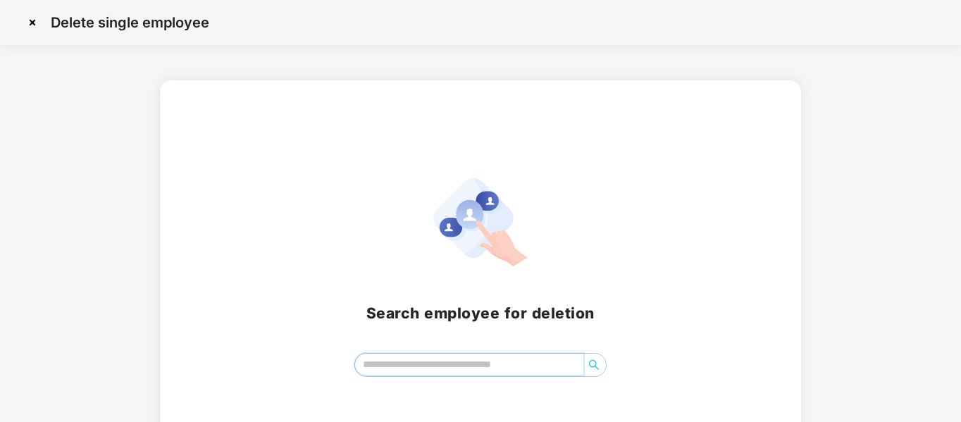
click at [407, 368] on input "search" at bounding box center [469, 364] width 229 height 21
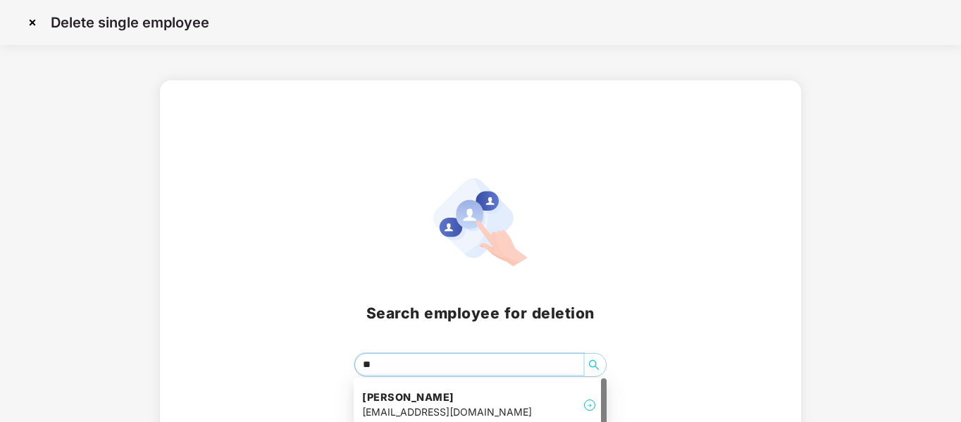
type input "*"
type input "****"
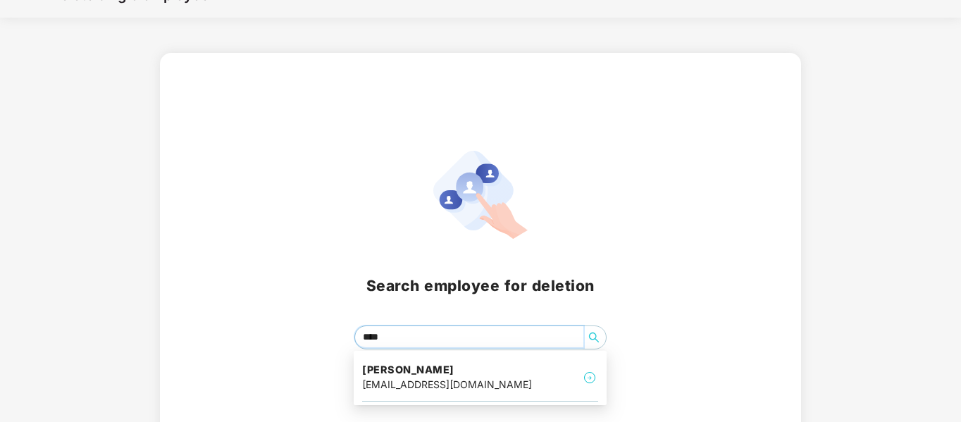
scroll to position [53, 0]
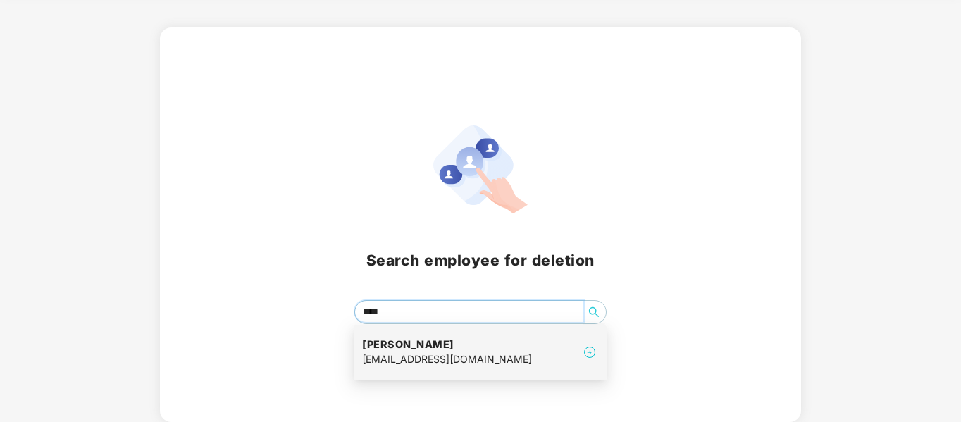
click at [438, 349] on h4 "Awdhesh Tiwari" at bounding box center [447, 345] width 170 height 14
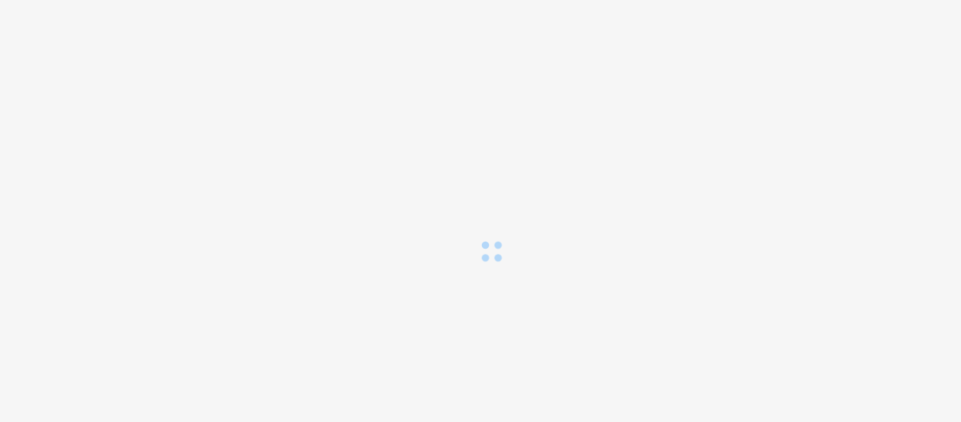
scroll to position [0, 0]
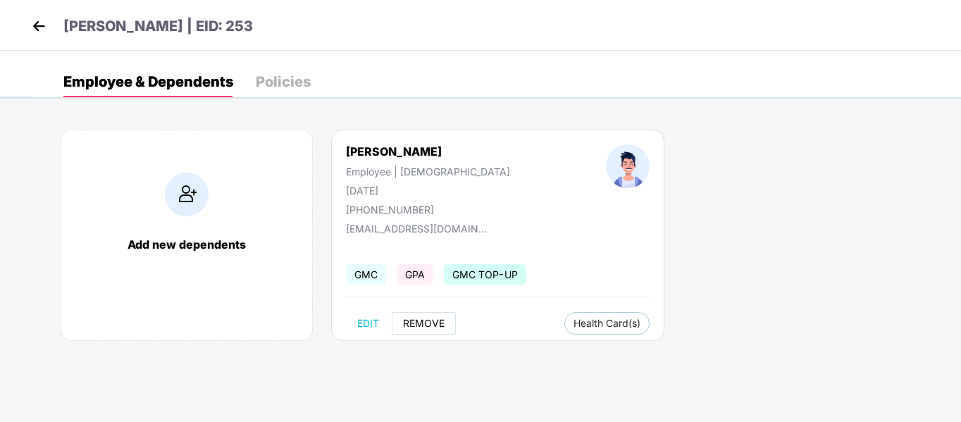
click at [421, 328] on span "REMOVE" at bounding box center [424, 323] width 42 height 11
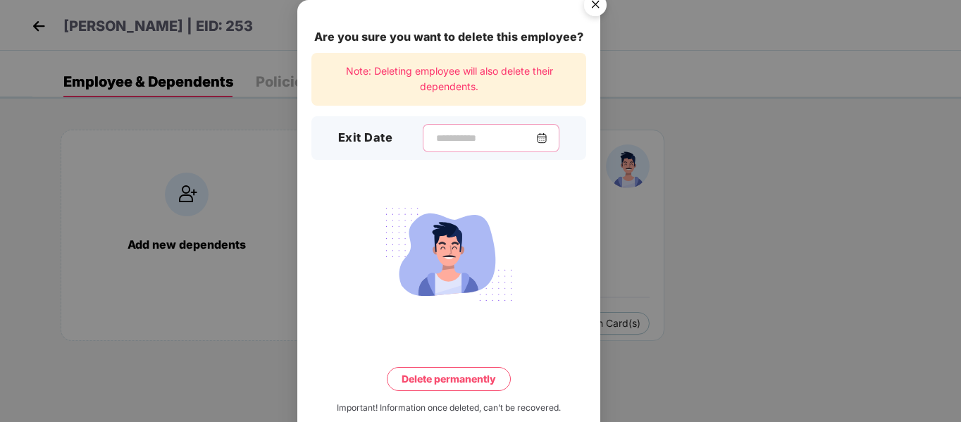
click at [440, 140] on input at bounding box center [485, 138] width 101 height 15
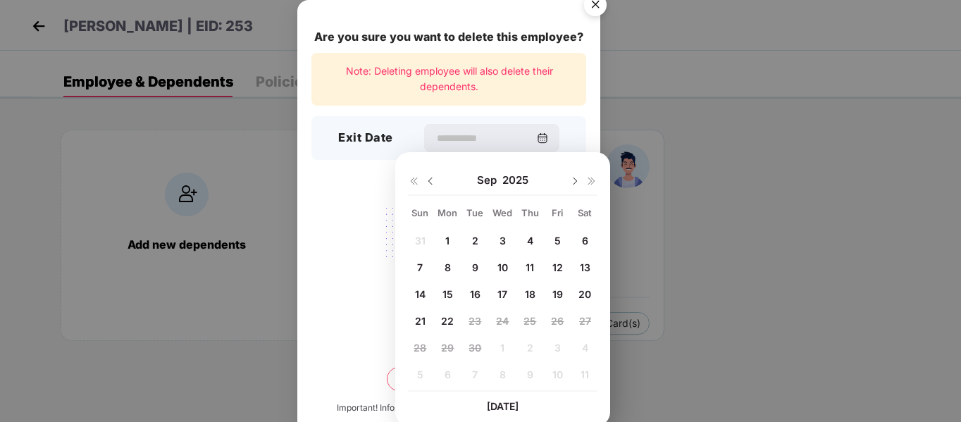
click at [427, 176] on img at bounding box center [430, 181] width 11 height 11
click at [416, 376] on span "31" at bounding box center [420, 375] width 11 height 12
type input "**********"
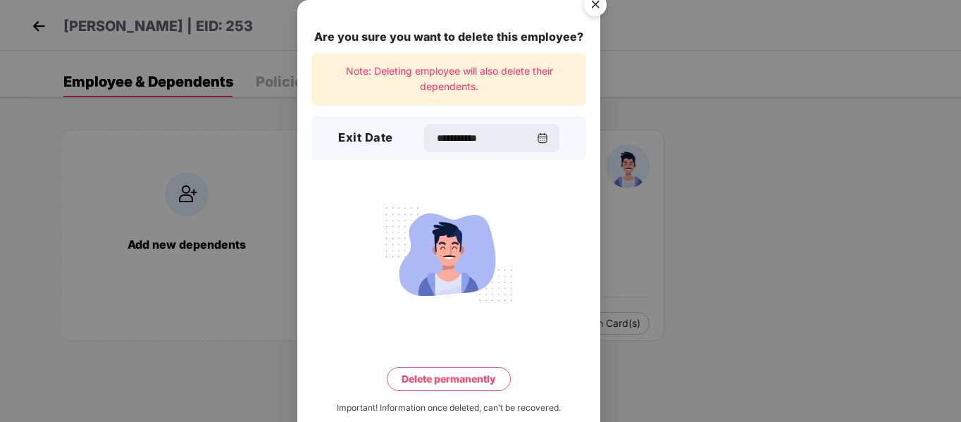
click at [439, 387] on button "Delete permanently" at bounding box center [449, 379] width 124 height 24
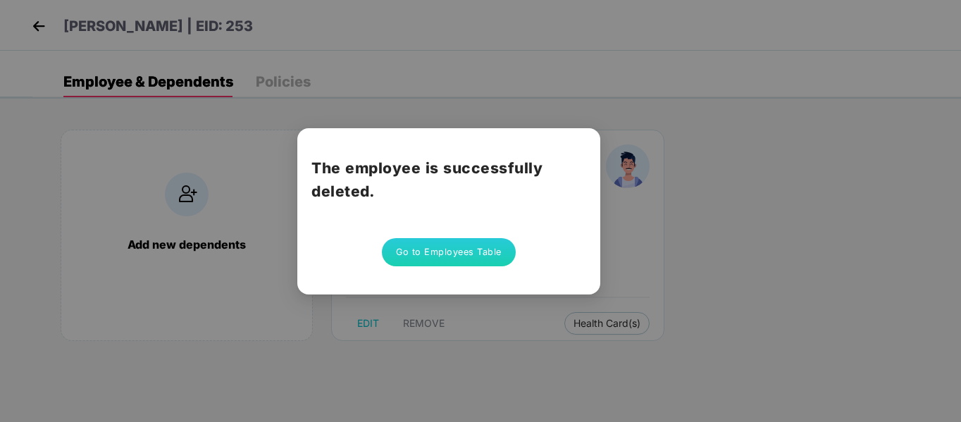
click at [439, 252] on button "Go to Employees Table" at bounding box center [449, 252] width 134 height 28
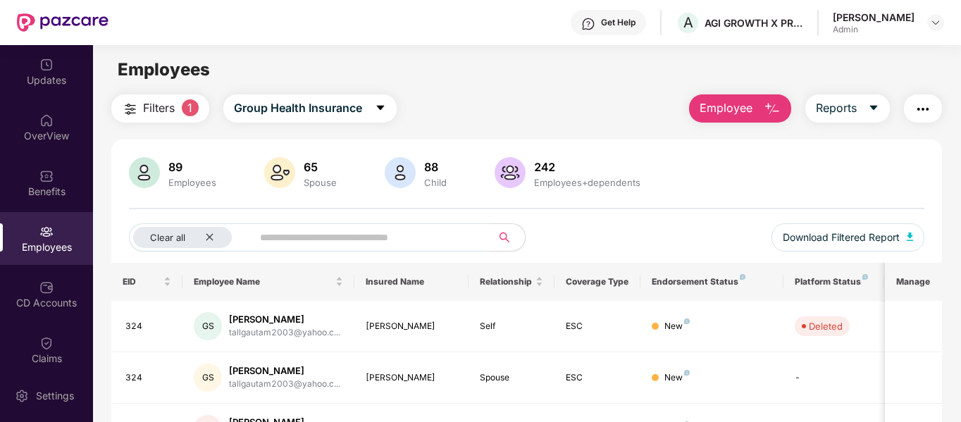
click at [704, 116] on span "Employee" at bounding box center [726, 108] width 53 height 18
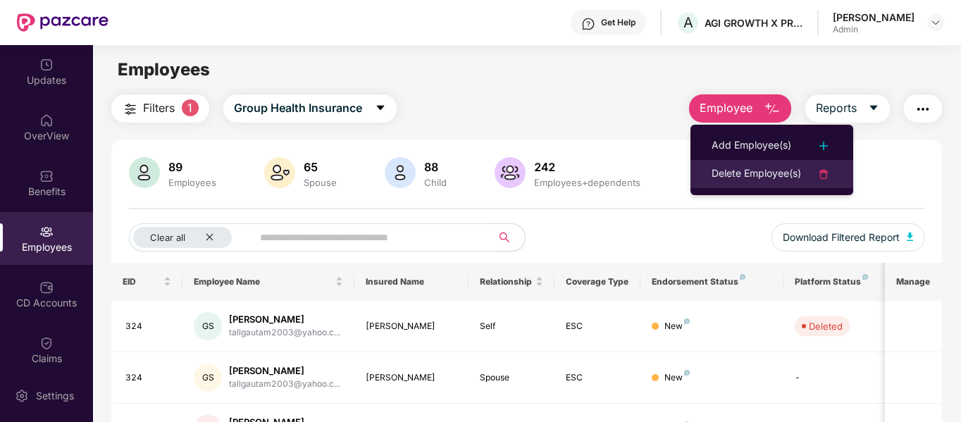
click at [713, 174] on div "Delete Employee(s)" at bounding box center [757, 174] width 90 height 17
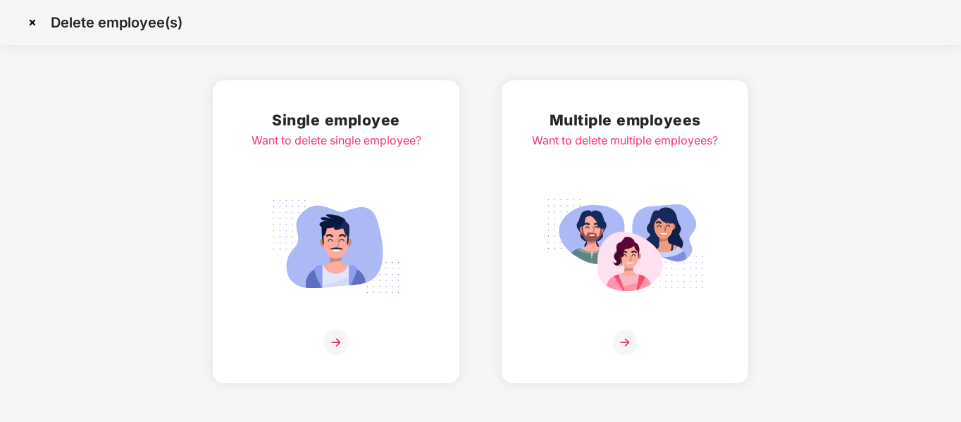
click at [334, 336] on img at bounding box center [336, 342] width 25 height 25
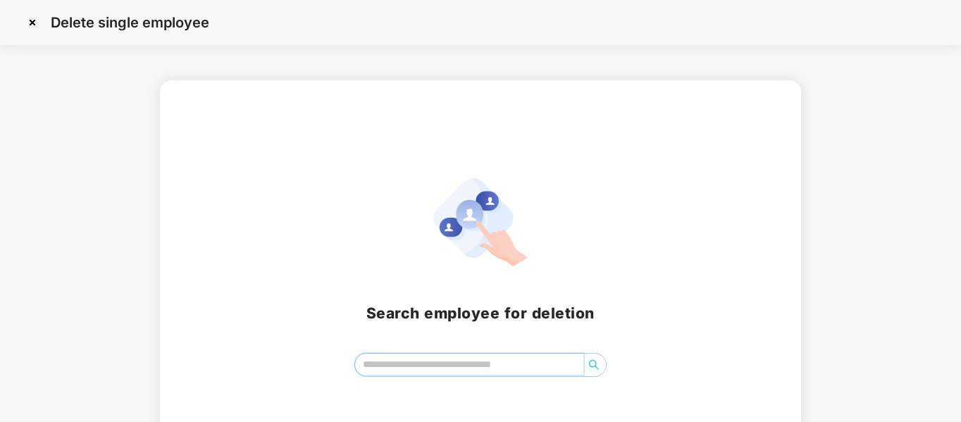
click at [400, 361] on input "search" at bounding box center [469, 364] width 229 height 21
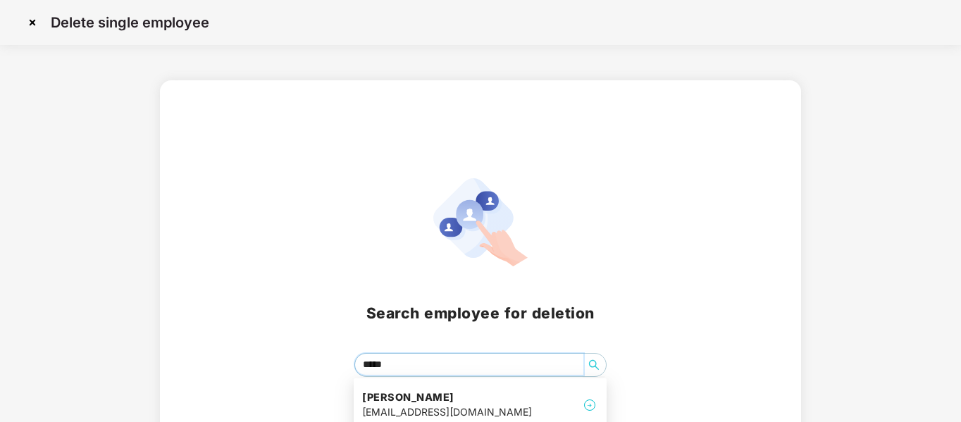
type input "******"
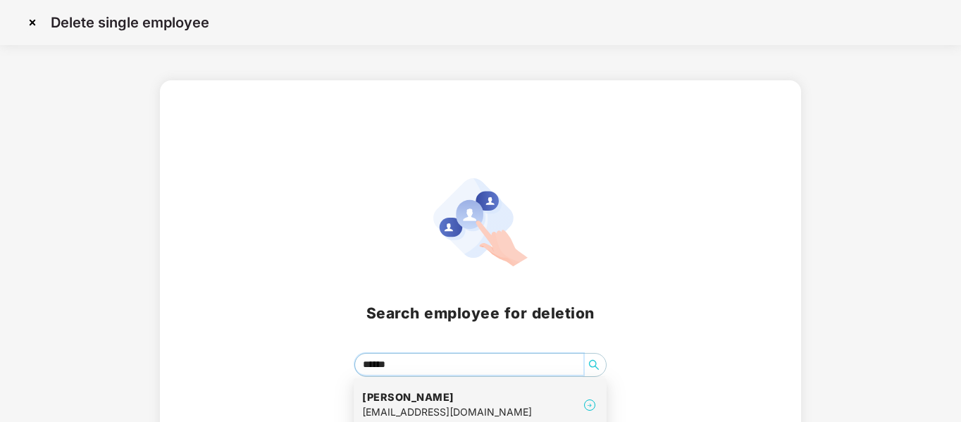
click at [424, 407] on div "gbithra1987@gmail.com" at bounding box center [447, 413] width 170 height 16
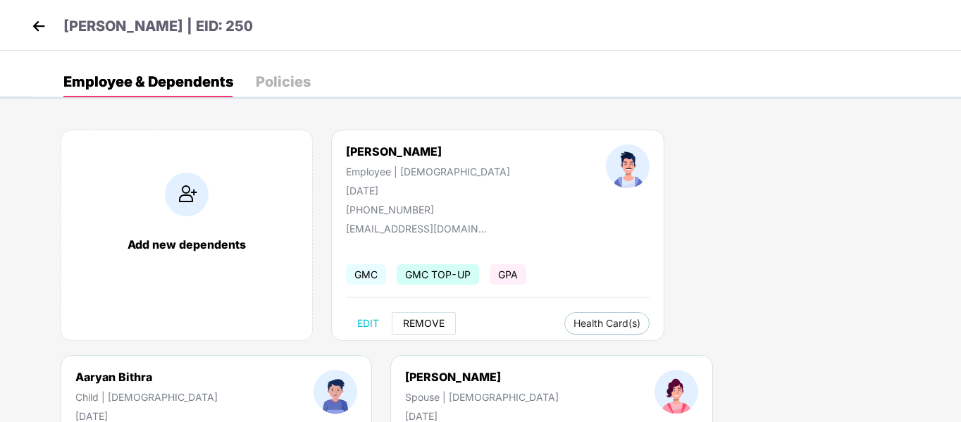
click at [430, 325] on span "REMOVE" at bounding box center [424, 323] width 42 height 11
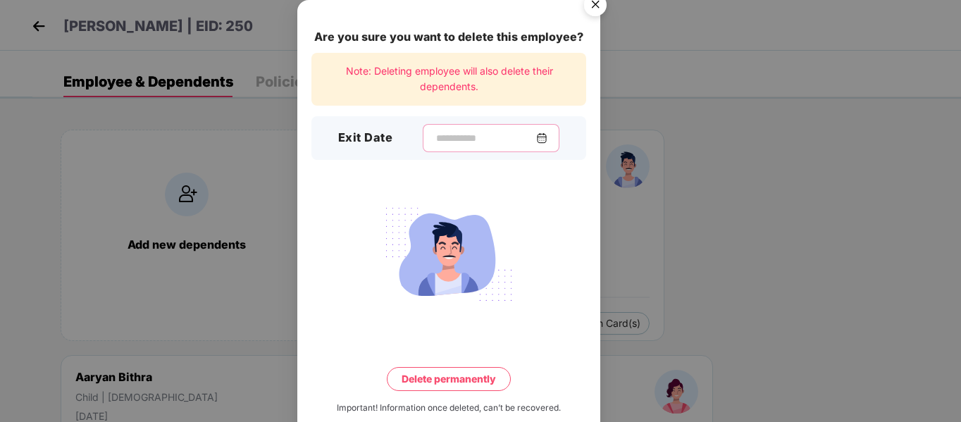
click at [465, 140] on input at bounding box center [485, 138] width 101 height 15
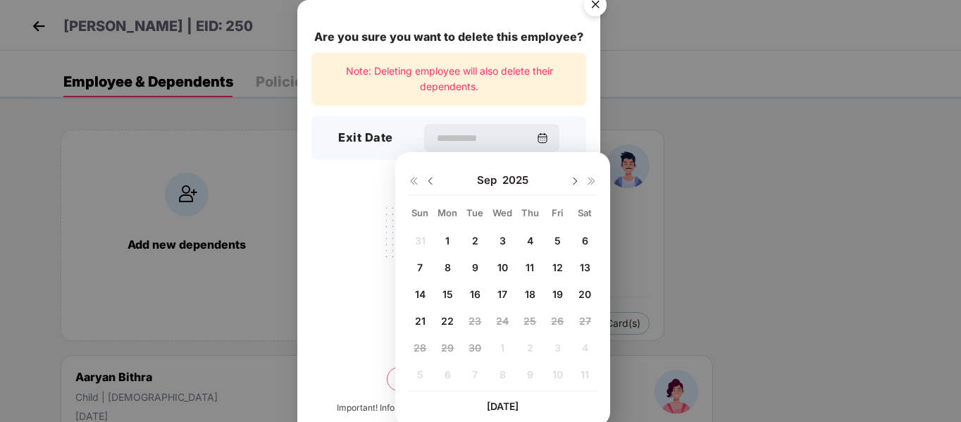
click at [433, 181] on img at bounding box center [430, 181] width 11 height 11
click at [415, 378] on span "31" at bounding box center [420, 375] width 11 height 12
type input "**********"
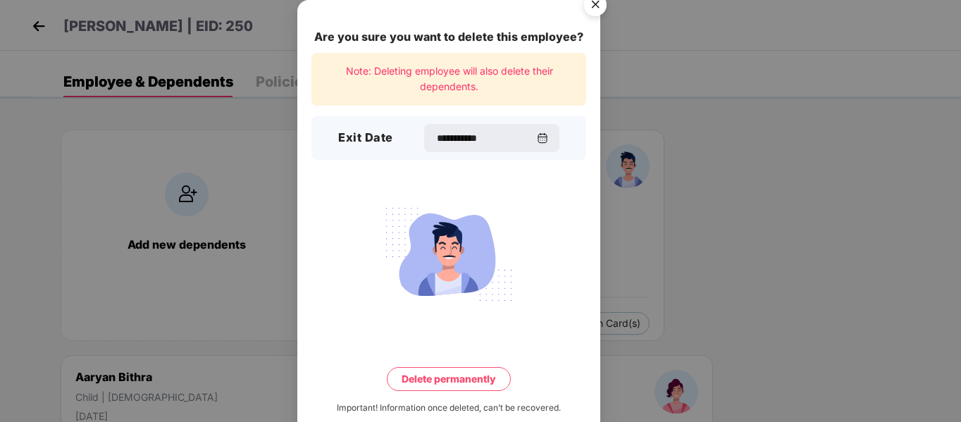
click at [446, 375] on button "Delete permanently" at bounding box center [449, 379] width 124 height 24
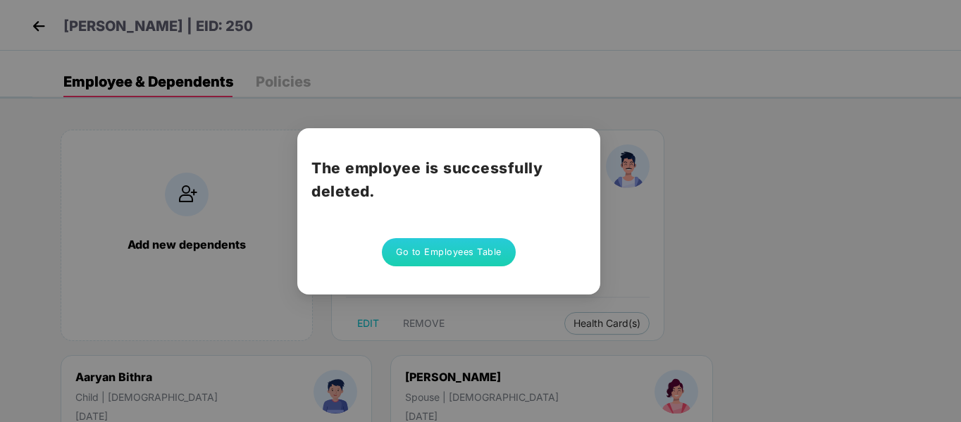
click at [470, 260] on button "Go to Employees Table" at bounding box center [449, 252] width 134 height 28
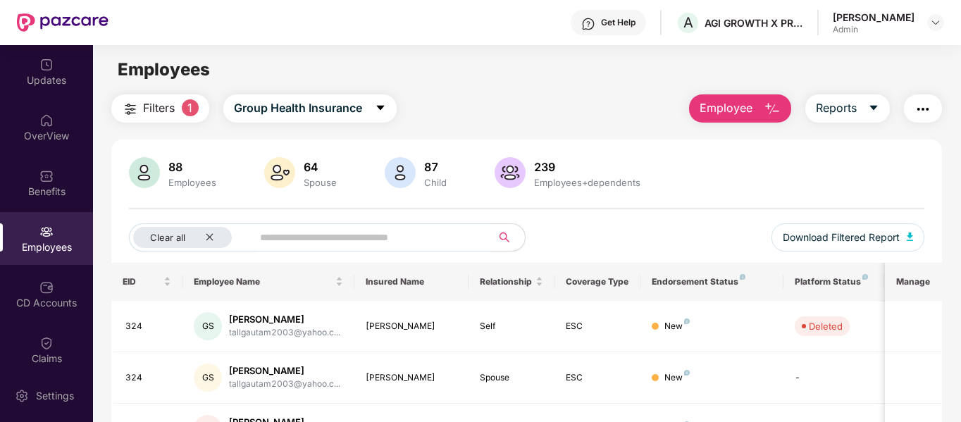
click at [730, 112] on span "Employee" at bounding box center [726, 108] width 53 height 18
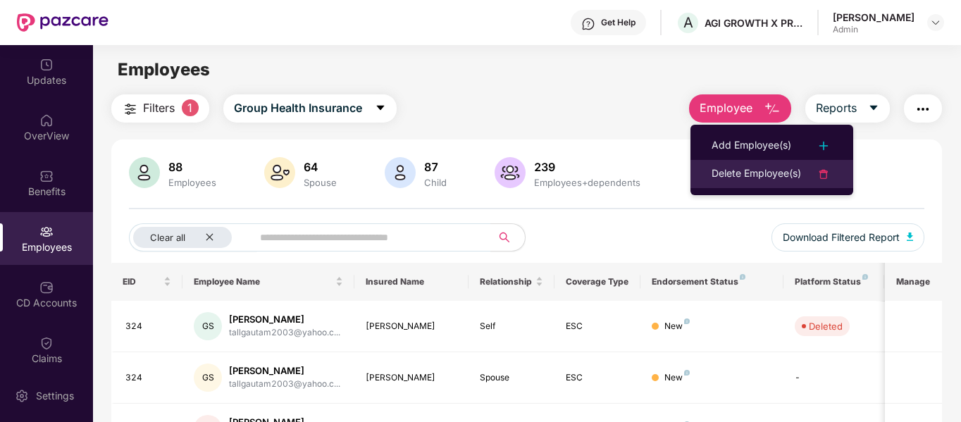
click at [738, 176] on div "Delete Employee(s)" at bounding box center [757, 174] width 90 height 17
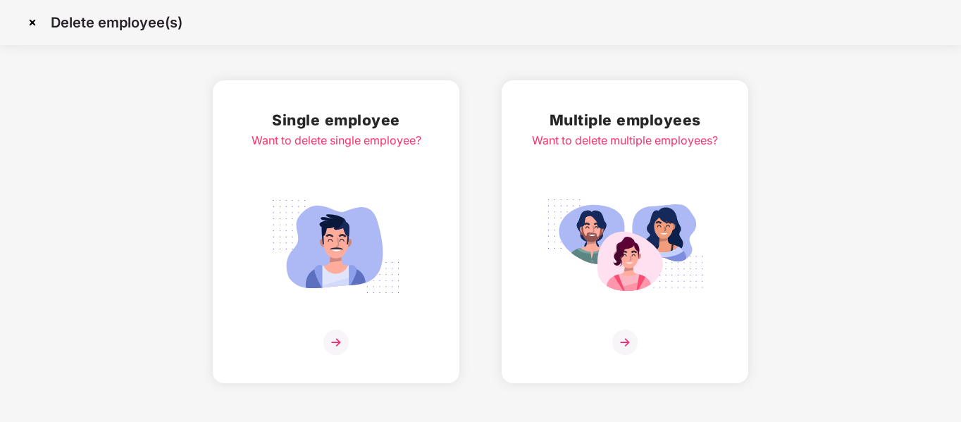
click at [347, 340] on img at bounding box center [336, 342] width 25 height 25
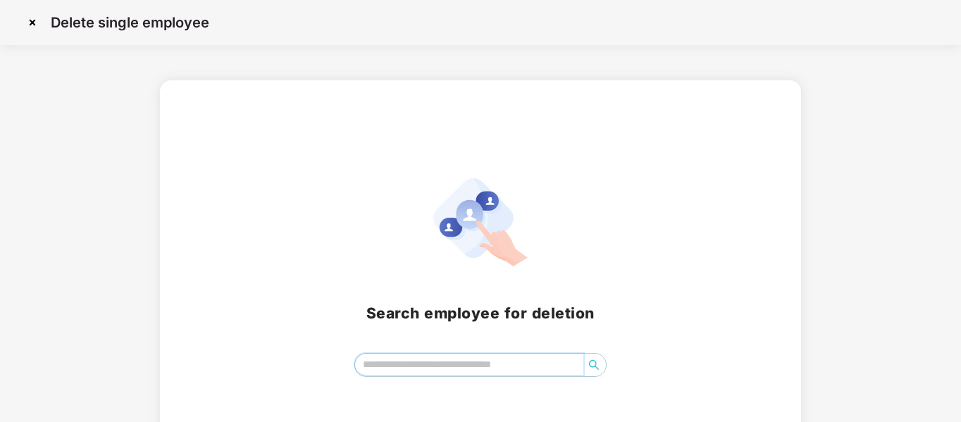
click at [419, 356] on input "search" at bounding box center [469, 364] width 229 height 21
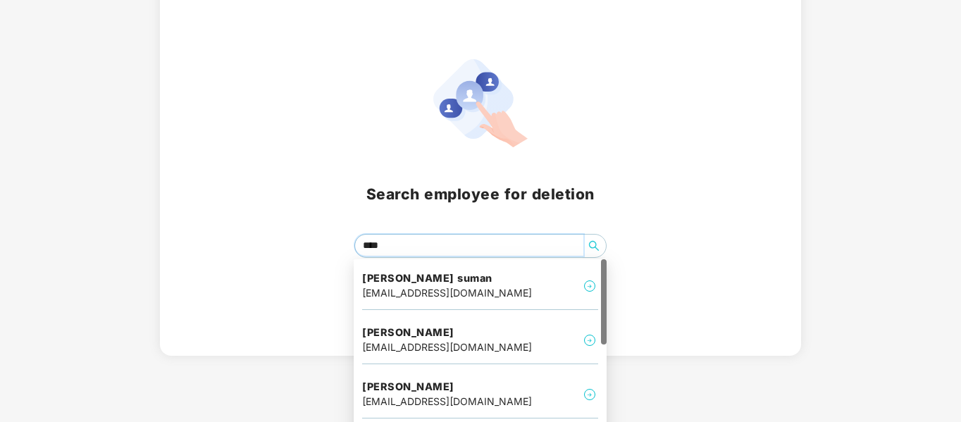
type input "*****"
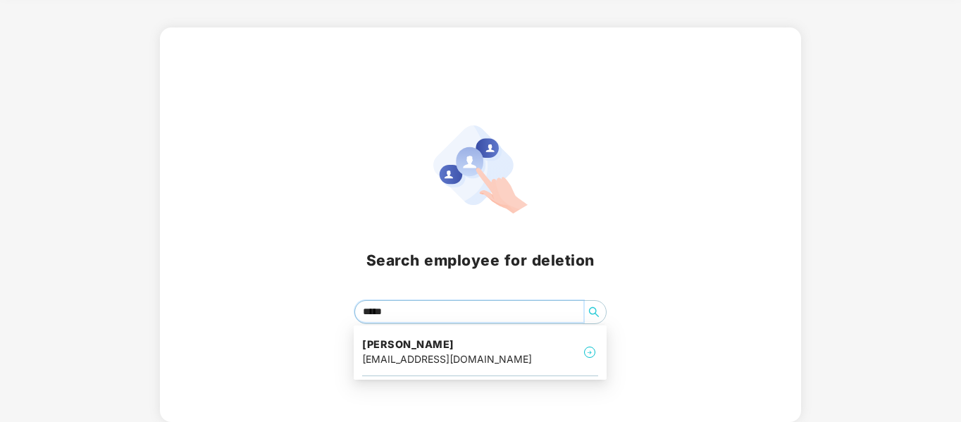
scroll to position [53, 0]
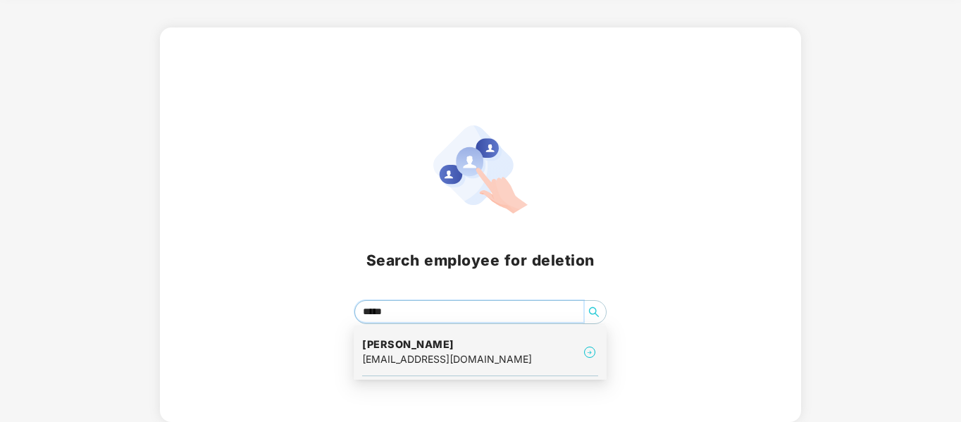
click at [413, 357] on div "rajmoudgill@gmail.com" at bounding box center [447, 360] width 170 height 16
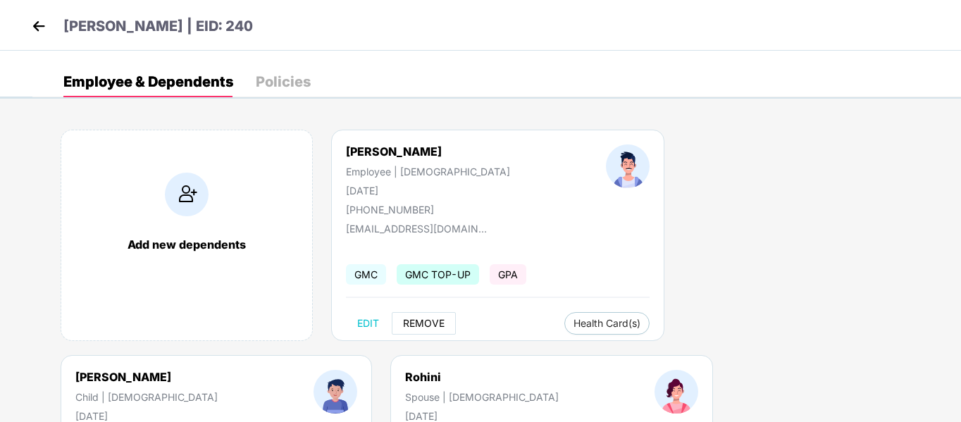
click at [423, 326] on span "REMOVE" at bounding box center [424, 323] width 42 height 11
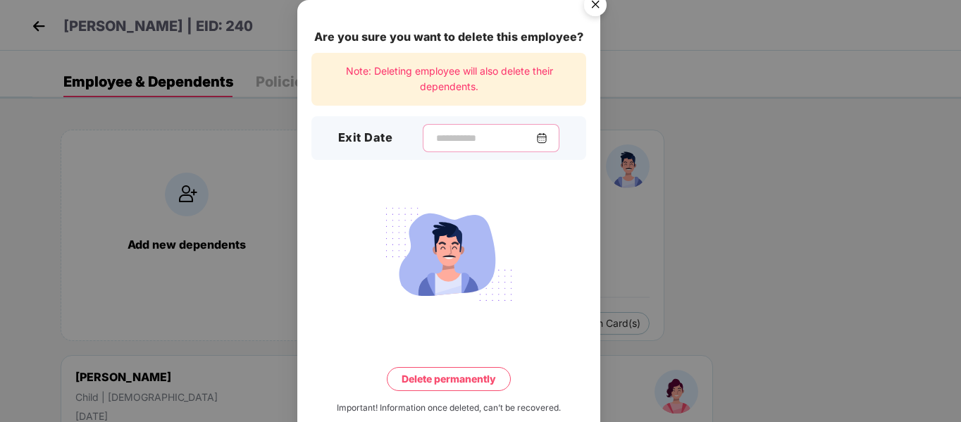
click at [435, 134] on input at bounding box center [485, 138] width 101 height 15
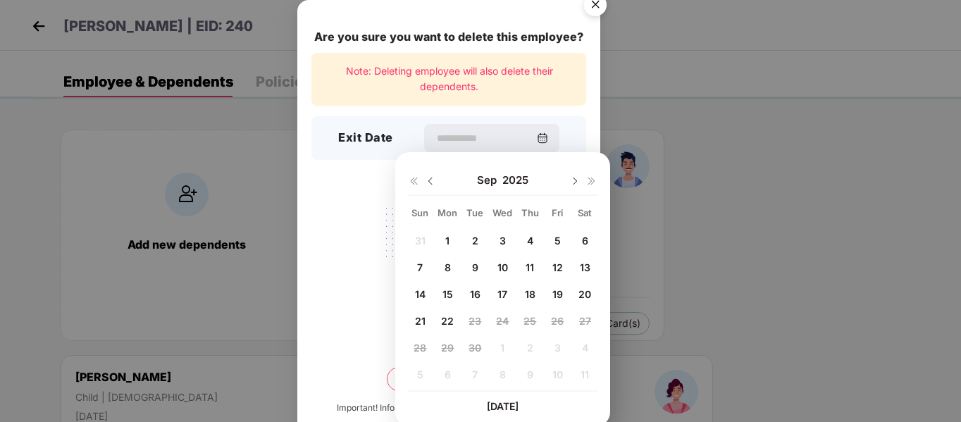
click at [432, 178] on img at bounding box center [430, 181] width 11 height 11
click at [419, 372] on span "31" at bounding box center [420, 375] width 11 height 12
type input "**********"
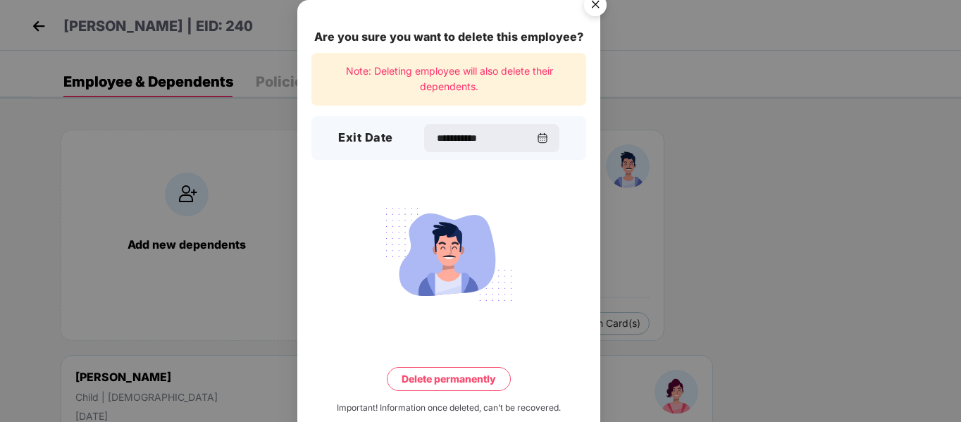
click at [459, 379] on button "Delete permanently" at bounding box center [449, 379] width 124 height 24
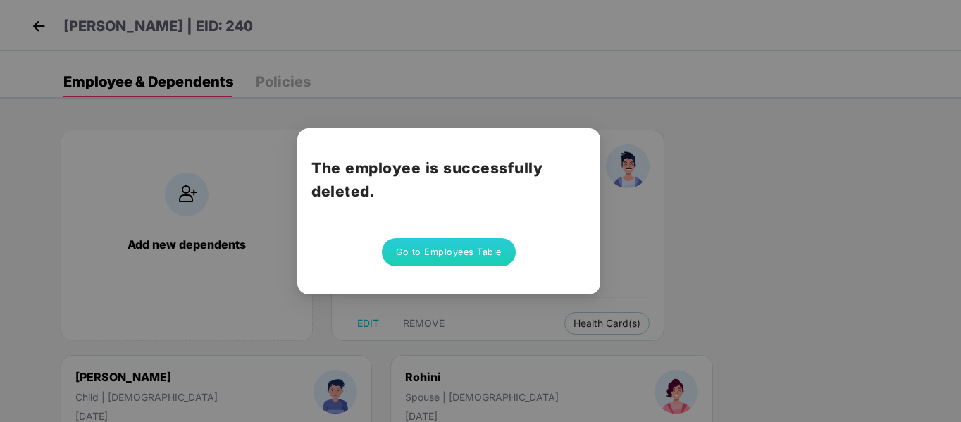
click at [442, 243] on button "Go to Employees Table" at bounding box center [449, 252] width 134 height 28
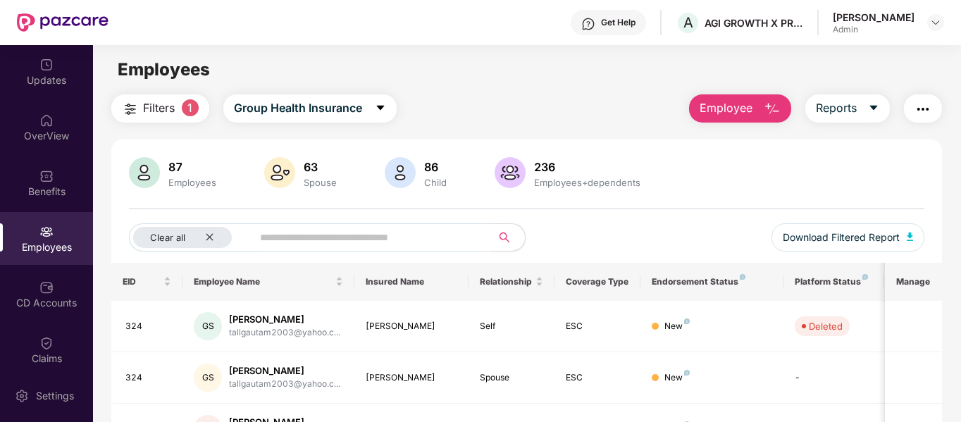
click at [726, 104] on span "Employee" at bounding box center [726, 108] width 53 height 18
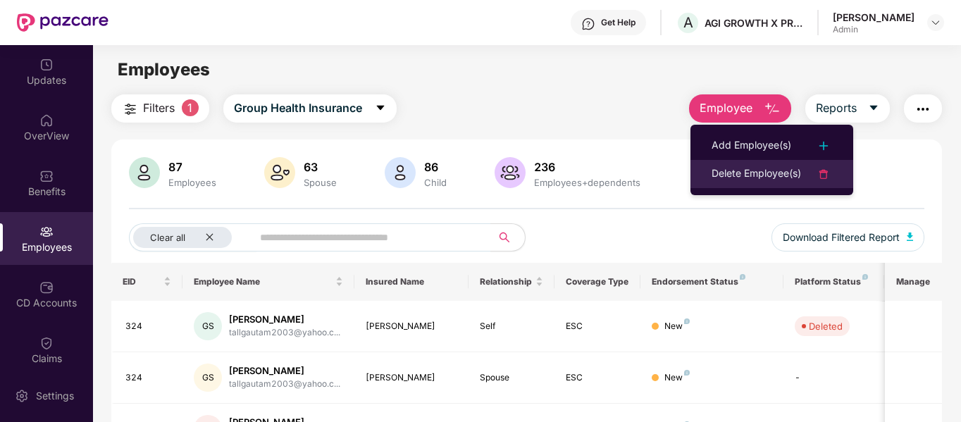
click at [724, 178] on div "Delete Employee(s)" at bounding box center [757, 174] width 90 height 17
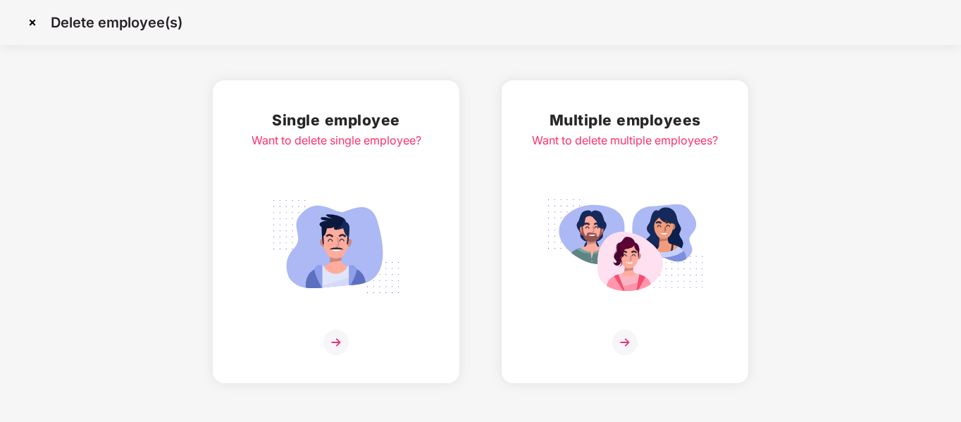
click at [333, 340] on img at bounding box center [336, 342] width 25 height 25
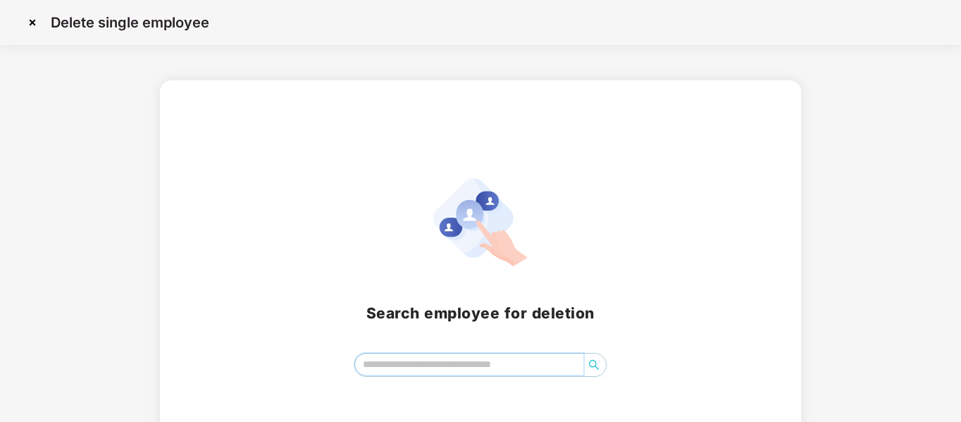
click at [393, 367] on input "search" at bounding box center [469, 364] width 229 height 21
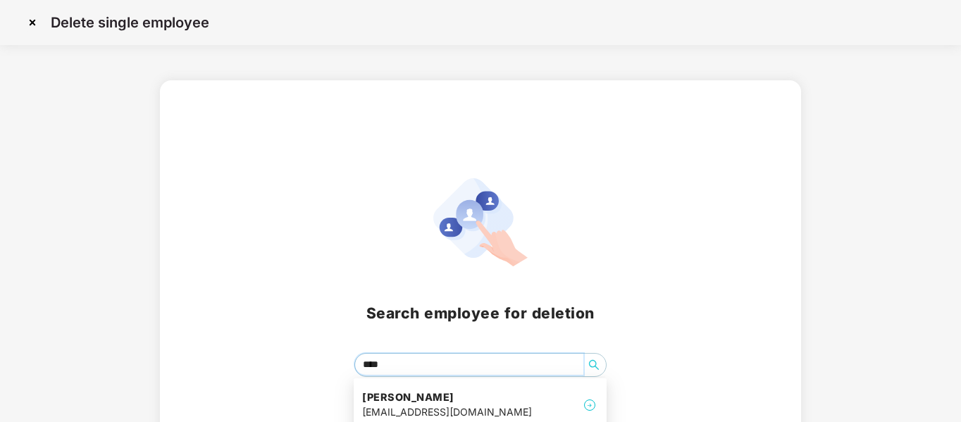
type input "*****"
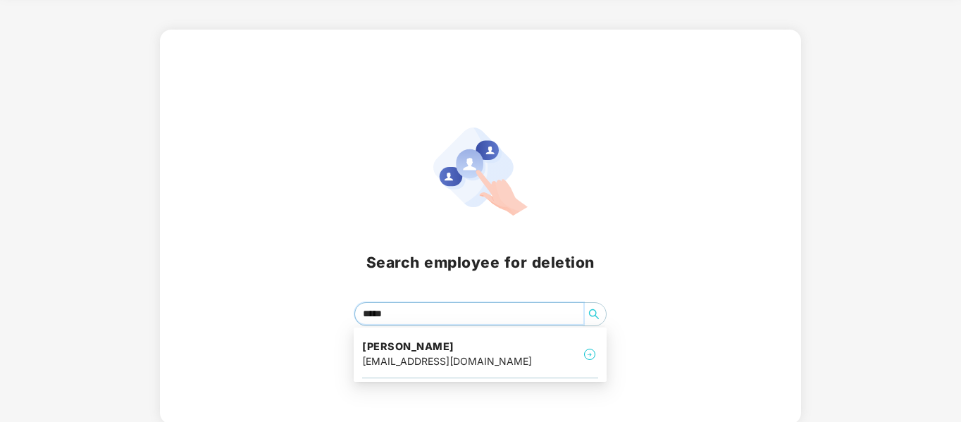
scroll to position [53, 0]
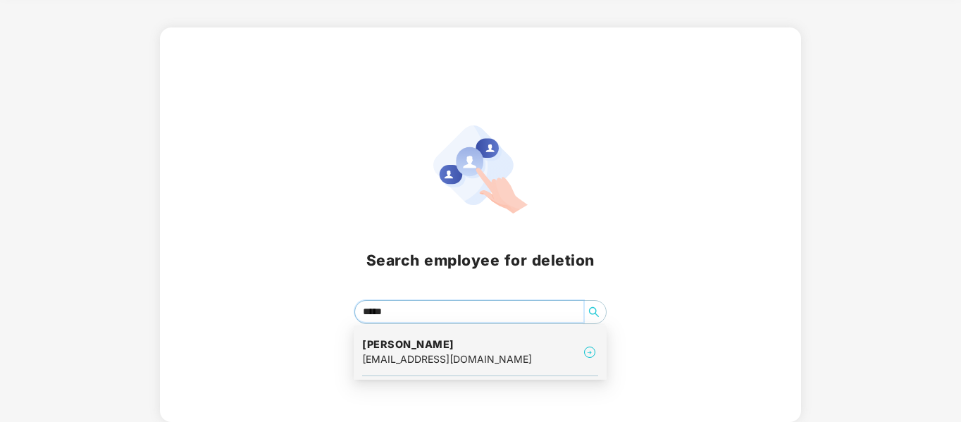
click at [433, 351] on h4 "Anupriya Singh" at bounding box center [447, 345] width 170 height 14
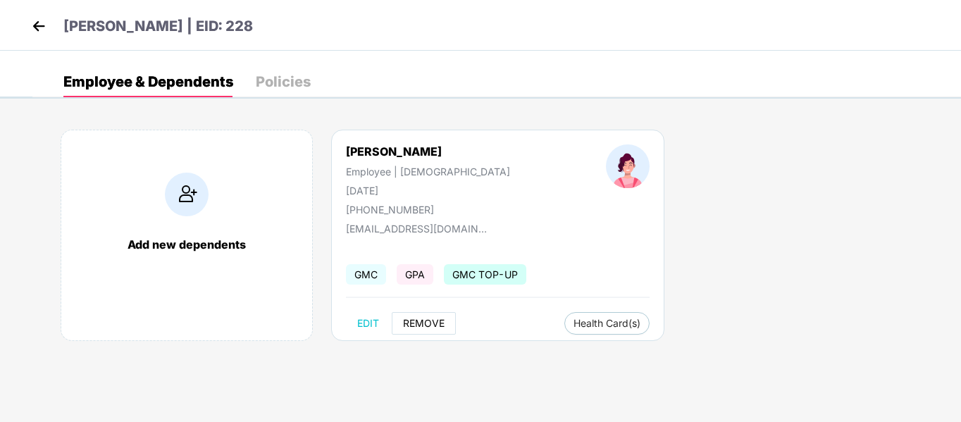
click at [417, 320] on span "REMOVE" at bounding box center [424, 323] width 42 height 11
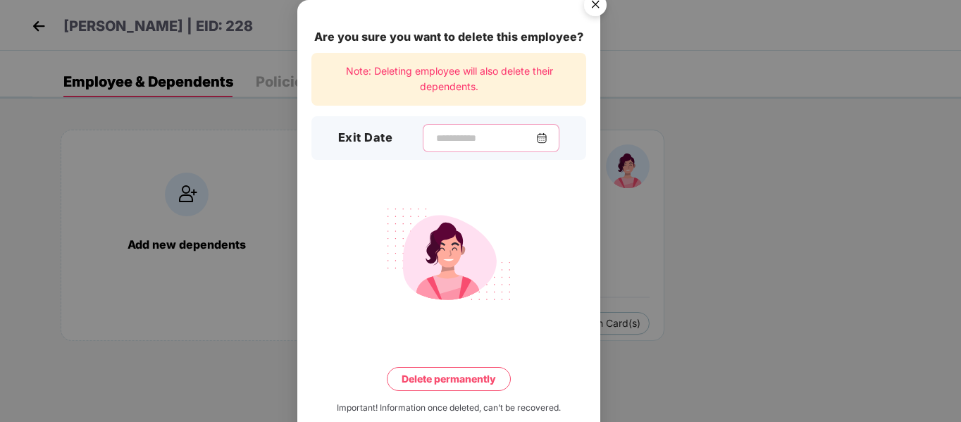
click at [438, 140] on input at bounding box center [485, 138] width 101 height 15
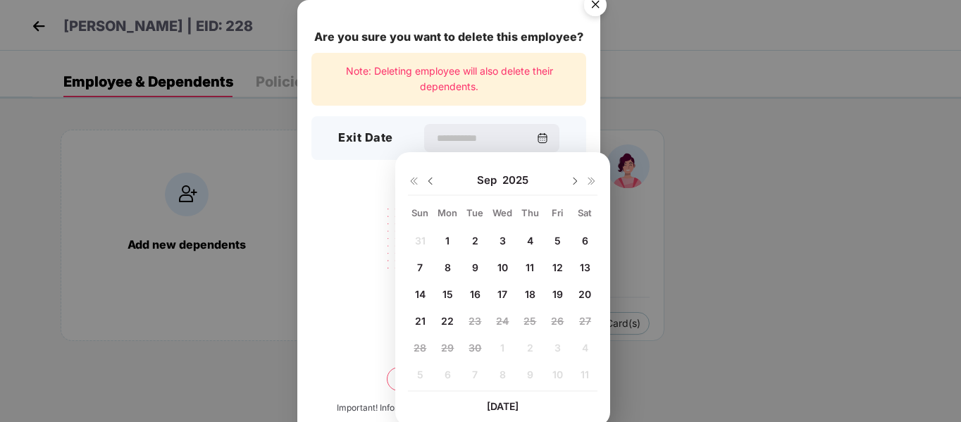
click at [429, 178] on img at bounding box center [430, 181] width 11 height 11
click at [421, 369] on span "31" at bounding box center [420, 375] width 11 height 12
type input "**********"
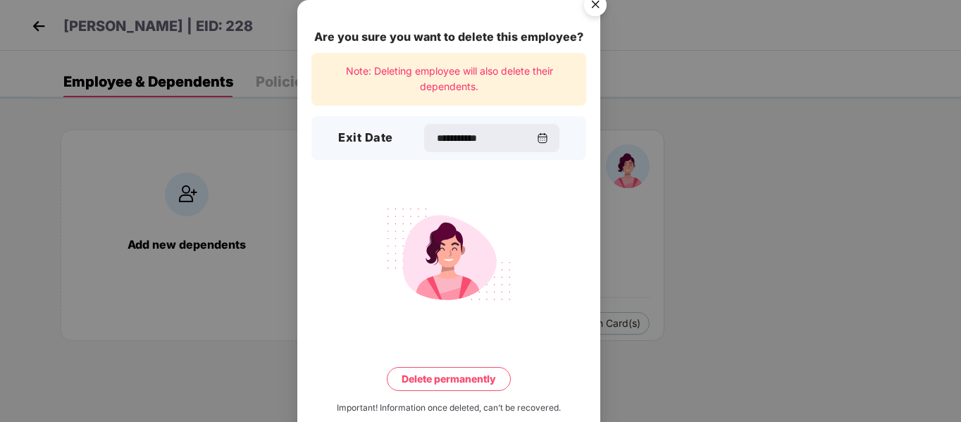
click at [463, 373] on button "Delete permanently" at bounding box center [449, 379] width 124 height 24
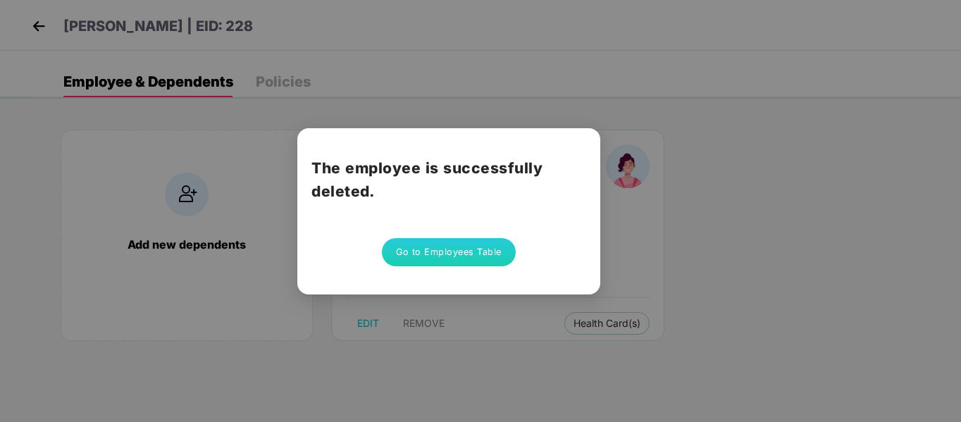
click at [402, 247] on button "Go to Employees Table" at bounding box center [449, 252] width 134 height 28
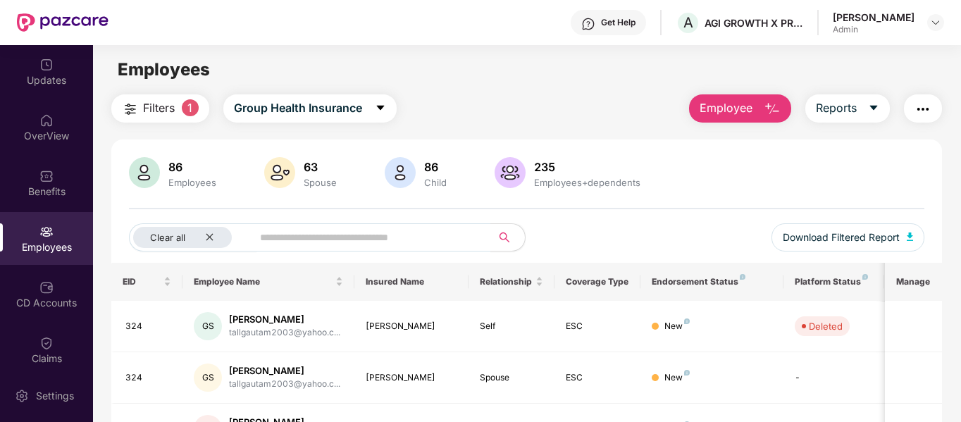
click at [780, 105] on img "button" at bounding box center [772, 109] width 17 height 17
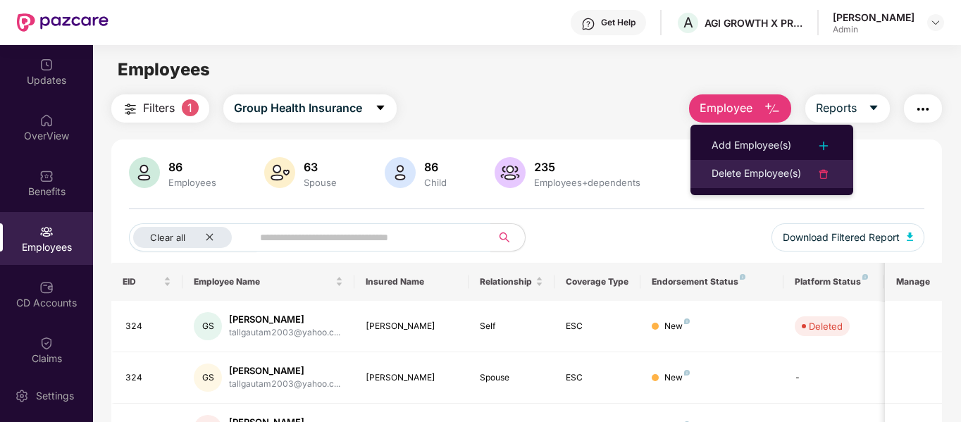
click at [744, 168] on div "Delete Employee(s)" at bounding box center [757, 174] width 90 height 17
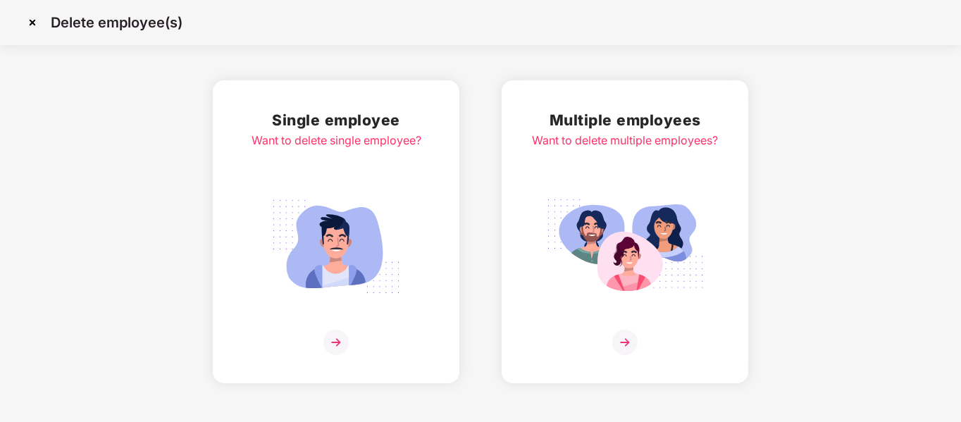
click at [334, 342] on img at bounding box center [336, 342] width 25 height 25
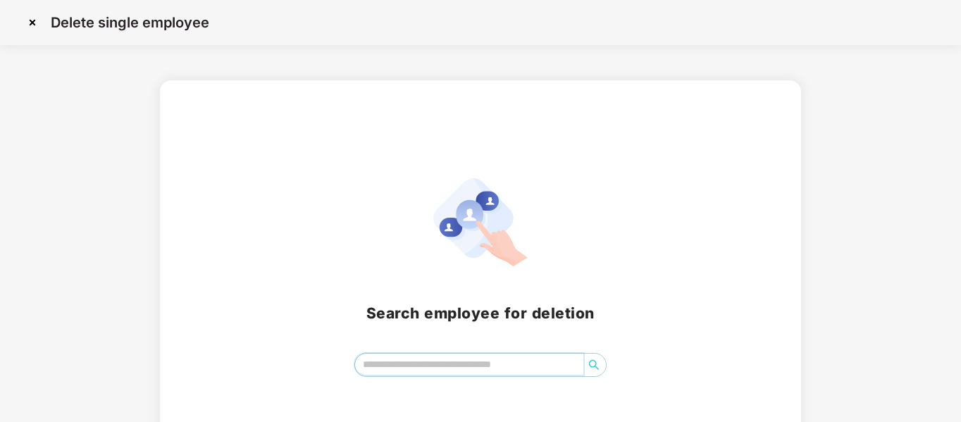
click at [407, 367] on input "search" at bounding box center [469, 364] width 229 height 21
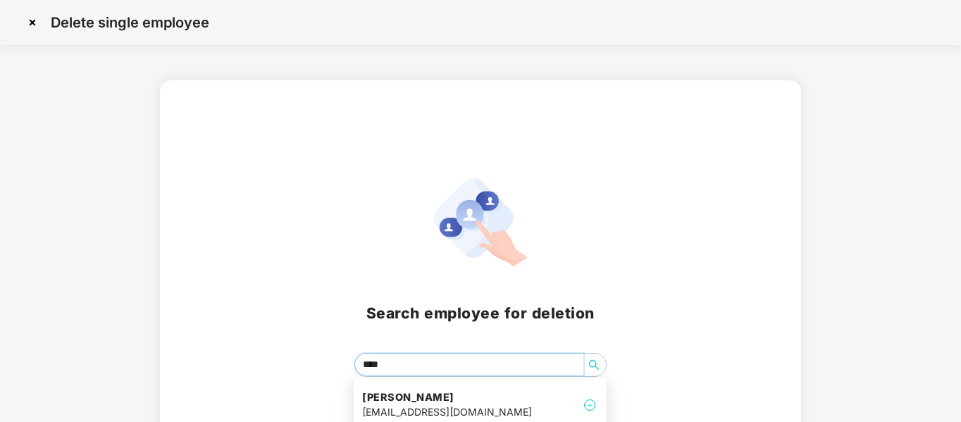
type input "*****"
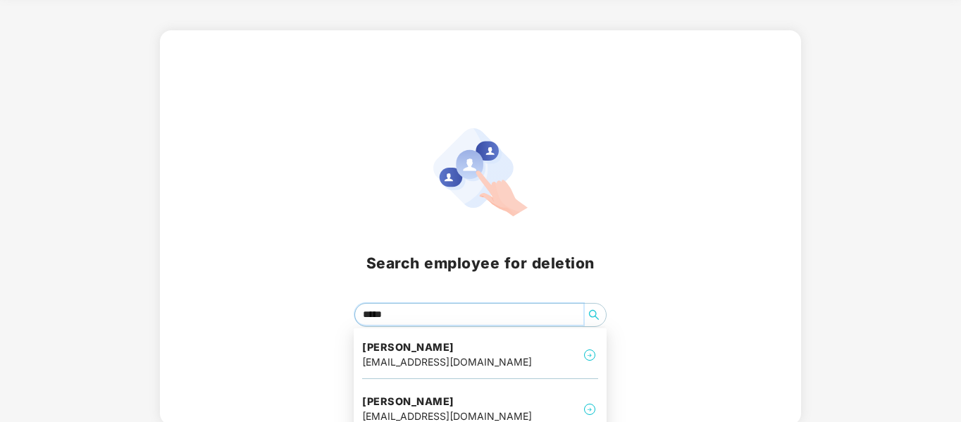
scroll to position [65, 0]
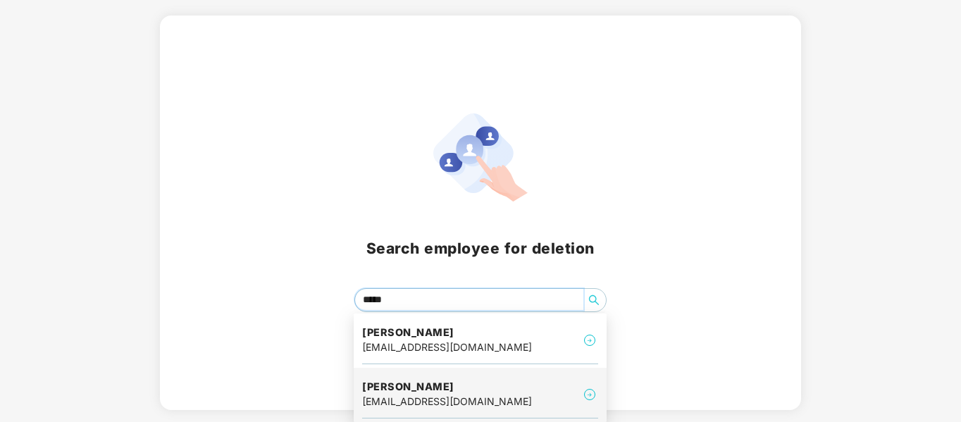
click at [443, 399] on div "rahulagrawal78@gmail.com" at bounding box center [447, 402] width 170 height 16
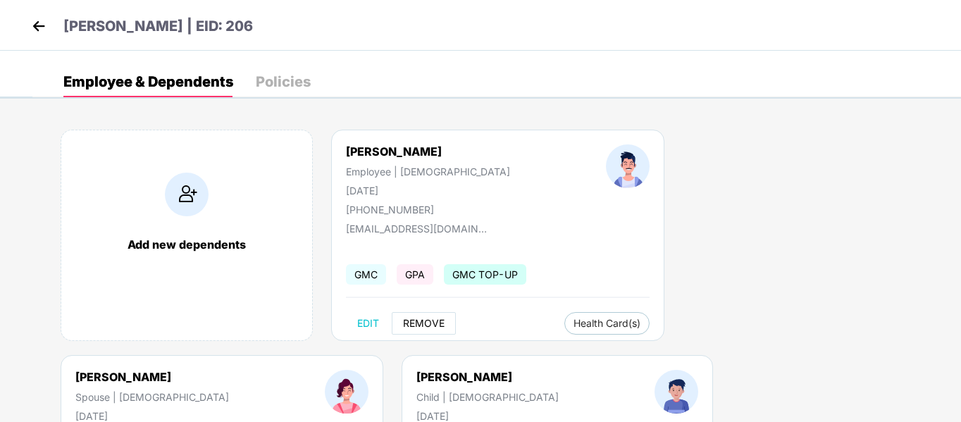
click at [419, 326] on span "REMOVE" at bounding box center [424, 323] width 42 height 11
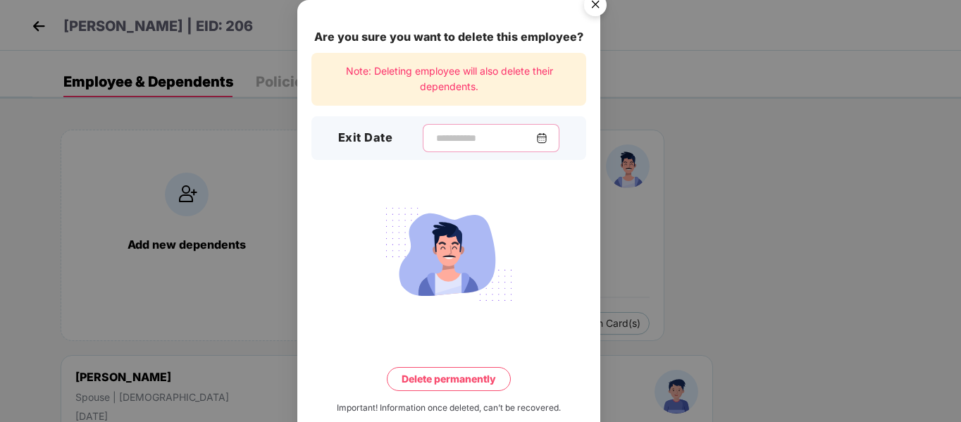
click at [462, 135] on input at bounding box center [485, 138] width 101 height 15
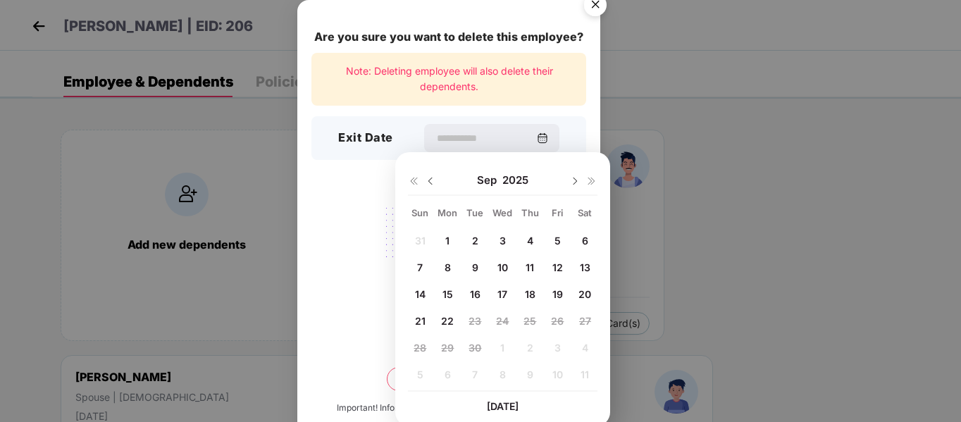
click at [425, 180] on img at bounding box center [430, 181] width 11 height 11
click at [418, 378] on span "31" at bounding box center [420, 375] width 11 height 12
type input "**********"
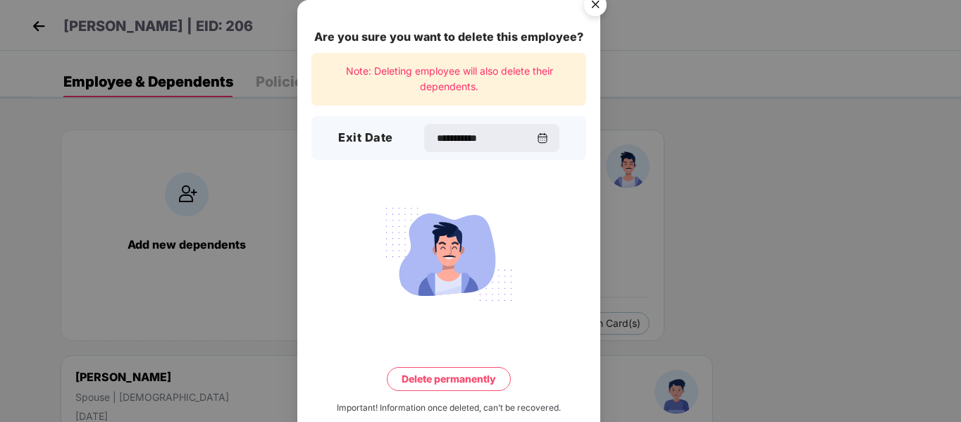
click at [469, 383] on button "Delete permanently" at bounding box center [449, 379] width 124 height 24
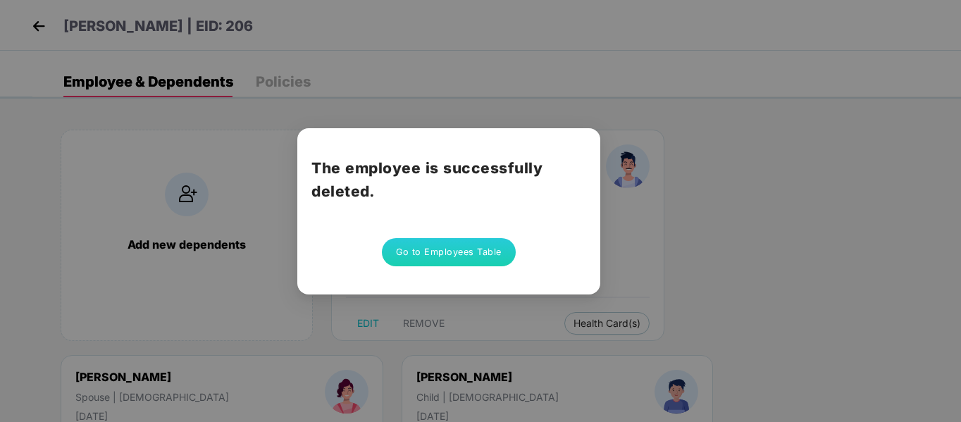
click at [433, 256] on button "Go to Employees Table" at bounding box center [449, 252] width 134 height 28
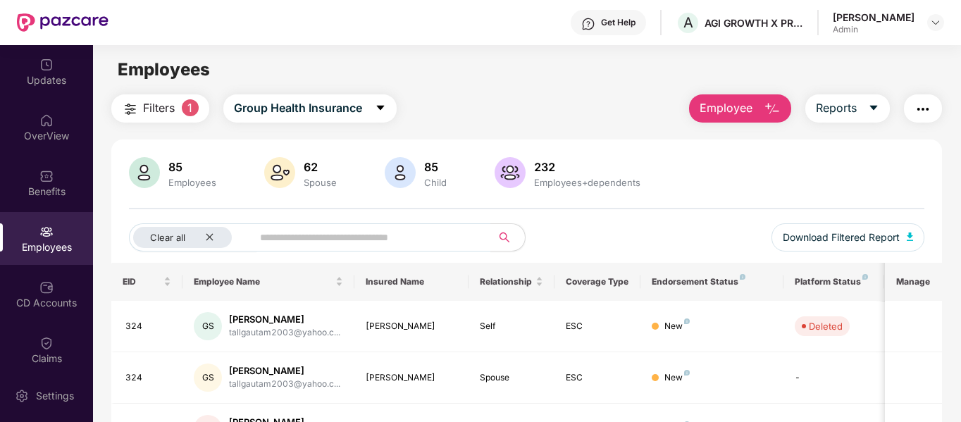
drag, startPoint x: 728, startPoint y: 110, endPoint x: 693, endPoint y: 117, distance: 35.9
click at [729, 110] on span "Employee" at bounding box center [726, 108] width 53 height 18
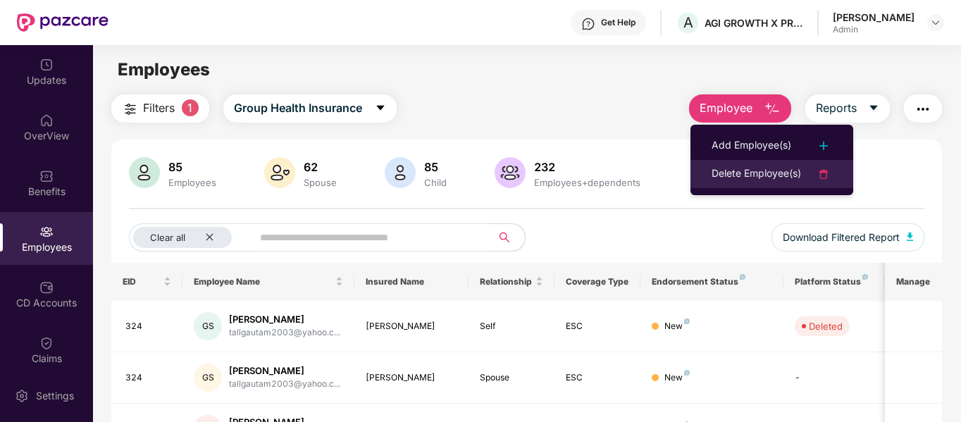
click at [720, 170] on div "Delete Employee(s)" at bounding box center [757, 174] width 90 height 17
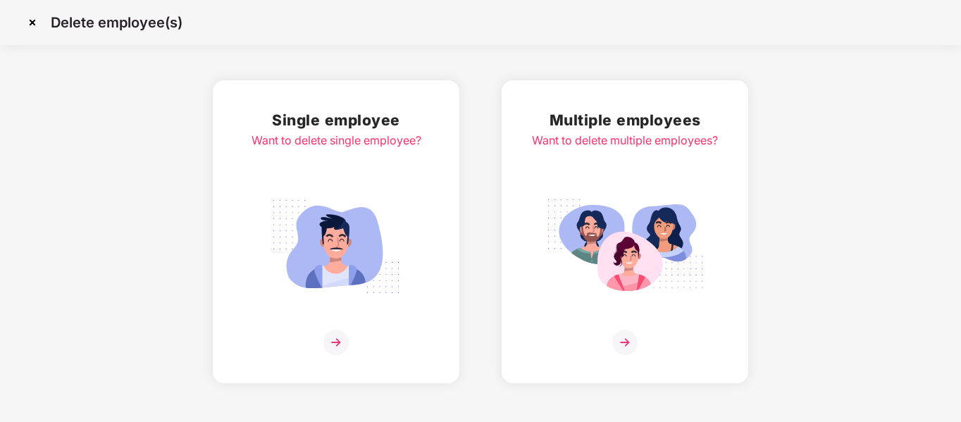
click at [337, 337] on img at bounding box center [336, 342] width 25 height 25
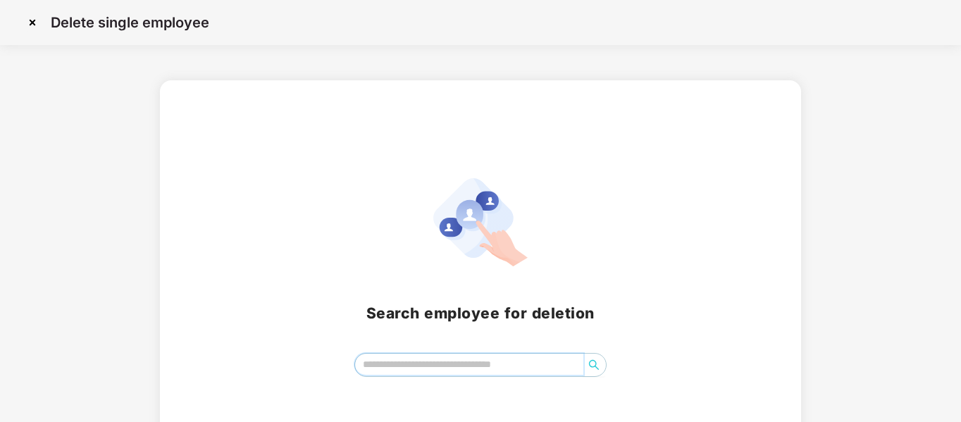
click at [430, 358] on input "search" at bounding box center [469, 364] width 229 height 21
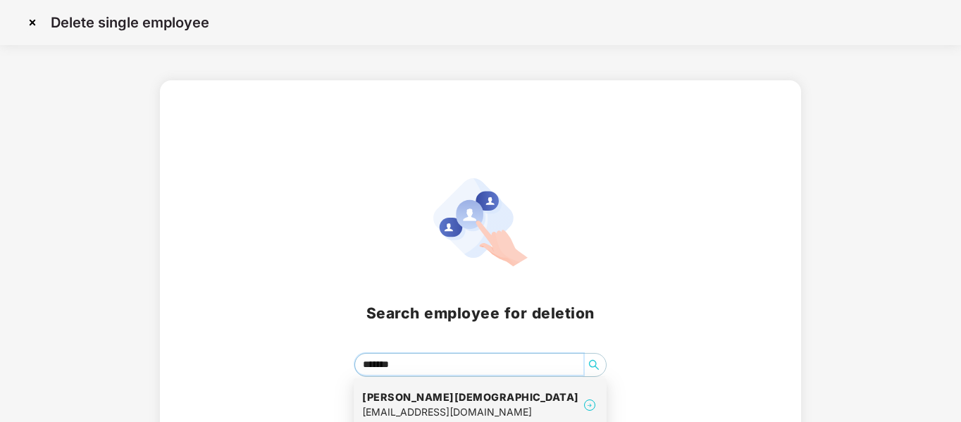
type input "*******"
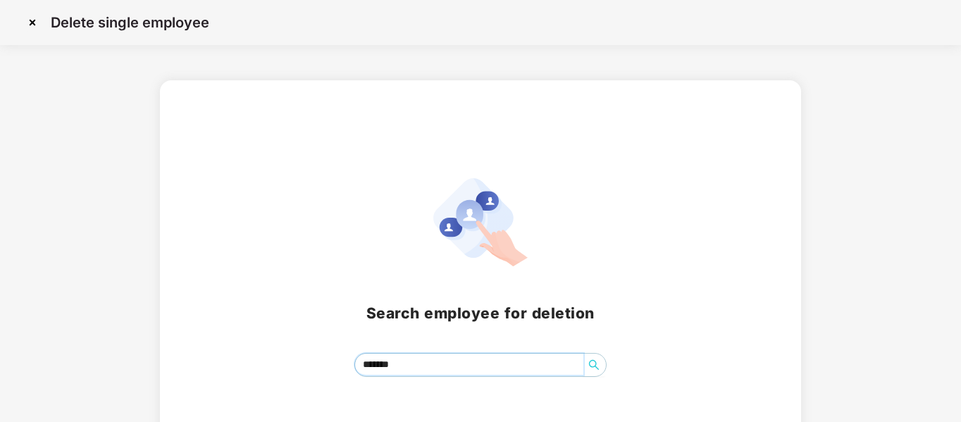
click at [419, 367] on input "*******" at bounding box center [469, 364] width 229 height 21
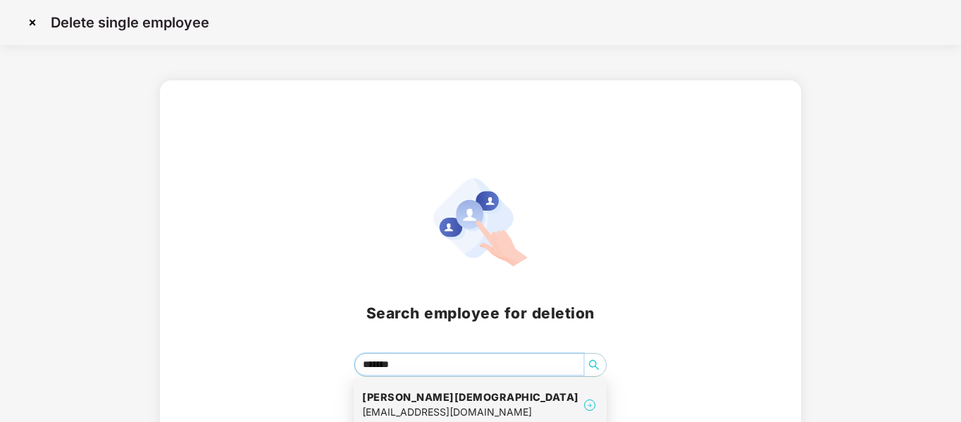
click at [437, 412] on div "bhaveshjain2003@rediffmail.com" at bounding box center [470, 413] width 217 height 16
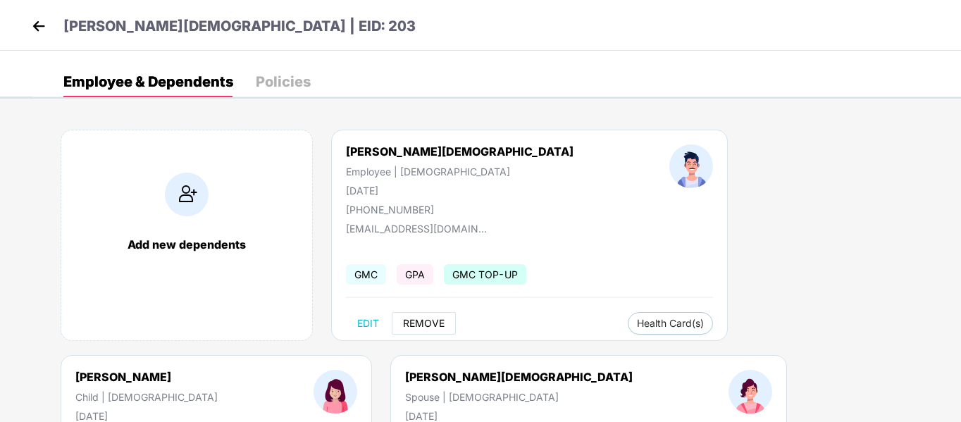
click at [427, 328] on span "REMOVE" at bounding box center [424, 323] width 42 height 11
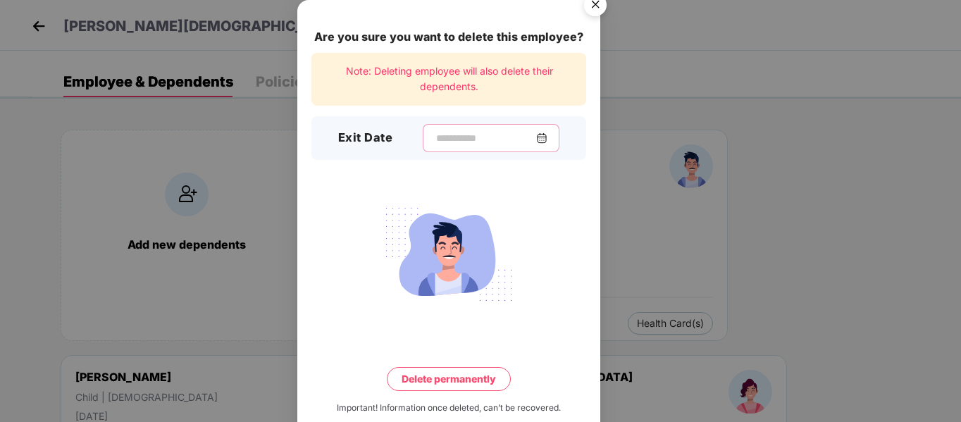
click at [435, 135] on input at bounding box center [485, 138] width 101 height 15
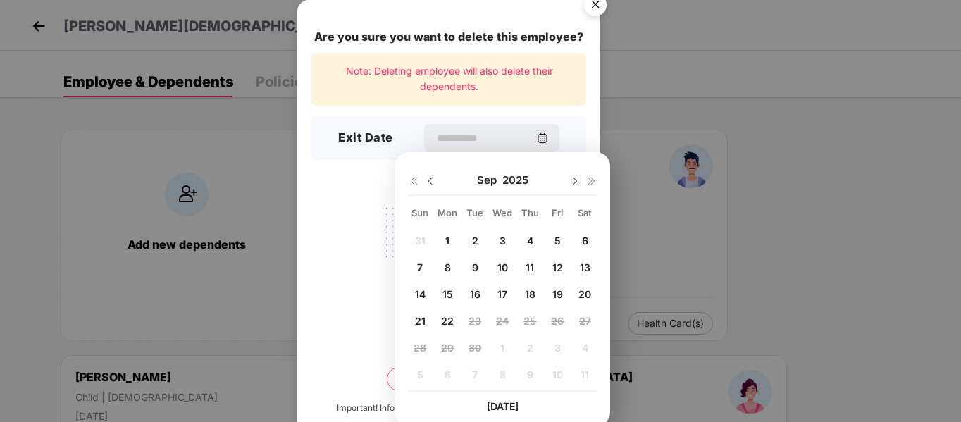
click at [431, 178] on img at bounding box center [430, 181] width 11 height 11
click at [422, 376] on span "31" at bounding box center [420, 375] width 11 height 12
type input "**********"
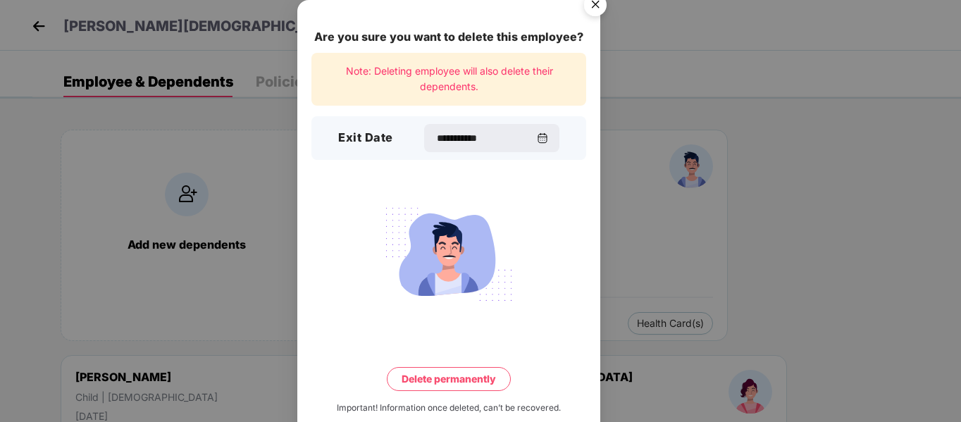
click at [453, 380] on button "Delete permanently" at bounding box center [449, 379] width 124 height 24
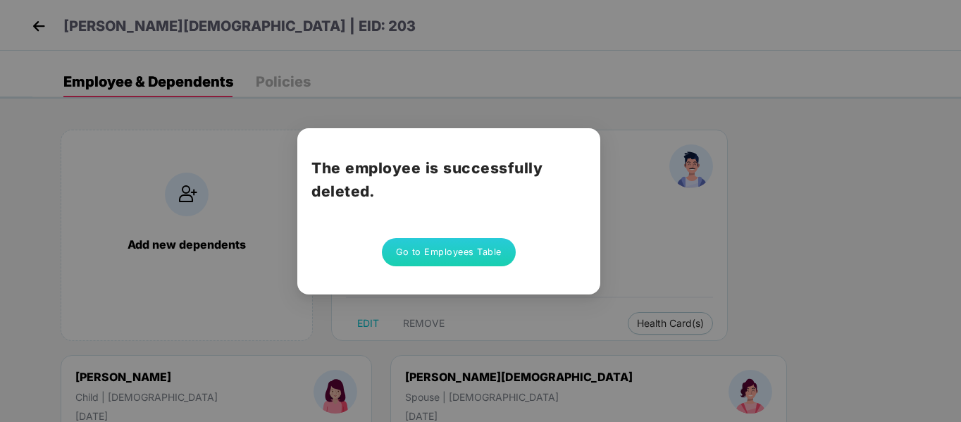
click at [455, 247] on button "Go to Employees Table" at bounding box center [449, 252] width 134 height 28
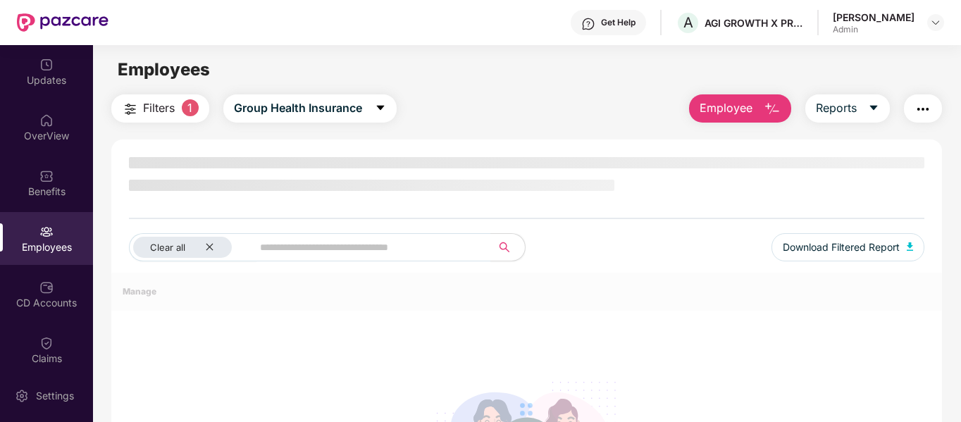
click at [732, 94] on button "Employee" at bounding box center [740, 108] width 102 height 28
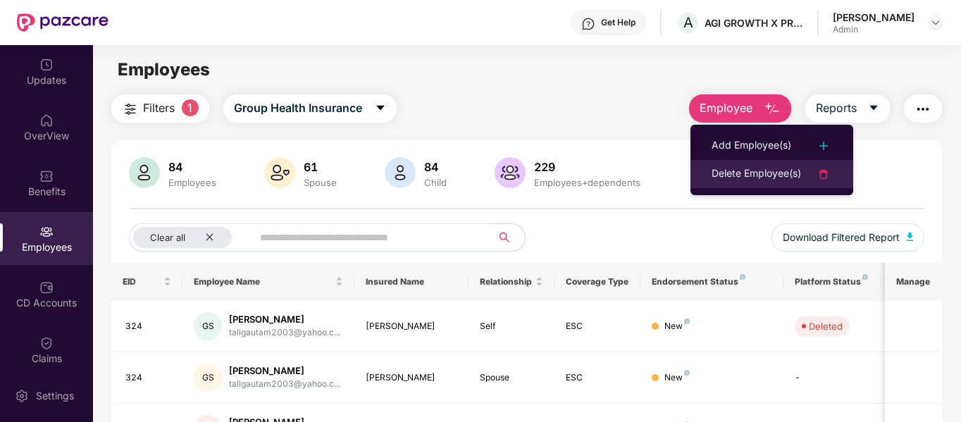
click at [722, 178] on div "Delete Employee(s)" at bounding box center [757, 174] width 90 height 17
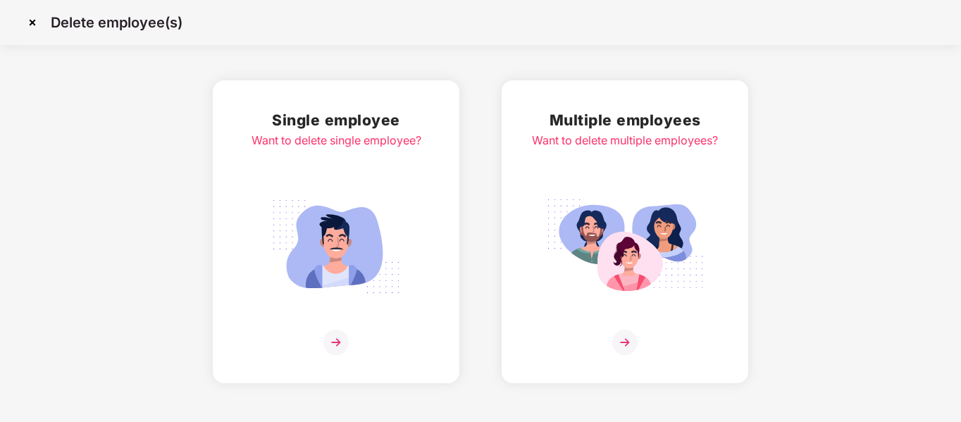
click at [335, 339] on img at bounding box center [336, 342] width 25 height 25
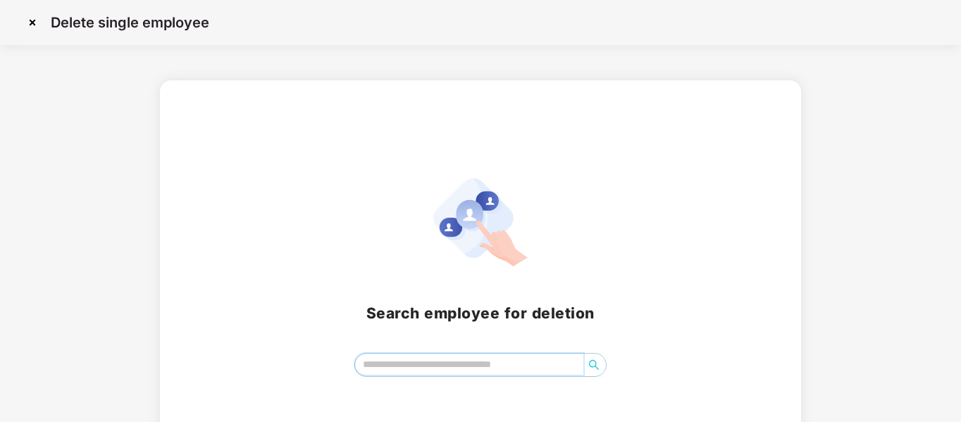
click at [402, 360] on input "search" at bounding box center [469, 364] width 229 height 21
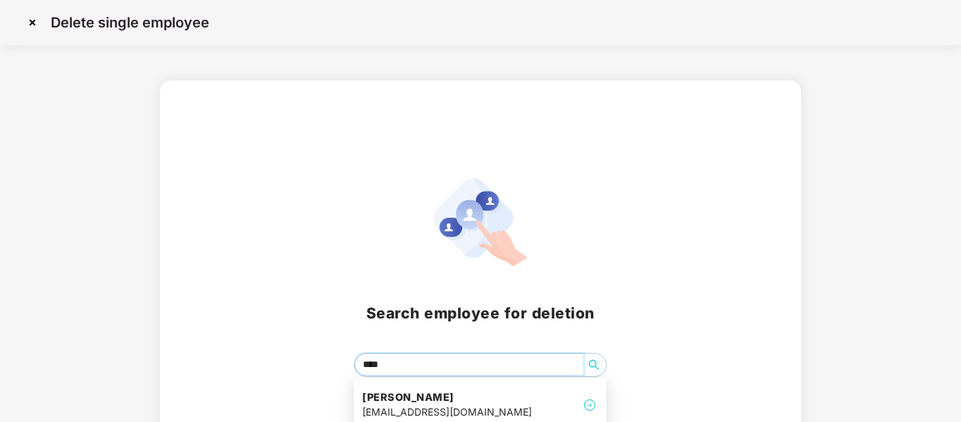
type input "*****"
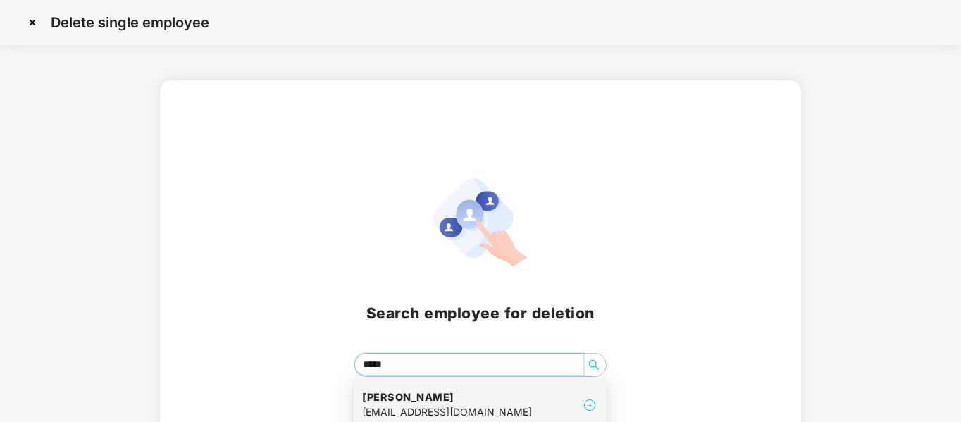
click at [419, 397] on h4 "Kabir Sharma" at bounding box center [447, 397] width 170 height 14
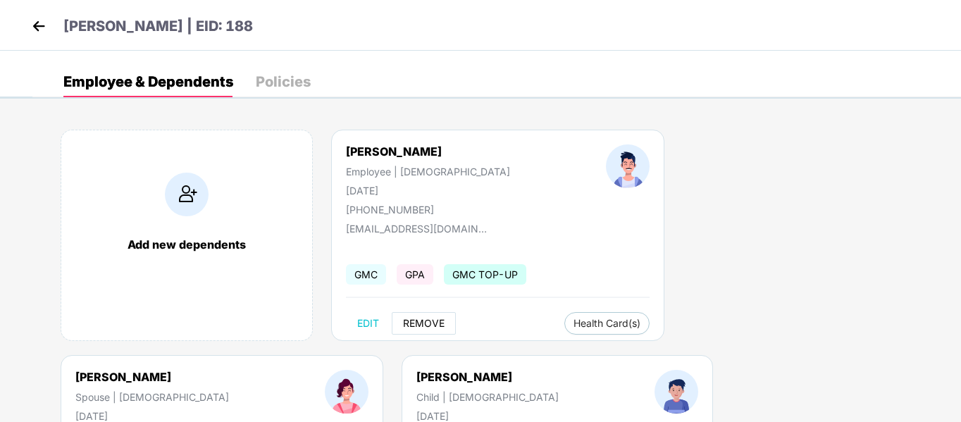
click at [426, 321] on span "REMOVE" at bounding box center [424, 323] width 42 height 11
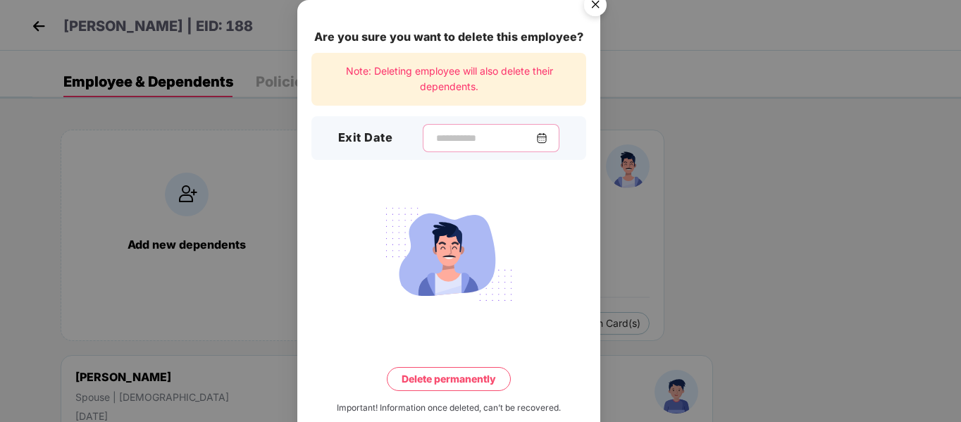
click at [435, 133] on input at bounding box center [485, 138] width 101 height 15
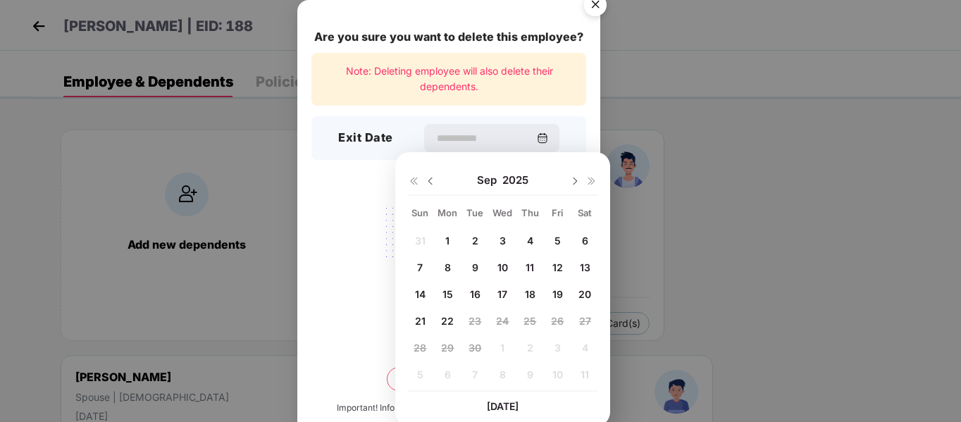
click at [426, 180] on img at bounding box center [430, 181] width 11 height 11
click at [424, 369] on span "31" at bounding box center [420, 375] width 11 height 12
type input "**********"
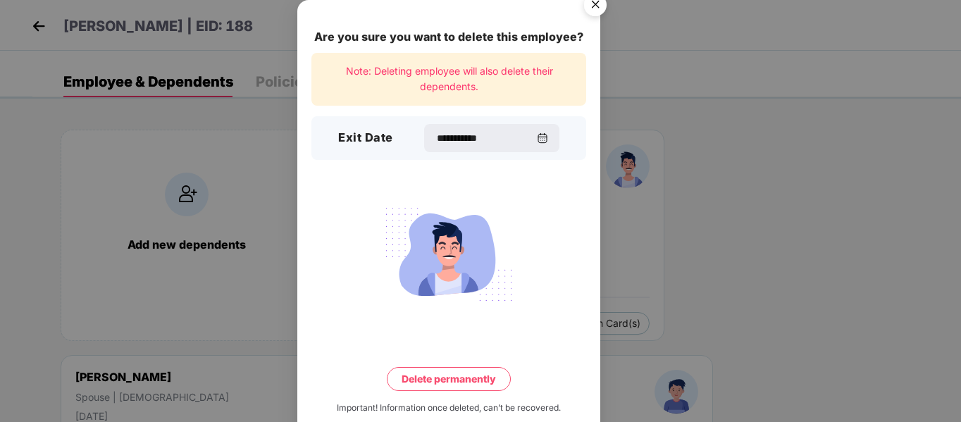
click at [465, 384] on button "Delete permanently" at bounding box center [449, 379] width 124 height 24
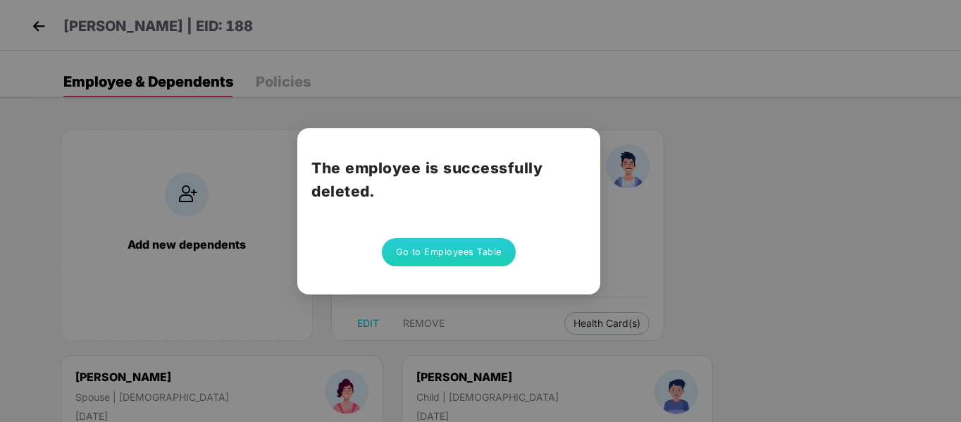
click at [429, 248] on button "Go to Employees Table" at bounding box center [449, 252] width 134 height 28
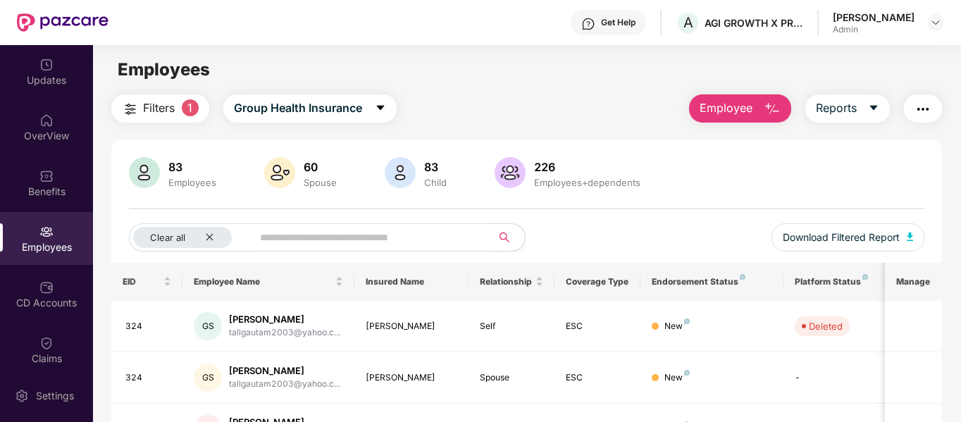
click at [744, 108] on span "Employee" at bounding box center [726, 108] width 53 height 18
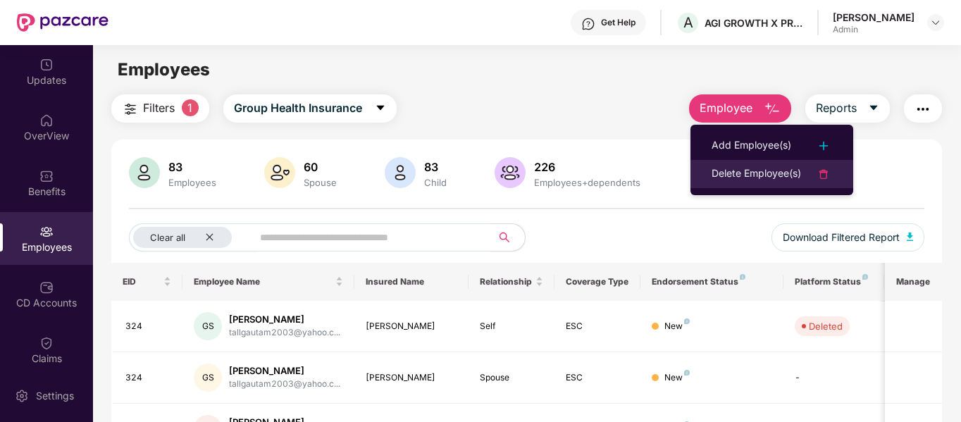
click at [725, 176] on div "Delete Employee(s)" at bounding box center [757, 174] width 90 height 17
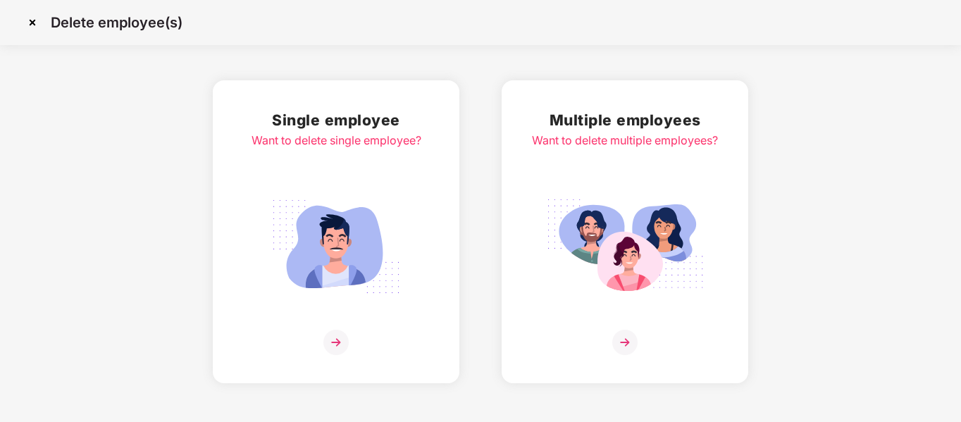
click at [336, 338] on img at bounding box center [336, 342] width 25 height 25
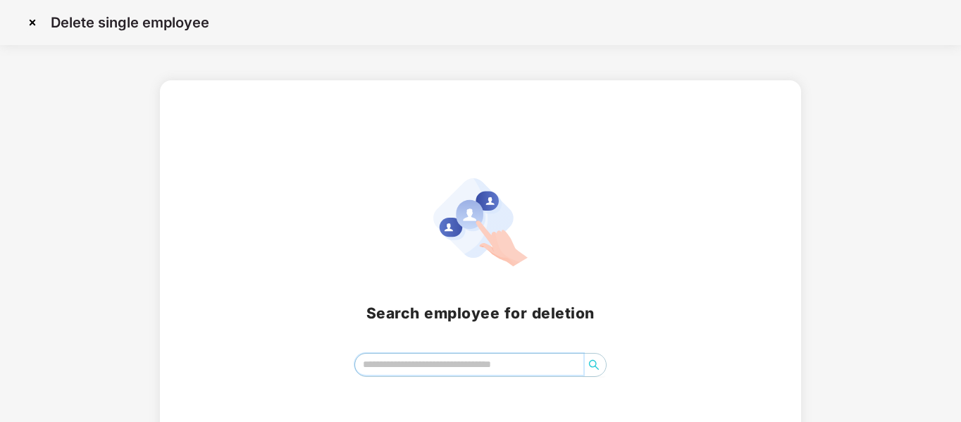
click at [426, 367] on input "search" at bounding box center [469, 364] width 229 height 21
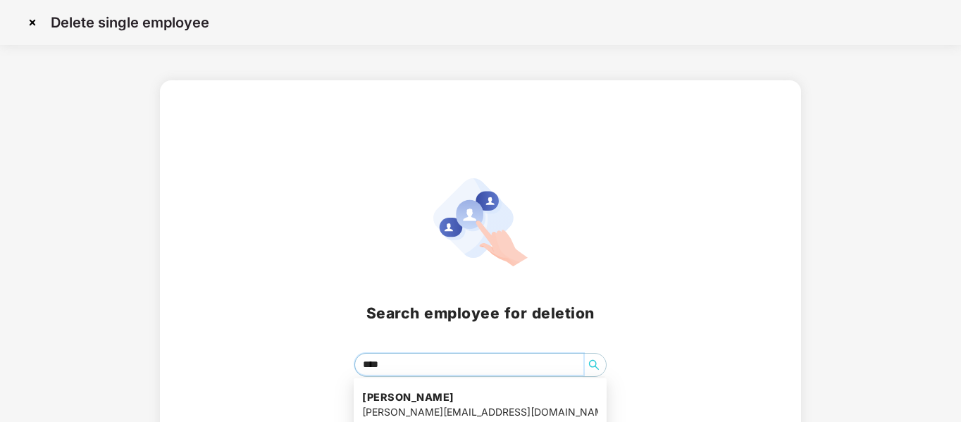
type input "*****"
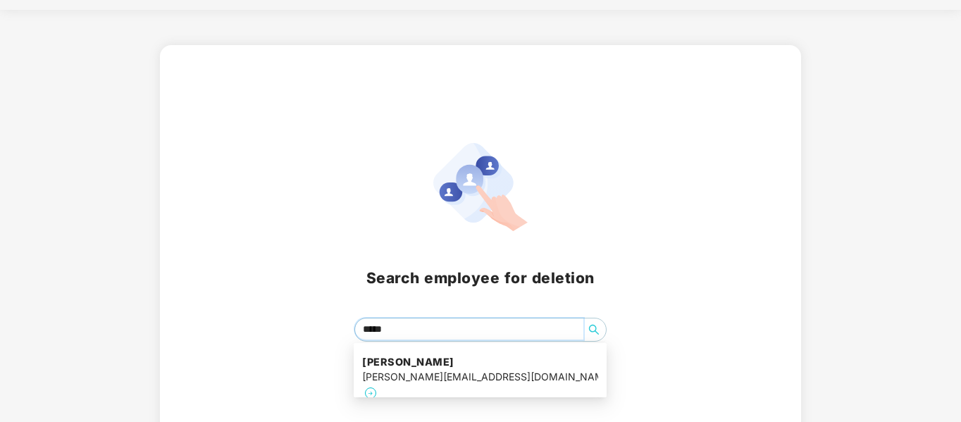
scroll to position [53, 0]
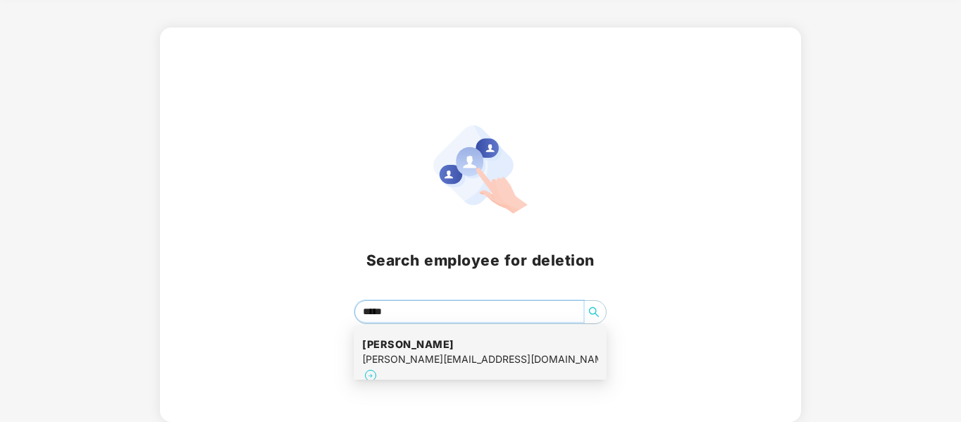
click at [480, 371] on div "Varinder Singh verinder.singh1@gmail.com" at bounding box center [480, 361] width 236 height 64
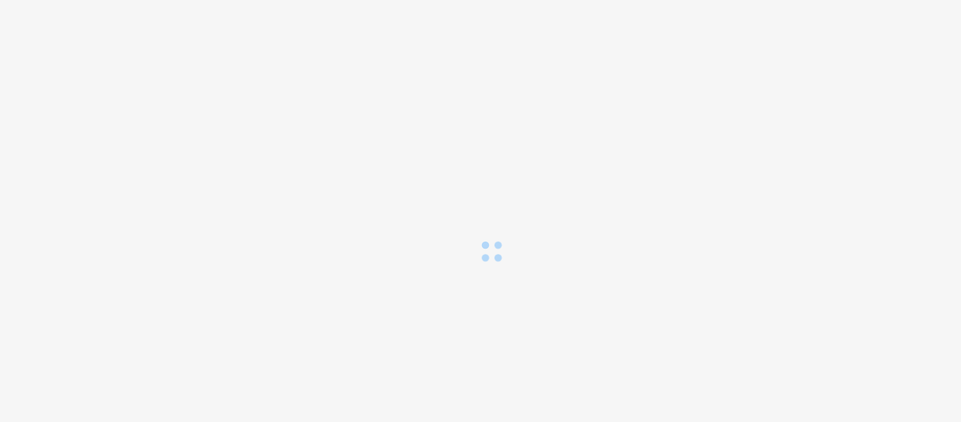
scroll to position [0, 0]
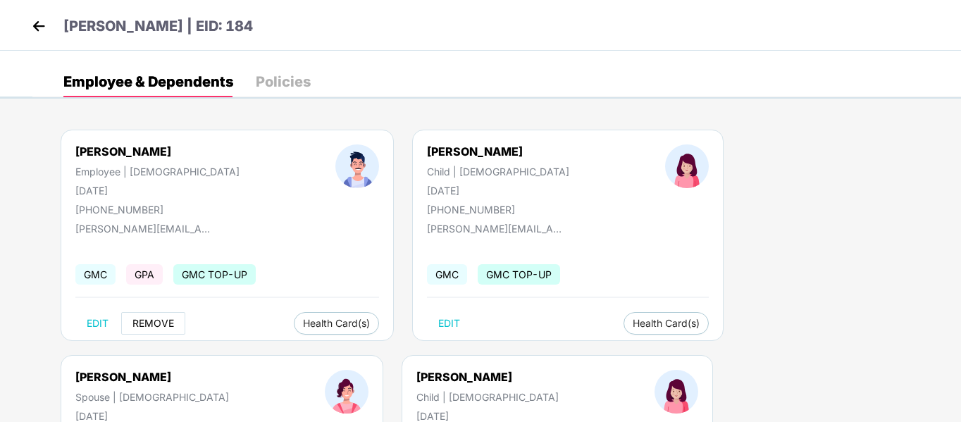
click at [162, 321] on span "REMOVE" at bounding box center [154, 323] width 42 height 11
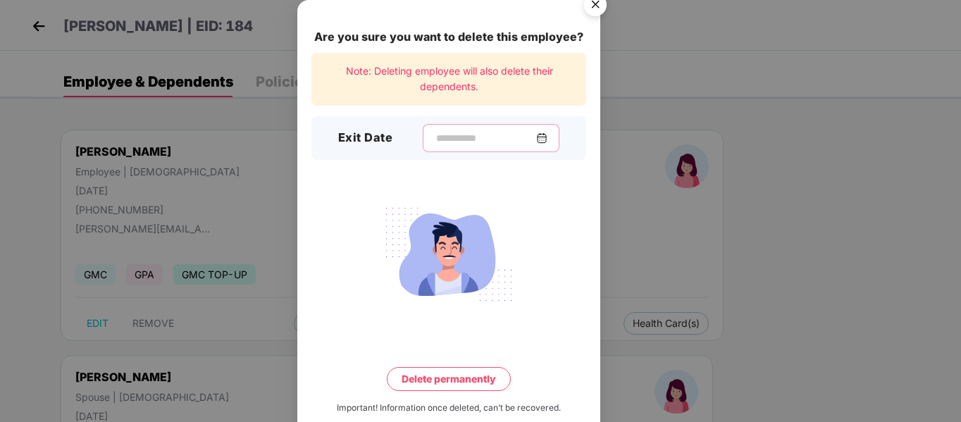
click at [435, 140] on input at bounding box center [485, 138] width 101 height 15
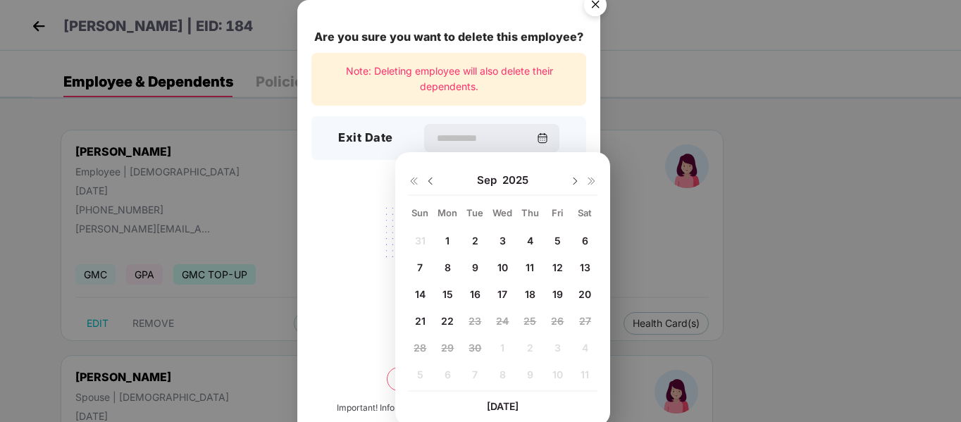
click at [436, 180] on img at bounding box center [430, 181] width 11 height 11
click at [410, 373] on div "31" at bounding box center [420, 374] width 21 height 21
type input "**********"
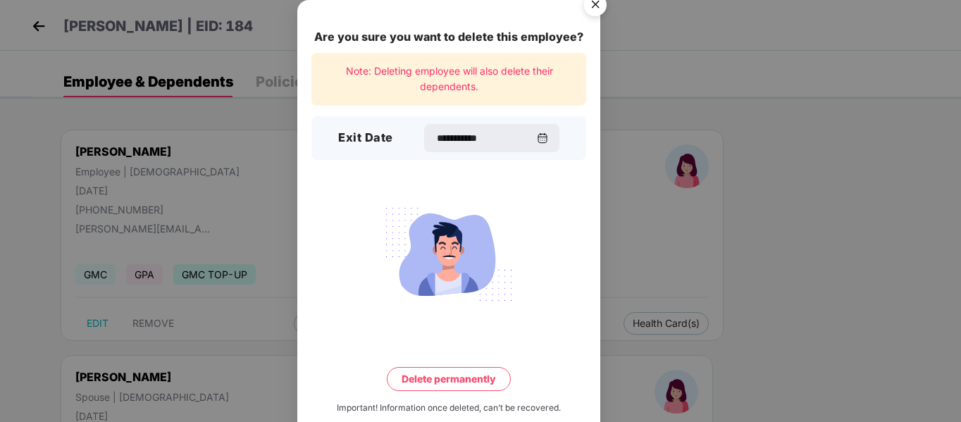
click at [438, 376] on button "Delete permanently" at bounding box center [449, 379] width 124 height 24
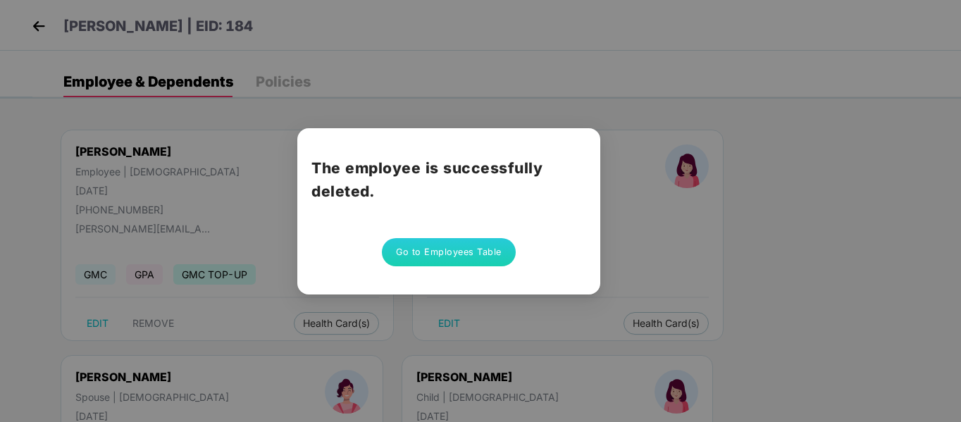
click at [430, 253] on button "Go to Employees Table" at bounding box center [449, 252] width 134 height 28
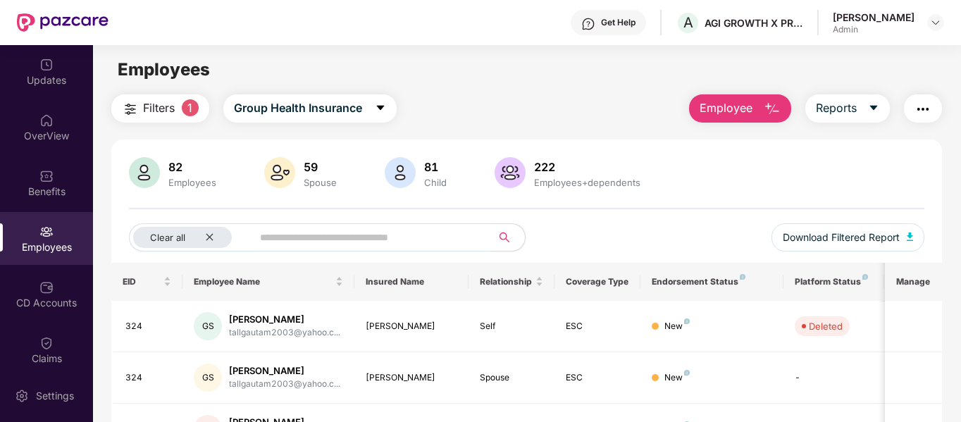
click at [761, 97] on button "Employee" at bounding box center [740, 108] width 102 height 28
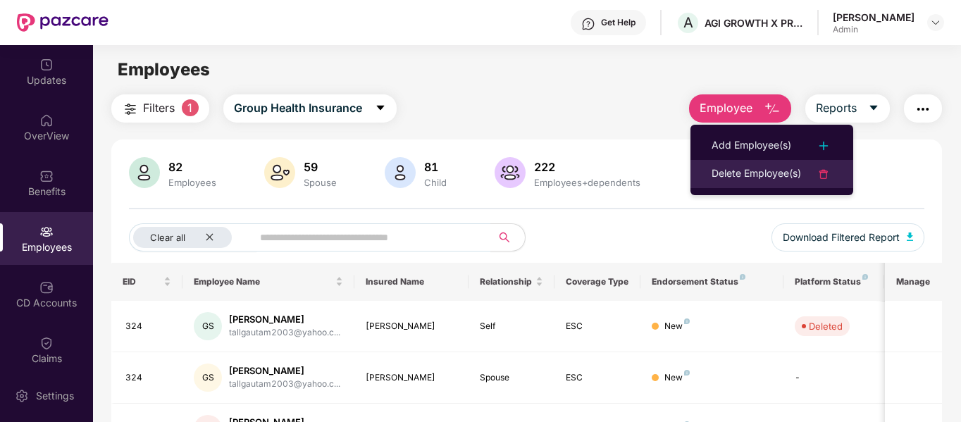
click at [746, 168] on div "Delete Employee(s)" at bounding box center [757, 174] width 90 height 17
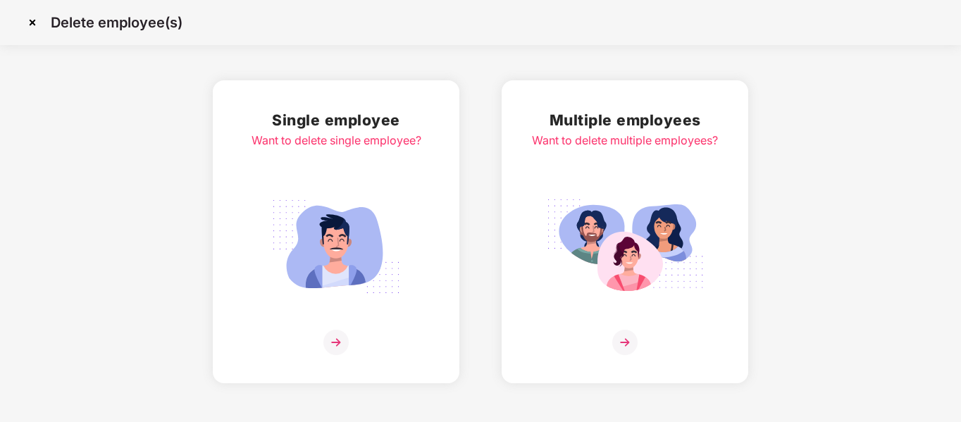
click at [331, 332] on img at bounding box center [336, 342] width 25 height 25
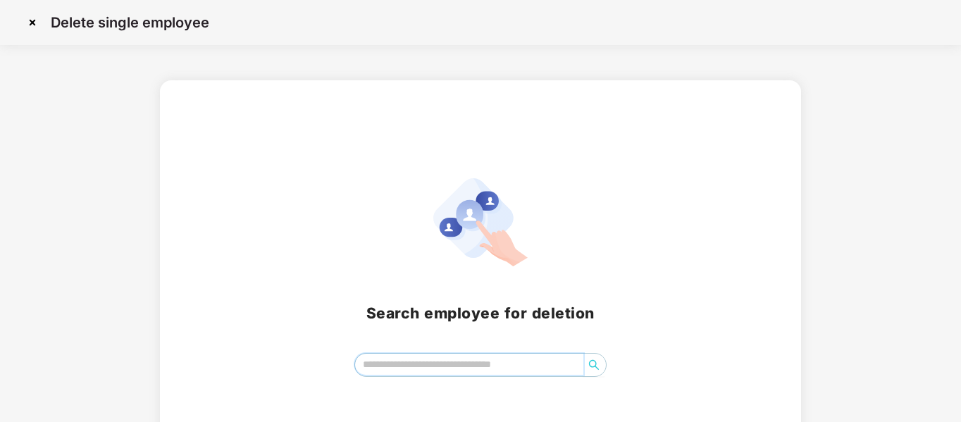
click at [407, 358] on input "search" at bounding box center [469, 364] width 229 height 21
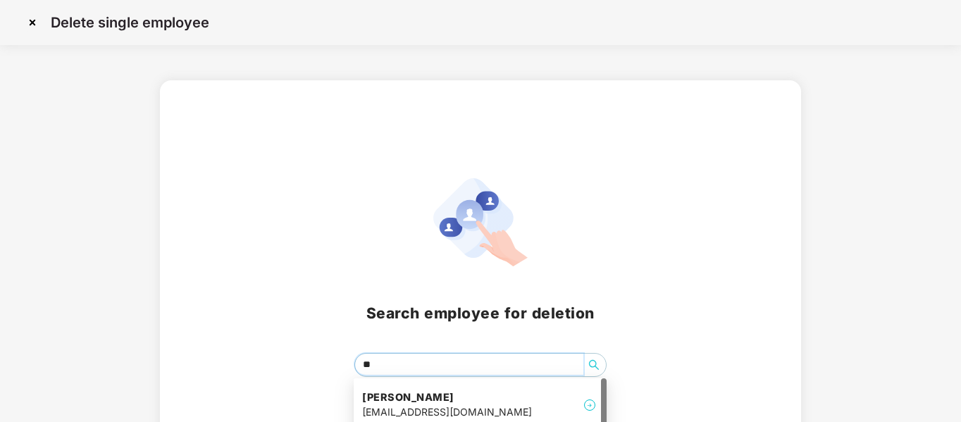
type input "***"
drag, startPoint x: 407, startPoint y: 358, endPoint x: 312, endPoint y: 357, distance: 95.9
click at [312, 357] on div "***" at bounding box center [480, 365] width 607 height 24
type input "*"
type input "****"
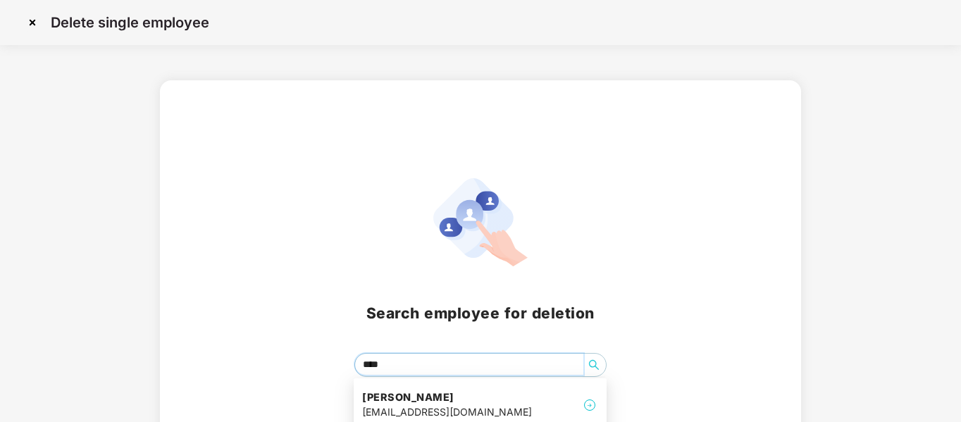
scroll to position [53, 0]
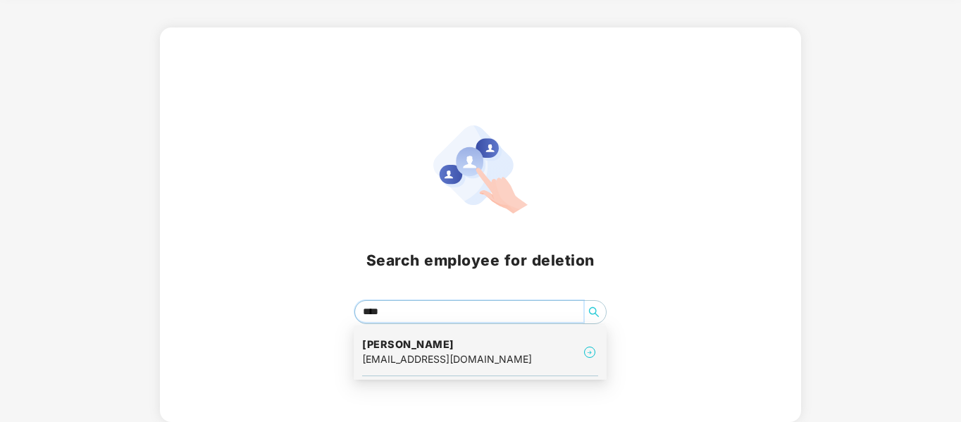
click at [455, 366] on div "santoshkumarbhartee@gmail.com" at bounding box center [447, 360] width 170 height 16
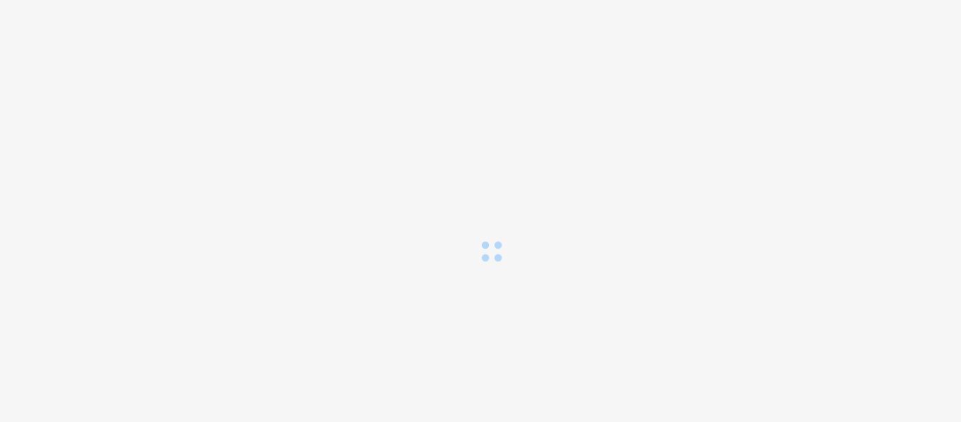
scroll to position [0, 0]
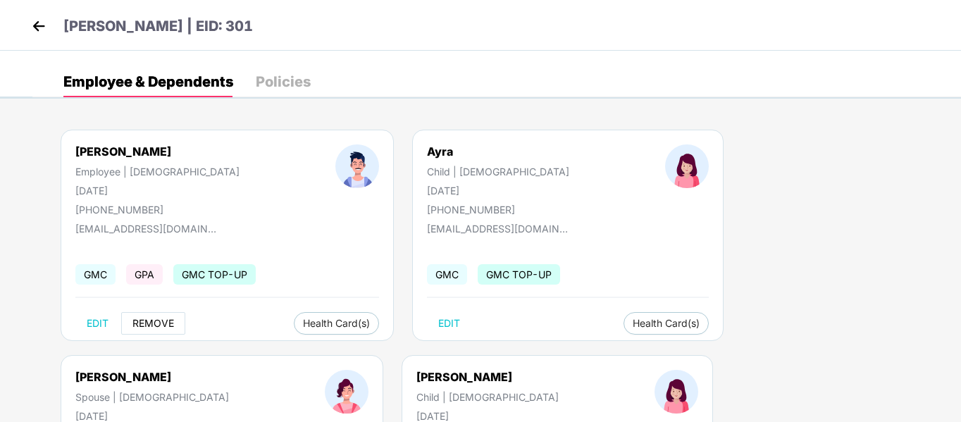
click at [135, 329] on button "REMOVE" at bounding box center [153, 323] width 64 height 23
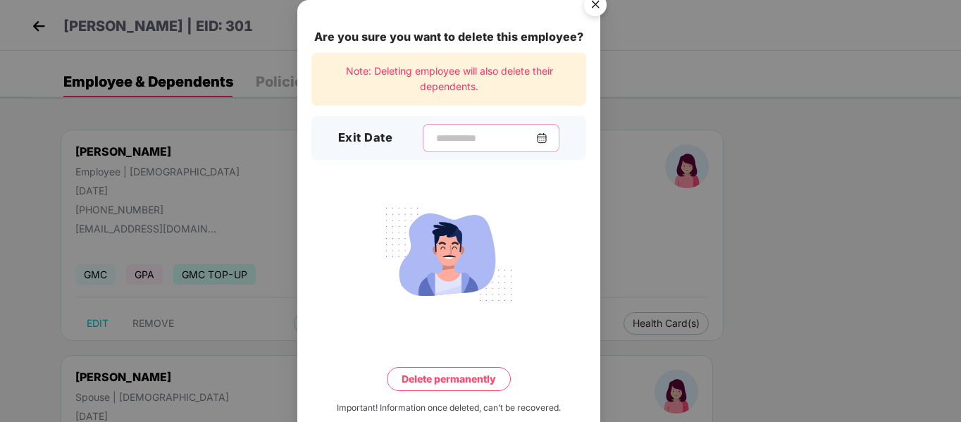
click at [440, 142] on input at bounding box center [485, 138] width 101 height 15
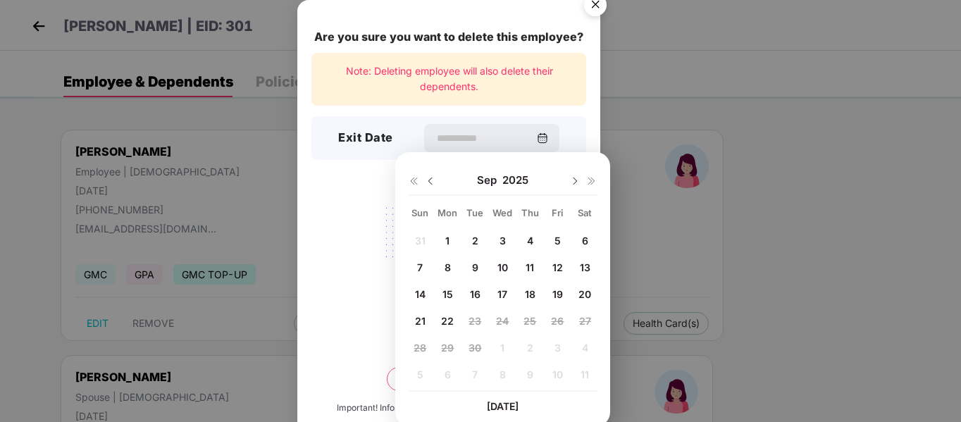
click at [433, 175] on div at bounding box center [422, 180] width 28 height 13
click at [427, 176] on img at bounding box center [430, 181] width 11 height 11
click at [427, 349] on div "24" at bounding box center [420, 347] width 21 height 21
type input "**********"
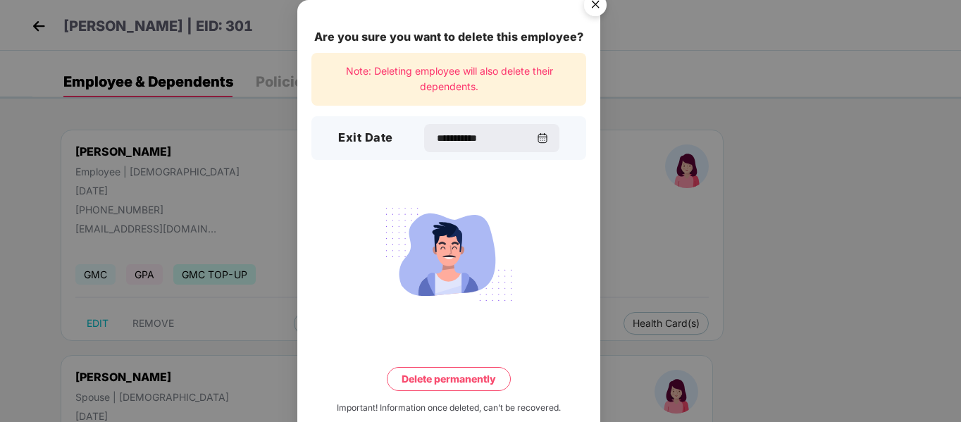
click at [429, 384] on button "Delete permanently" at bounding box center [449, 379] width 124 height 24
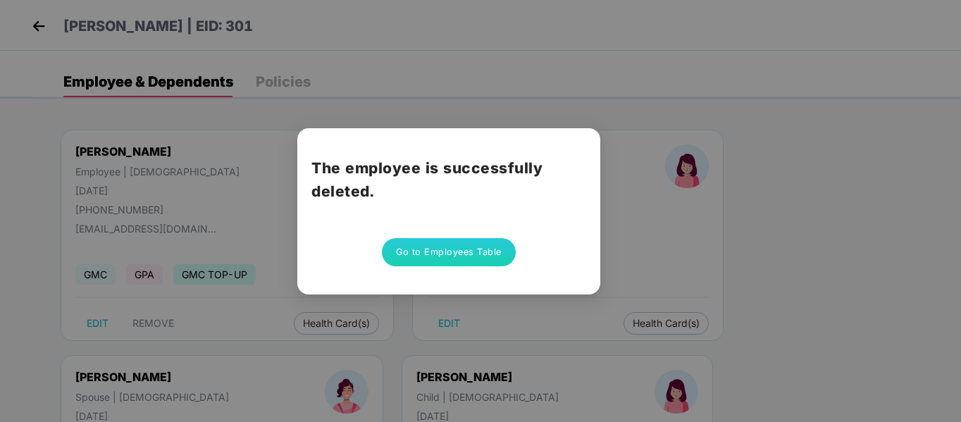
drag, startPoint x: 368, startPoint y: 210, endPoint x: 496, endPoint y: 271, distance: 142.2
click at [445, 251] on button "Go to Employees Table" at bounding box center [449, 252] width 134 height 28
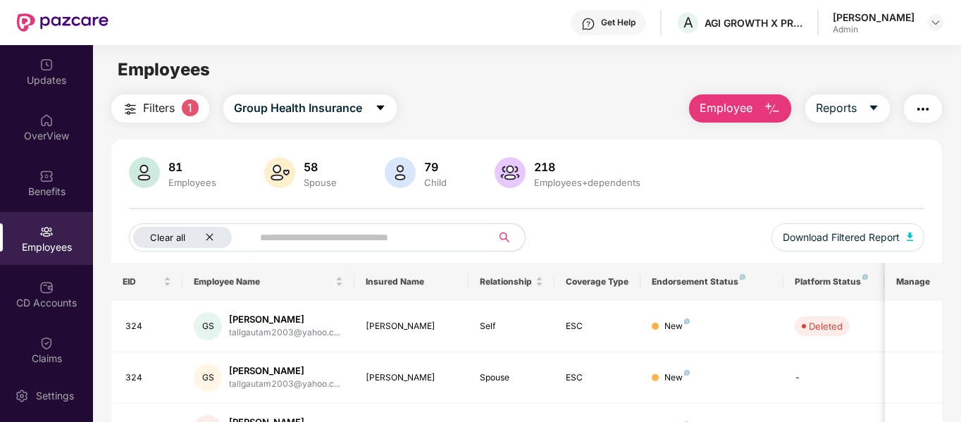
click at [209, 238] on icon "close" at bounding box center [209, 237] width 9 height 9
